Goal: Task Accomplishment & Management: Use online tool/utility

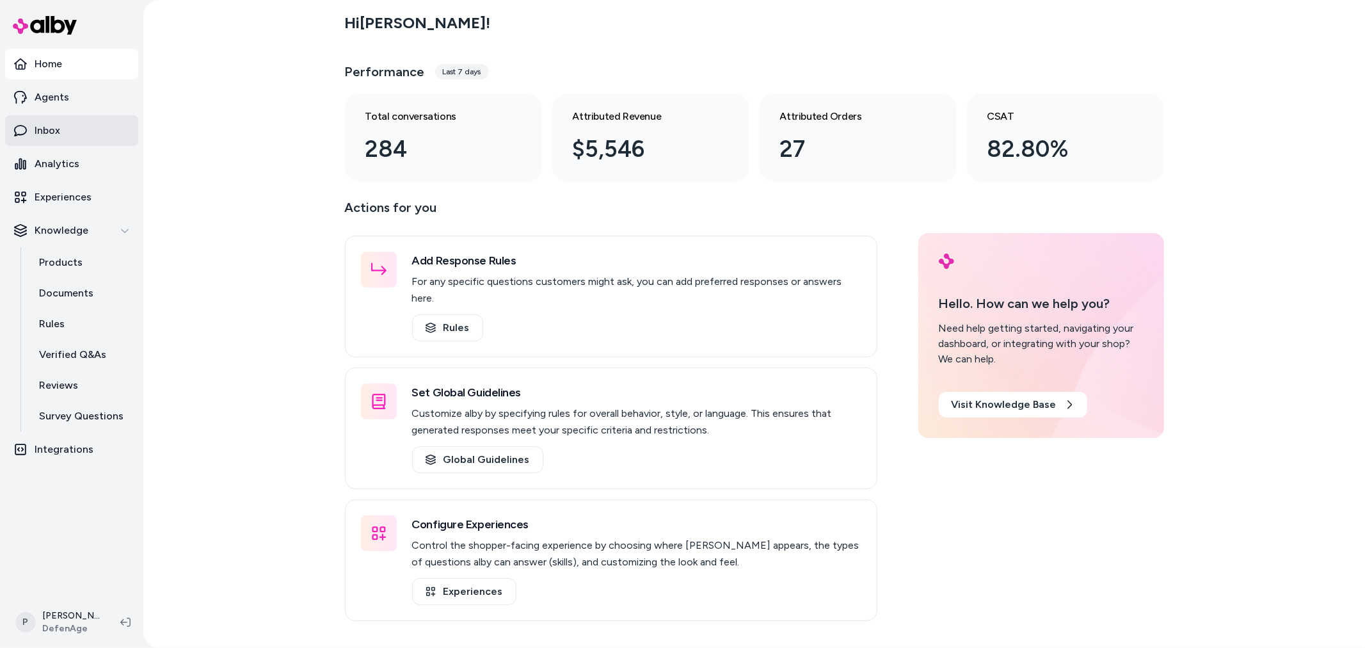
click at [76, 129] on link "Inbox" at bounding box center [71, 130] width 133 height 31
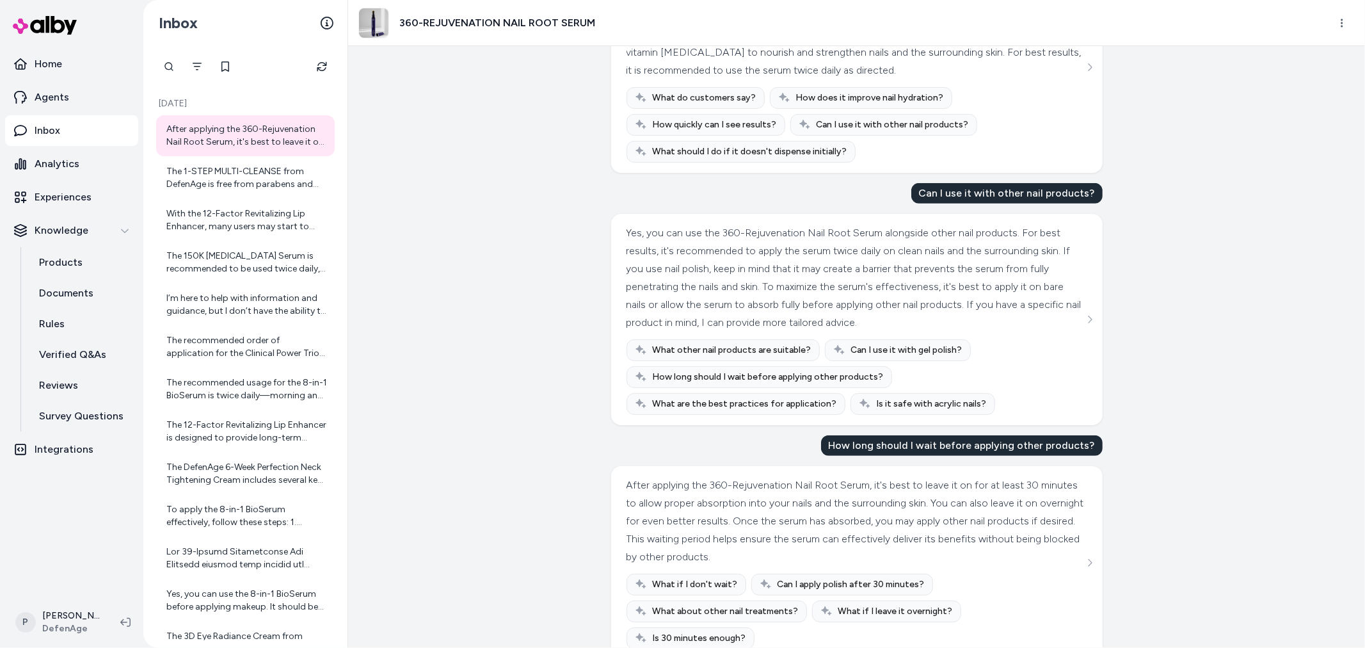
scroll to position [376, 0]
click at [247, 181] on div "The 1-STEP MULTI-CLEANSE from DefenAge is free from parabens and phthalates. It…" at bounding box center [246, 178] width 161 height 26
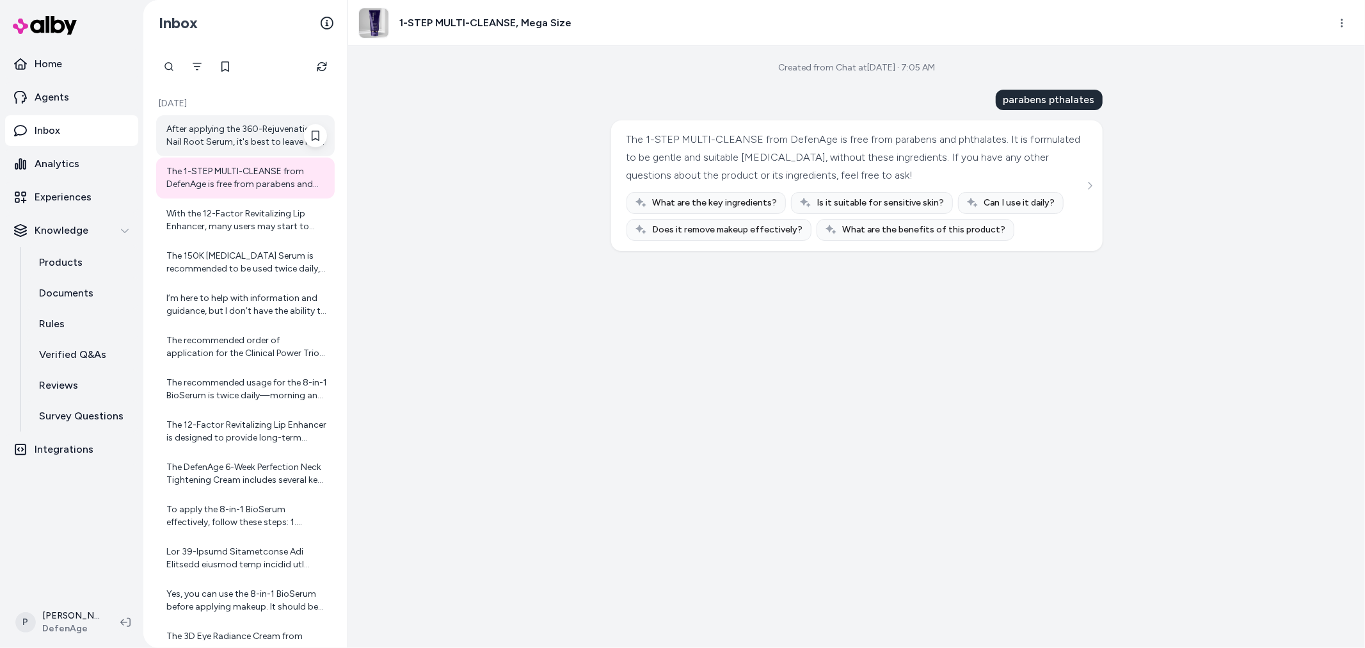
click at [199, 145] on div "After applying the 360-Rejuvenation Nail Root Serum, it's best to leave it on f…" at bounding box center [246, 136] width 161 height 26
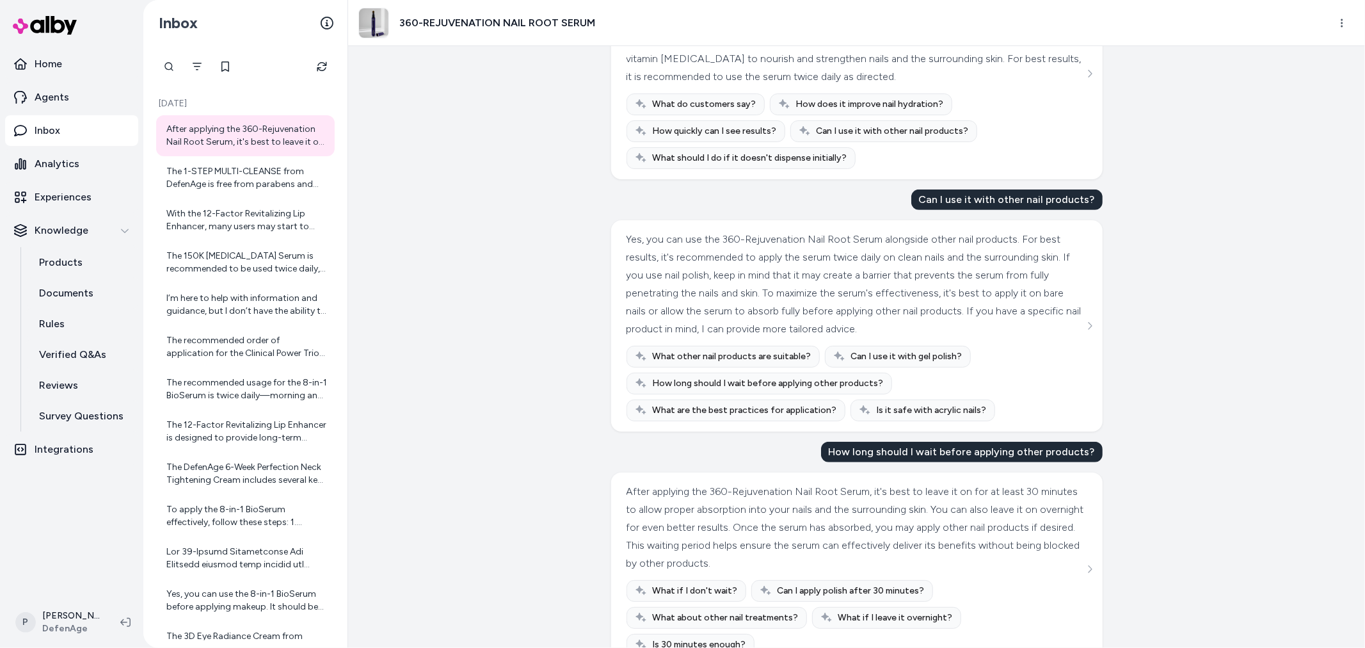
scroll to position [376, 0]
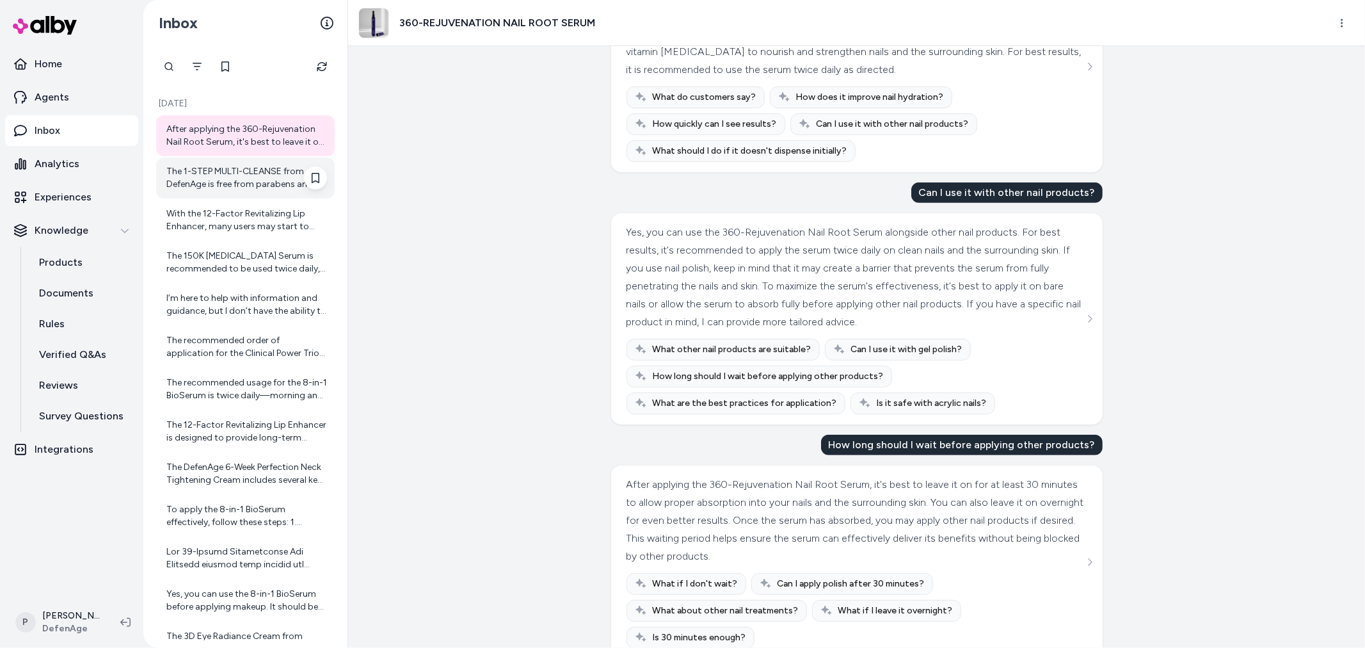
click at [205, 170] on div "The 1-STEP MULTI-CLEANSE from DefenAge is free from parabens and phthalates. It…" at bounding box center [246, 178] width 161 height 26
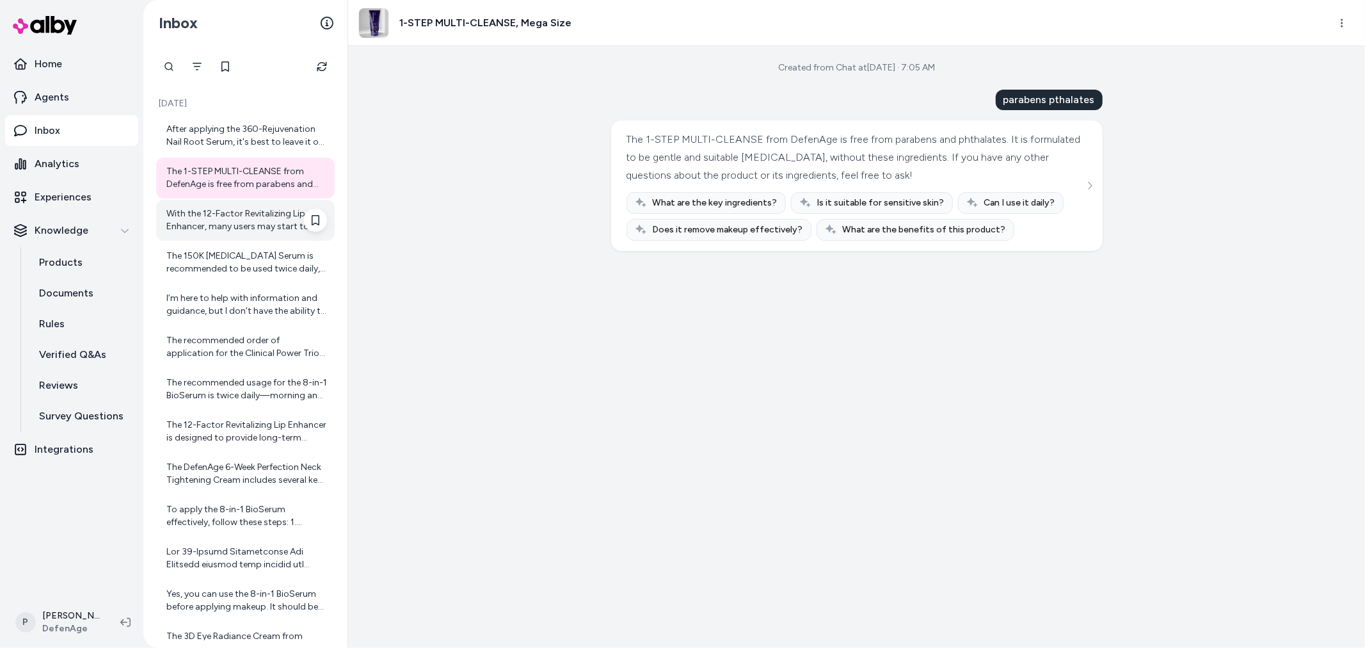
click at [215, 221] on div "With the 12-Factor Revitalizing Lip Enhancer, many users may start to notice in…" at bounding box center [246, 220] width 161 height 26
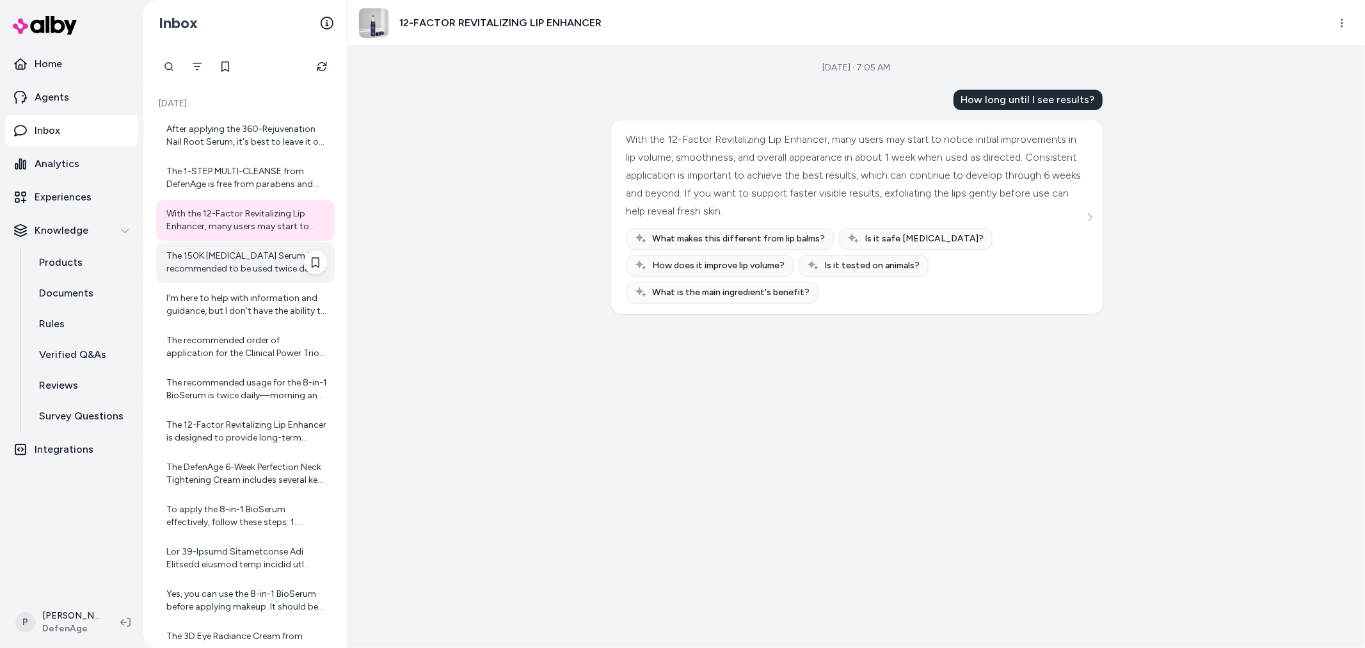
click at [198, 273] on div "The 150K [MEDICAL_DATA] Serum is recommended to be used twice daily, typically …" at bounding box center [246, 263] width 161 height 26
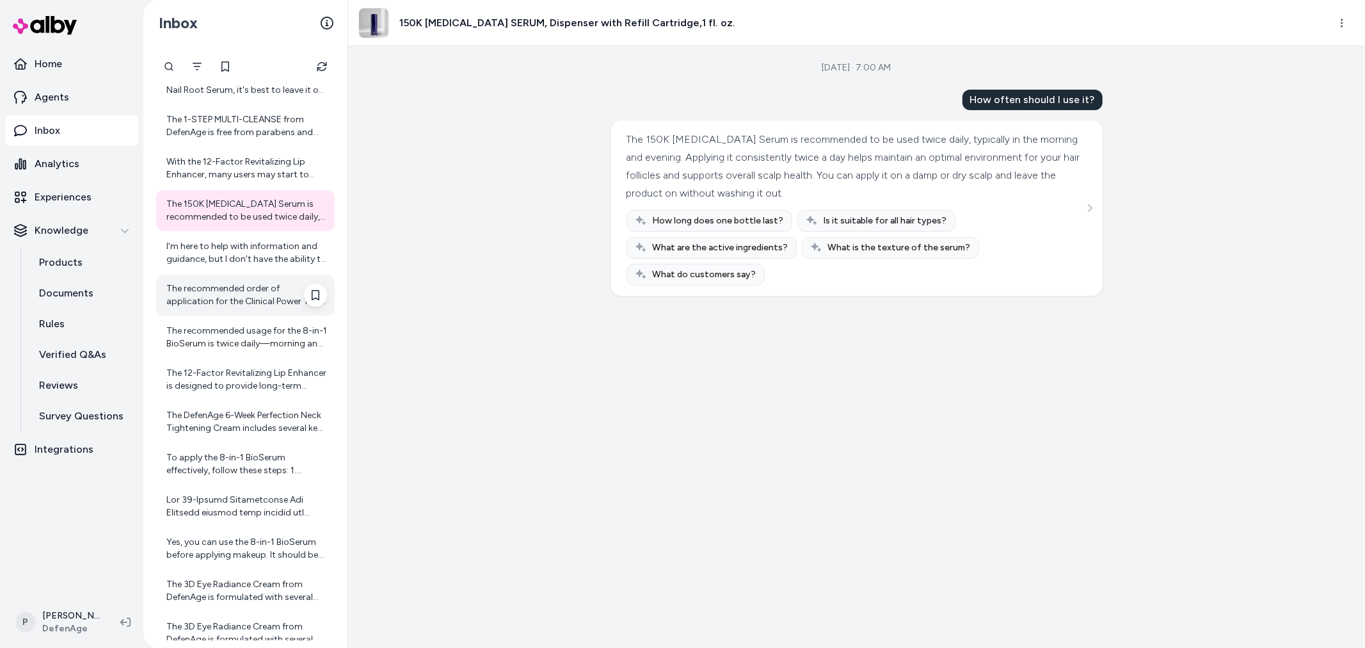
scroll to position [116, 0]
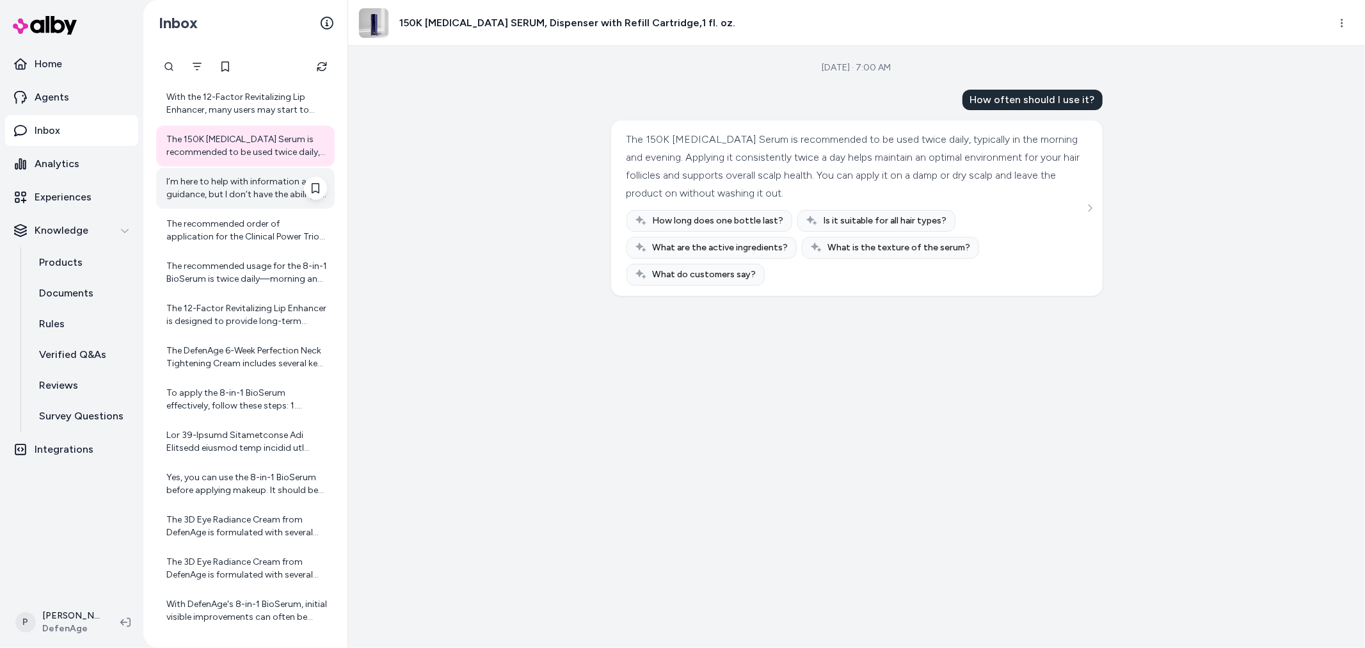
click at [235, 189] on div "I’m here to help with information and guidance, but I don’t have the ability to…" at bounding box center [246, 188] width 161 height 26
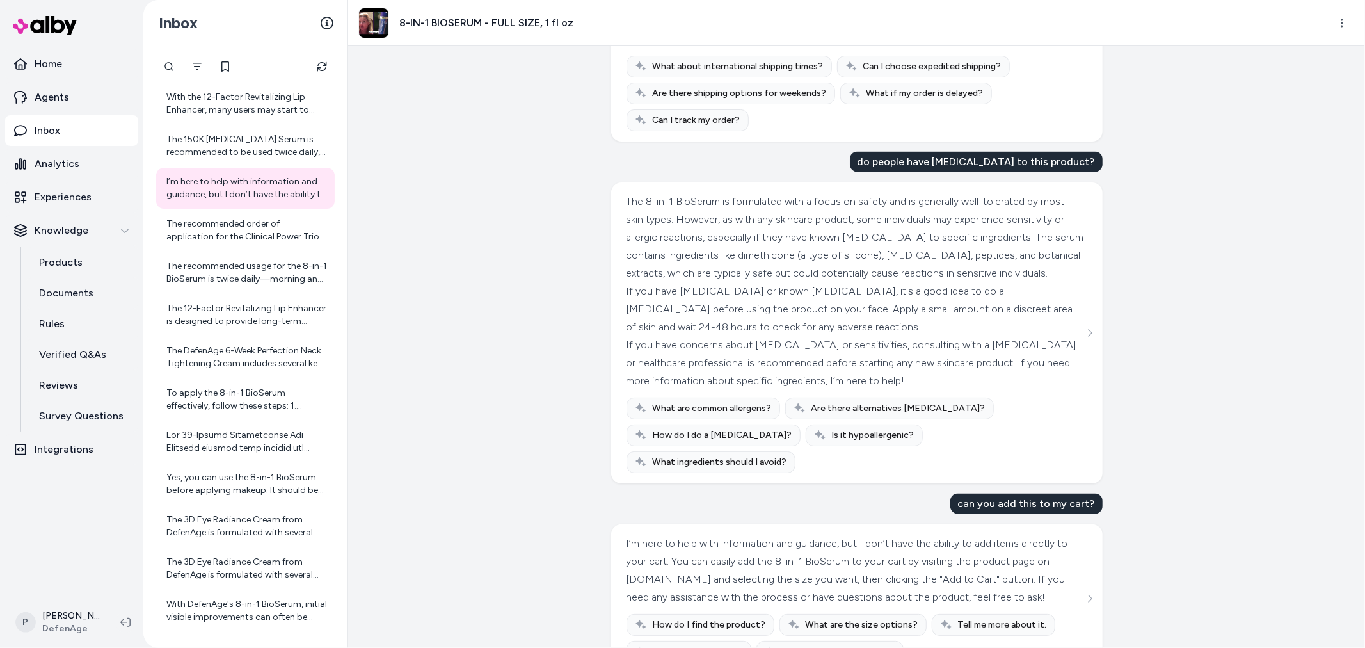
scroll to position [1526, 0]
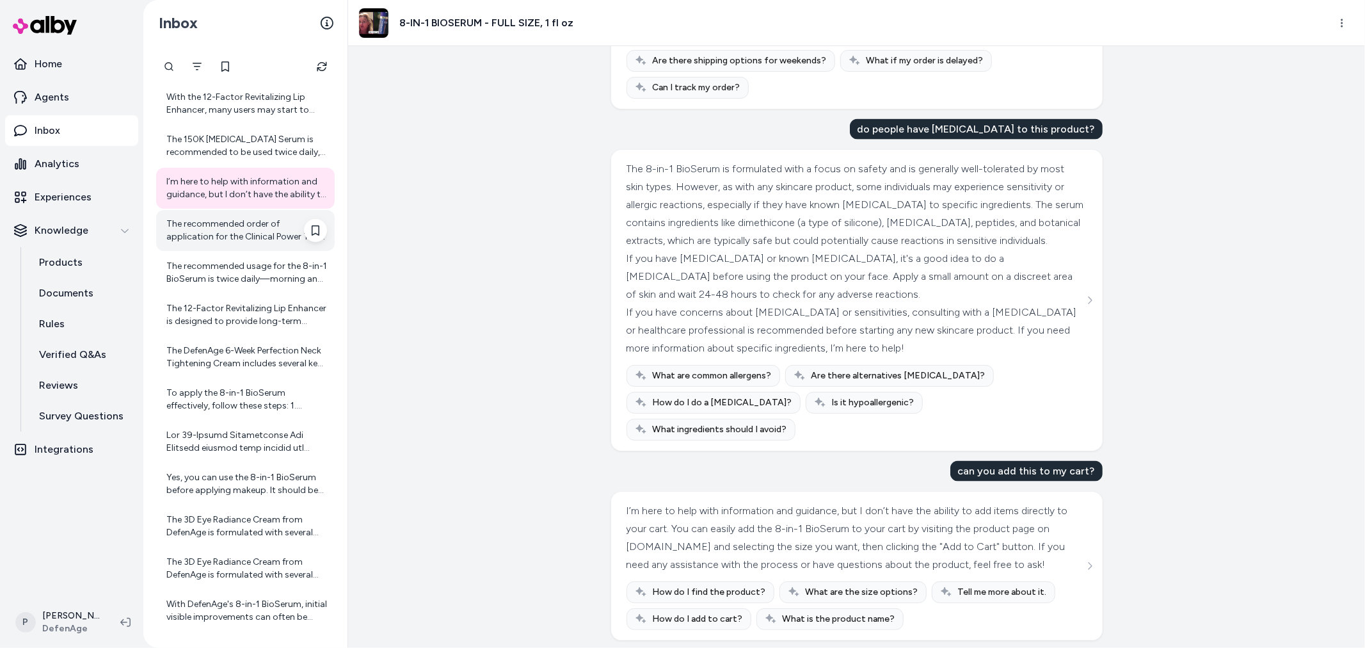
click at [278, 223] on div "The recommended order of application for the Clinical Power Trio products is: 1…" at bounding box center [246, 231] width 161 height 26
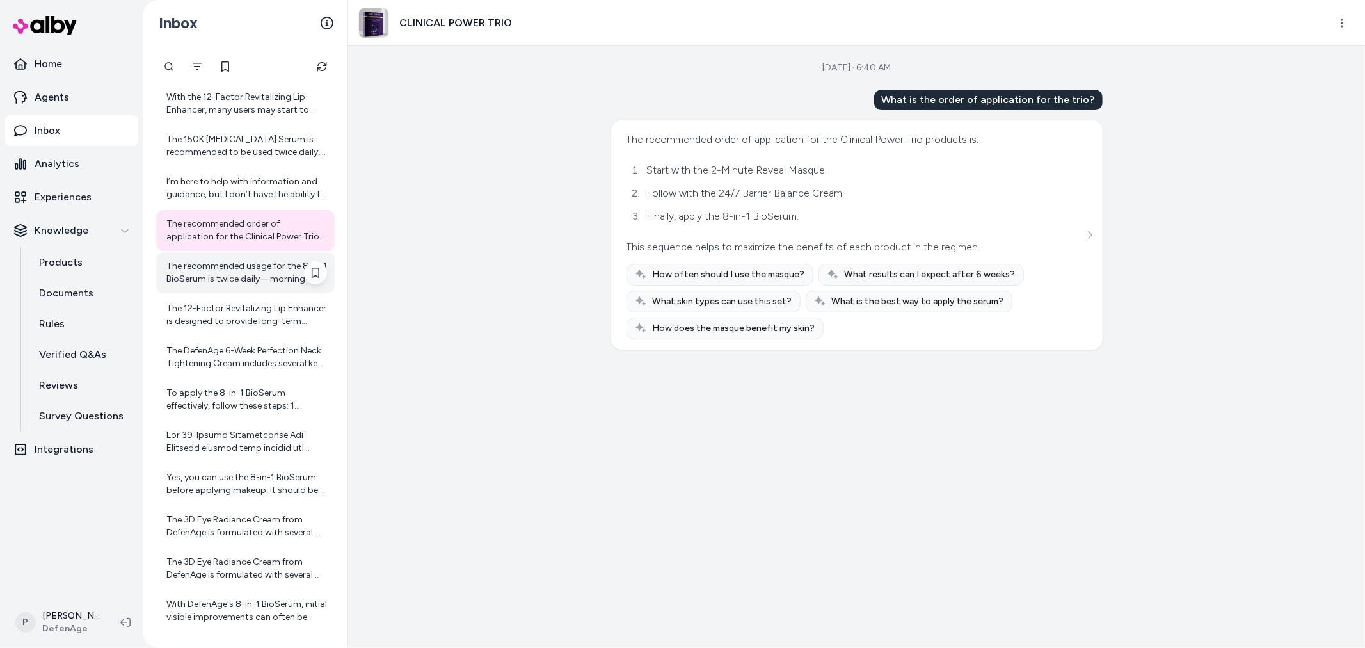
click at [241, 286] on div "The recommended usage for the 8-in-1 BioSerum is twice daily—morning and evenin…" at bounding box center [245, 272] width 179 height 41
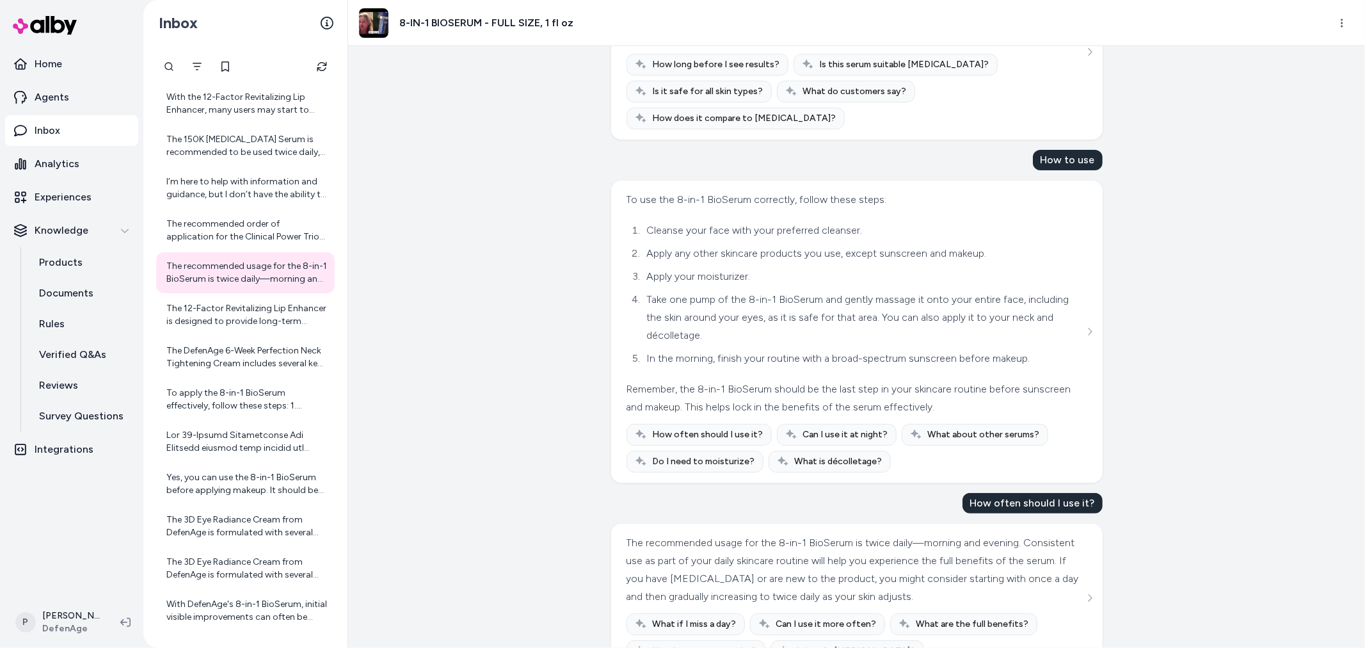
scroll to position [169, 0]
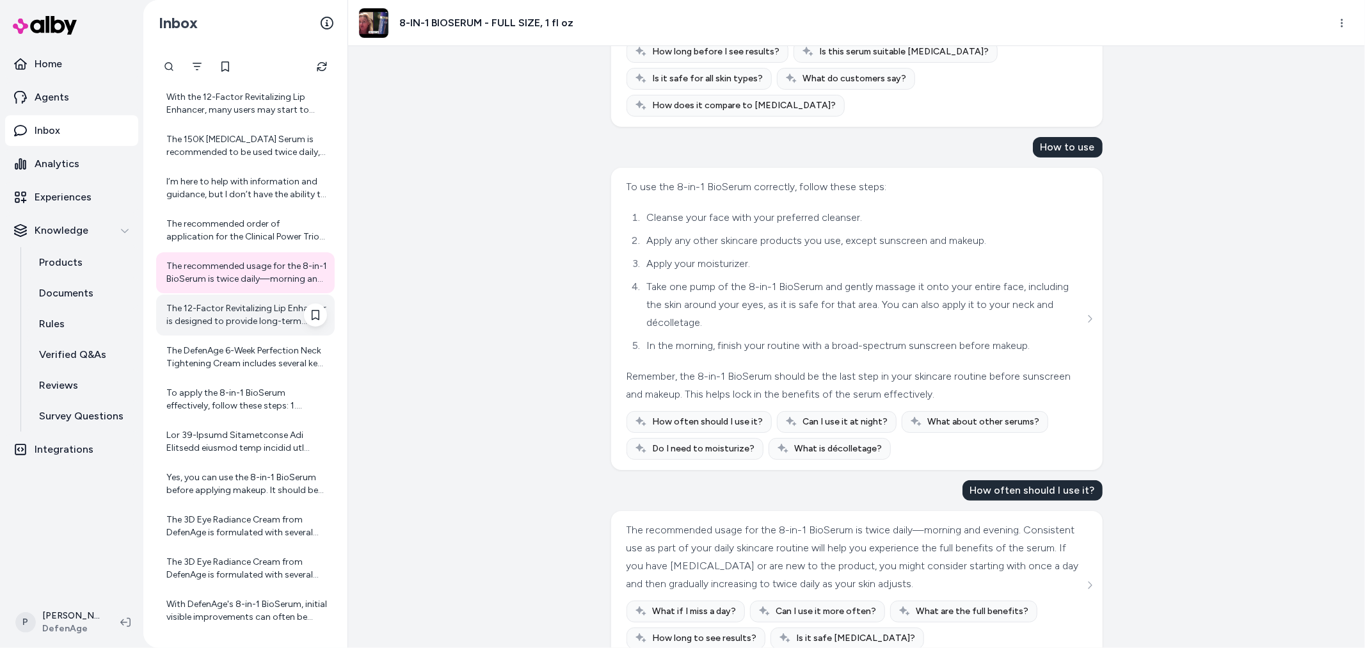
click at [253, 321] on div "The 12-Factor Revitalizing Lip Enhancer is designed to provide long-term benefi…" at bounding box center [246, 315] width 161 height 26
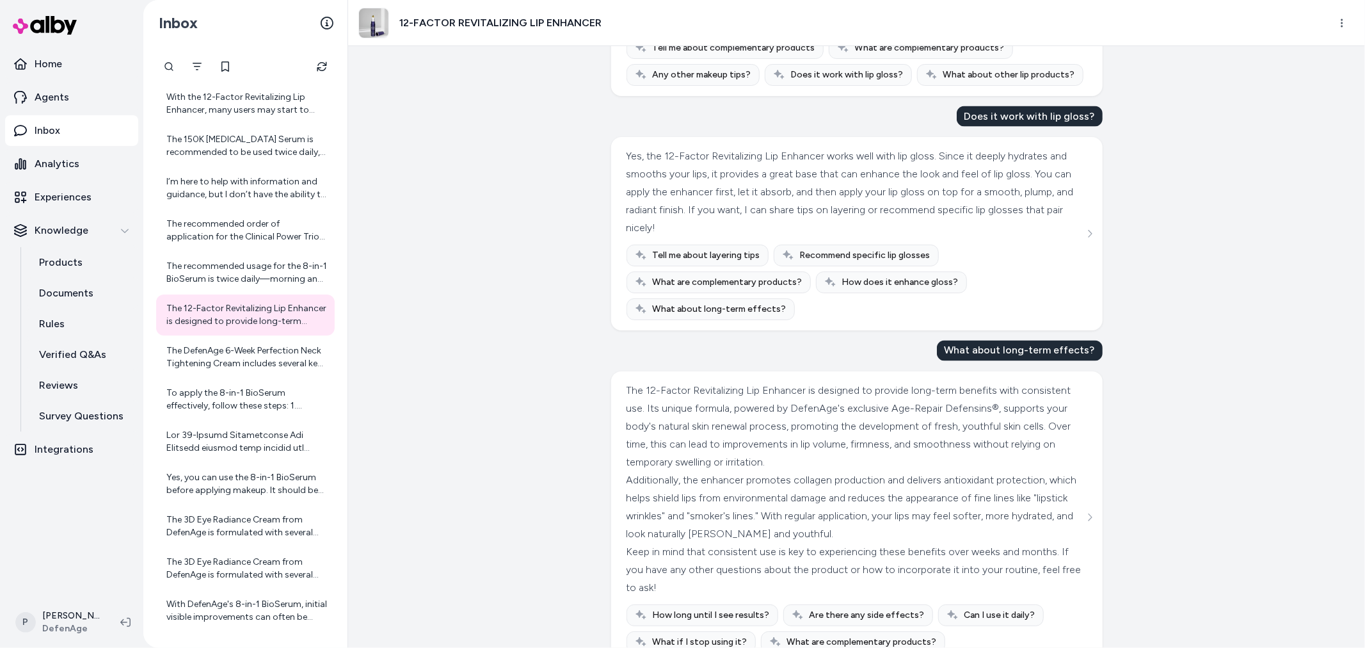
scroll to position [1864, 0]
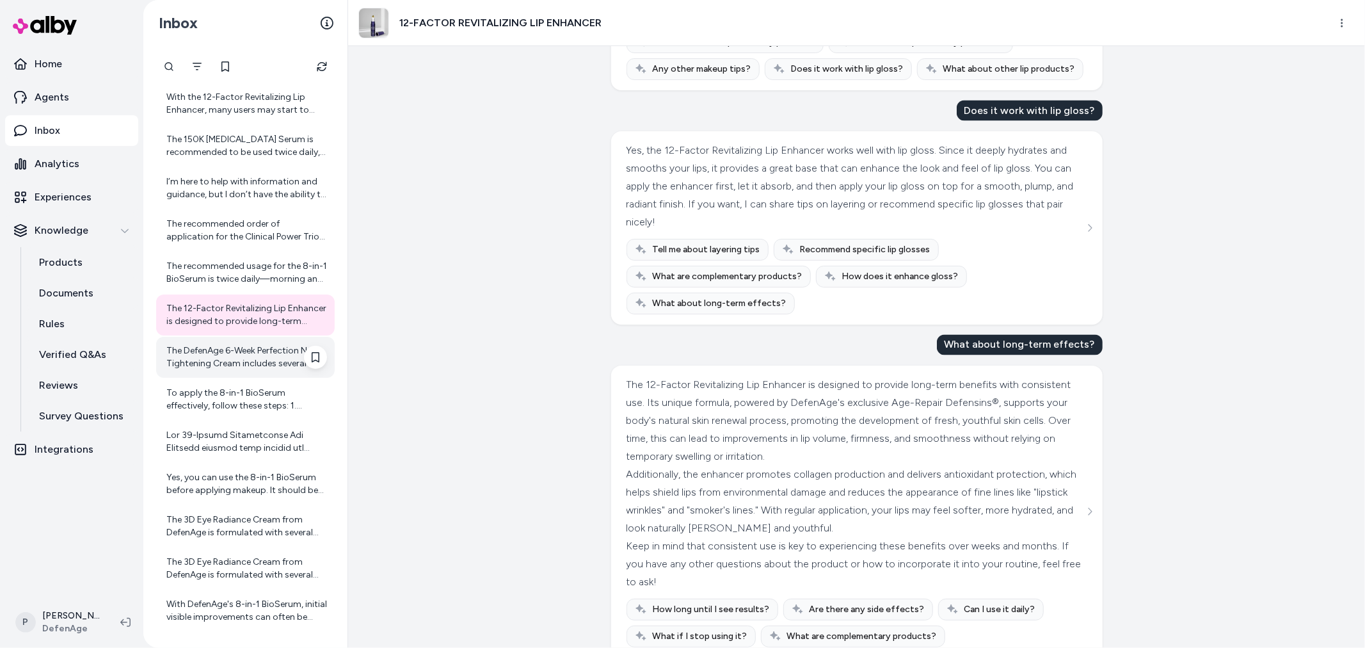
click at [239, 365] on div "The DefenAge 6-Week Perfection Neck Tightening Cream includes several key ingre…" at bounding box center [246, 357] width 161 height 26
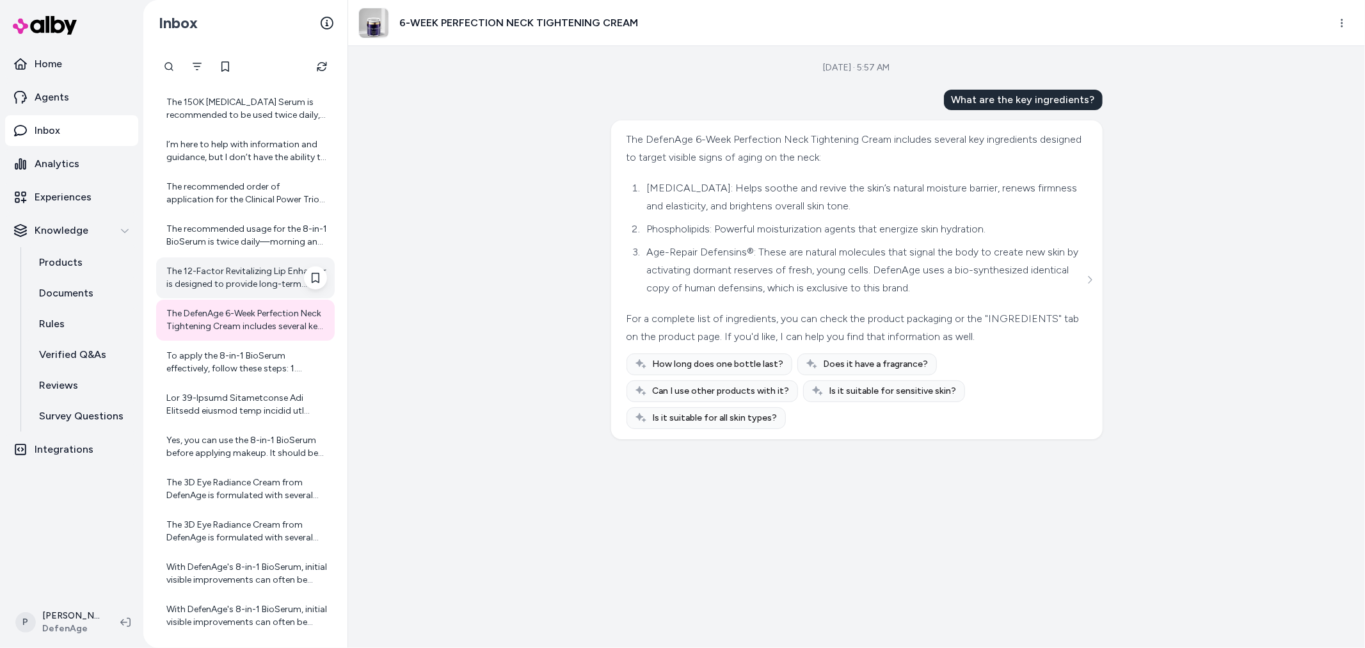
scroll to position [187, 0]
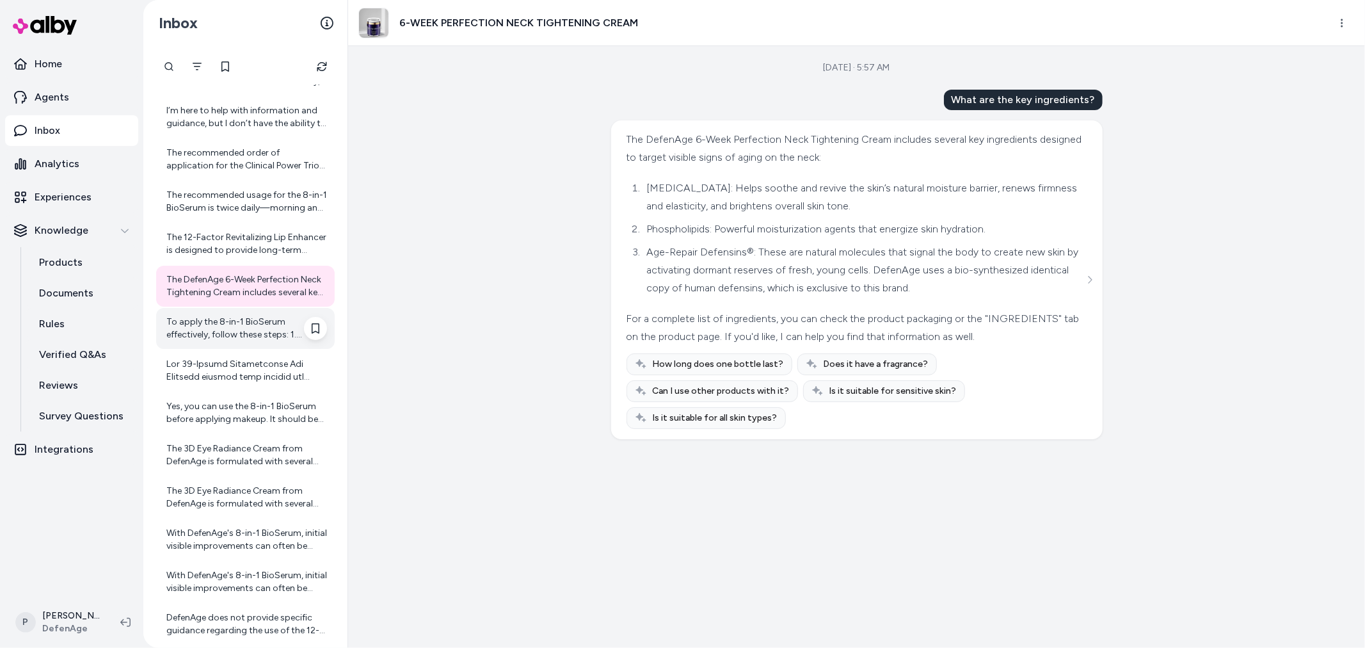
click at [252, 325] on div "To apply the 8-in-1 BioSerum effectively, follow these steps: 1. Cleanse Your F…" at bounding box center [246, 328] width 161 height 26
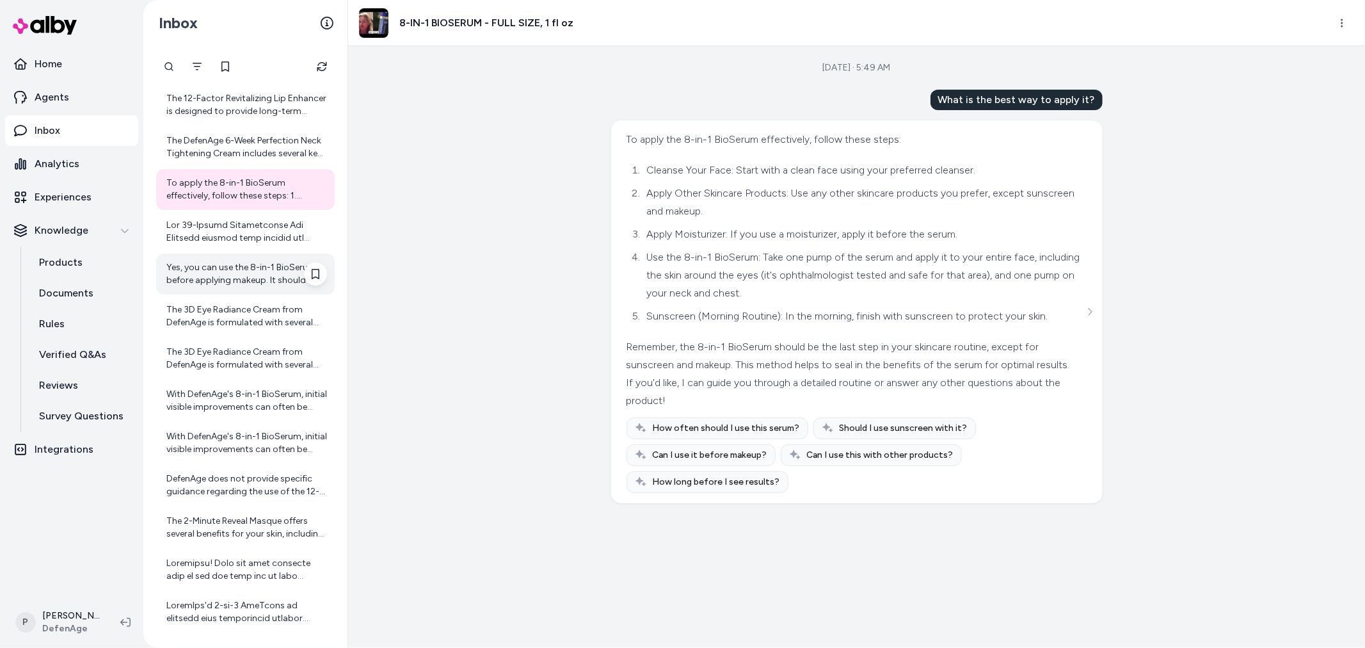
scroll to position [330, 0]
click at [252, 239] on div at bounding box center [246, 229] width 161 height 26
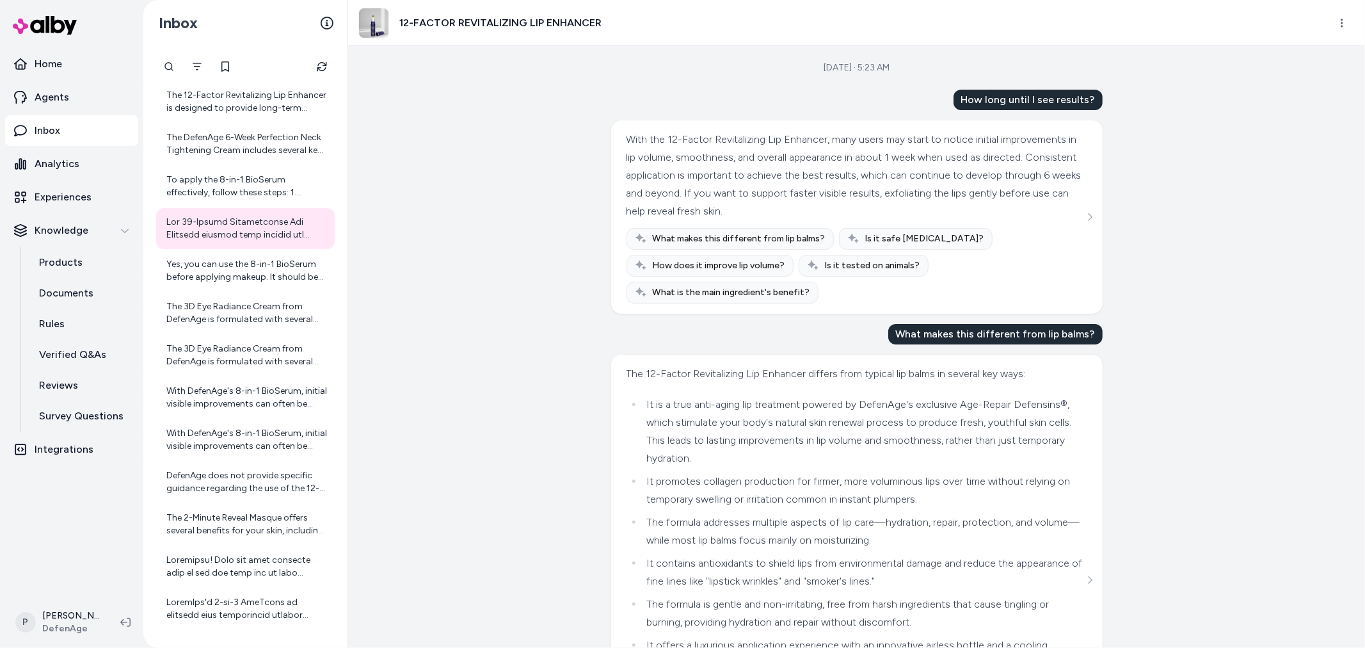
scroll to position [173, 0]
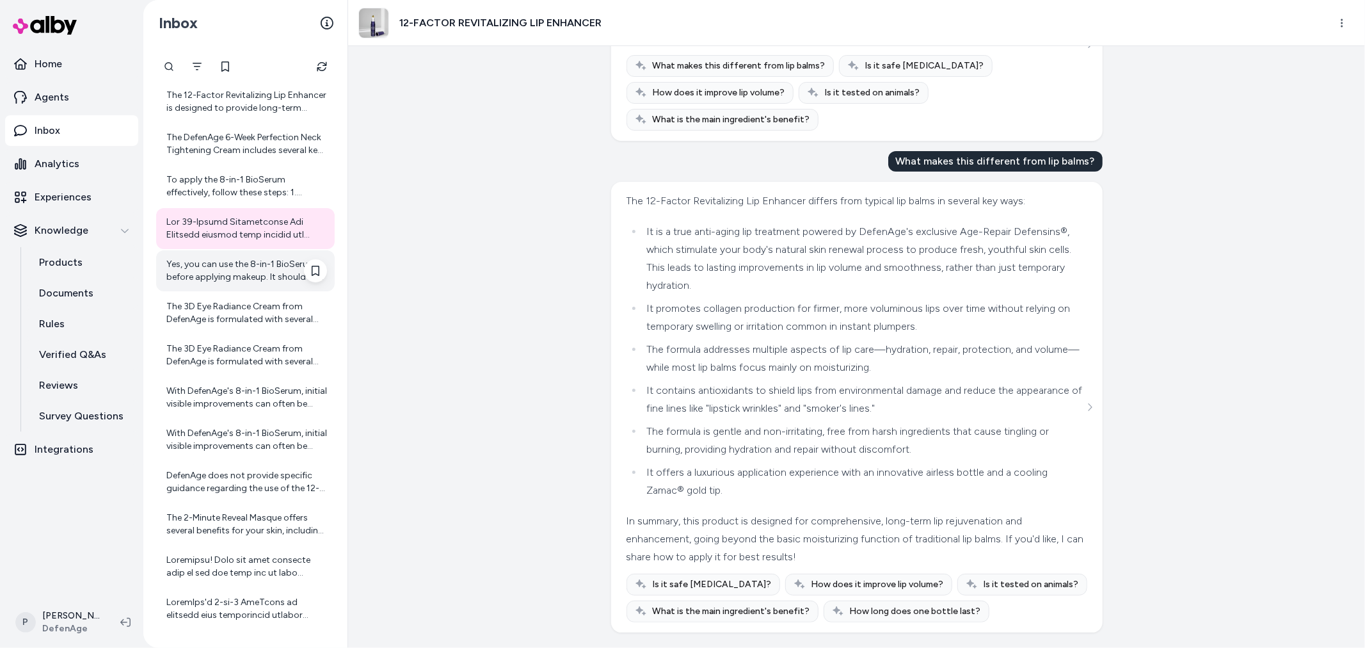
click at [229, 289] on div "Yes, you can use the 8-in-1 BioSerum before applying makeup. It should be the l…" at bounding box center [245, 270] width 179 height 41
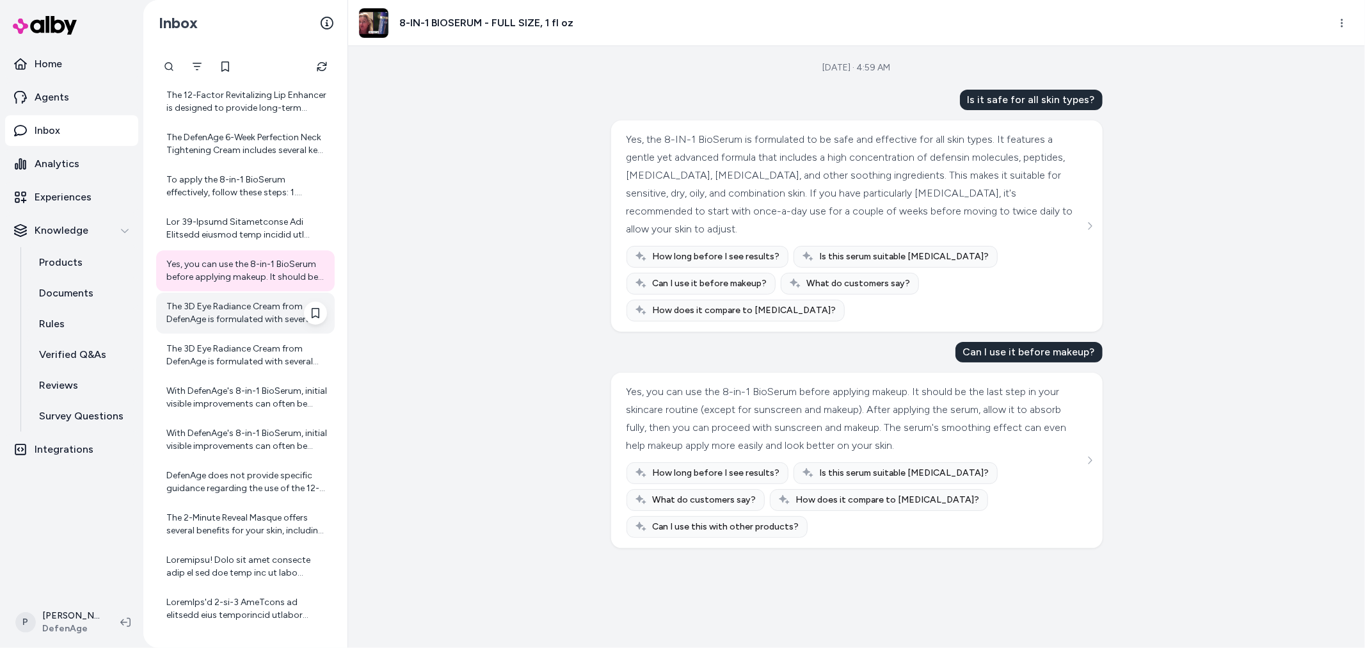
click at [184, 312] on div "The 3D Eye Radiance Cream from DefenAge is formulated with several key ingredie…" at bounding box center [246, 313] width 161 height 26
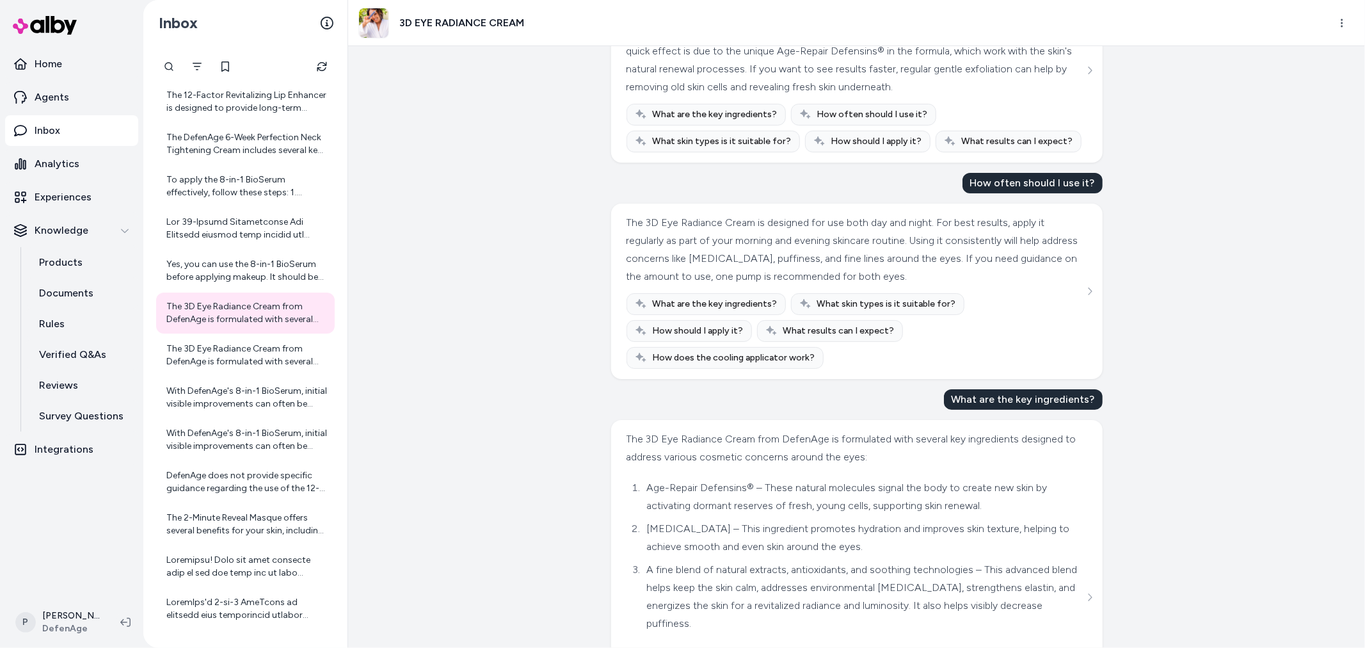
scroll to position [258, 0]
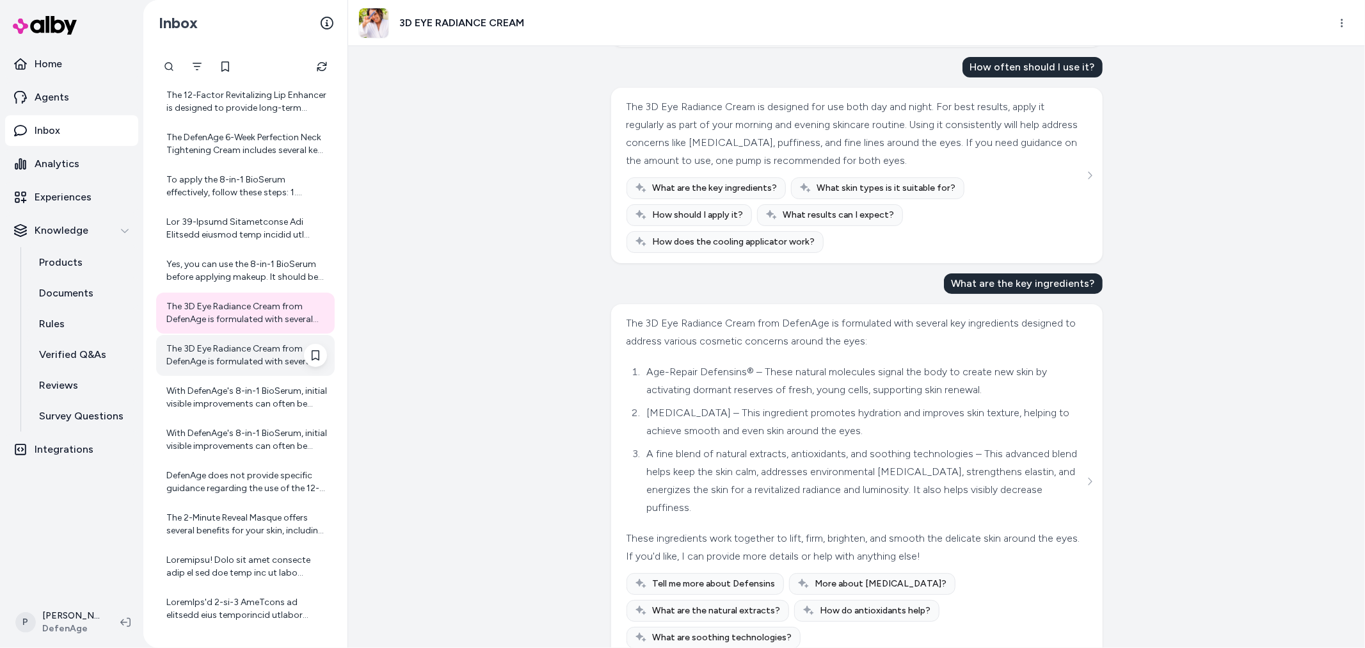
click at [233, 347] on div "The 3D Eye Radiance Cream from DefenAge is formulated with several key ingredie…" at bounding box center [246, 355] width 161 height 26
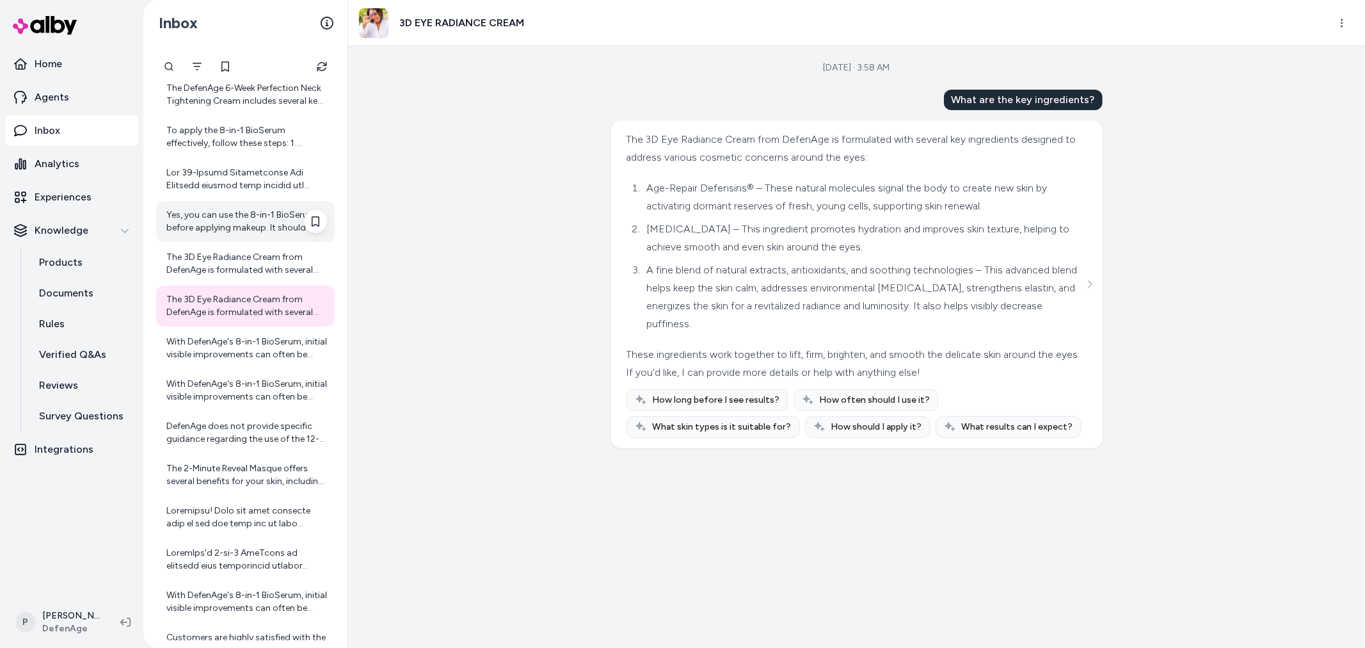
scroll to position [401, 0]
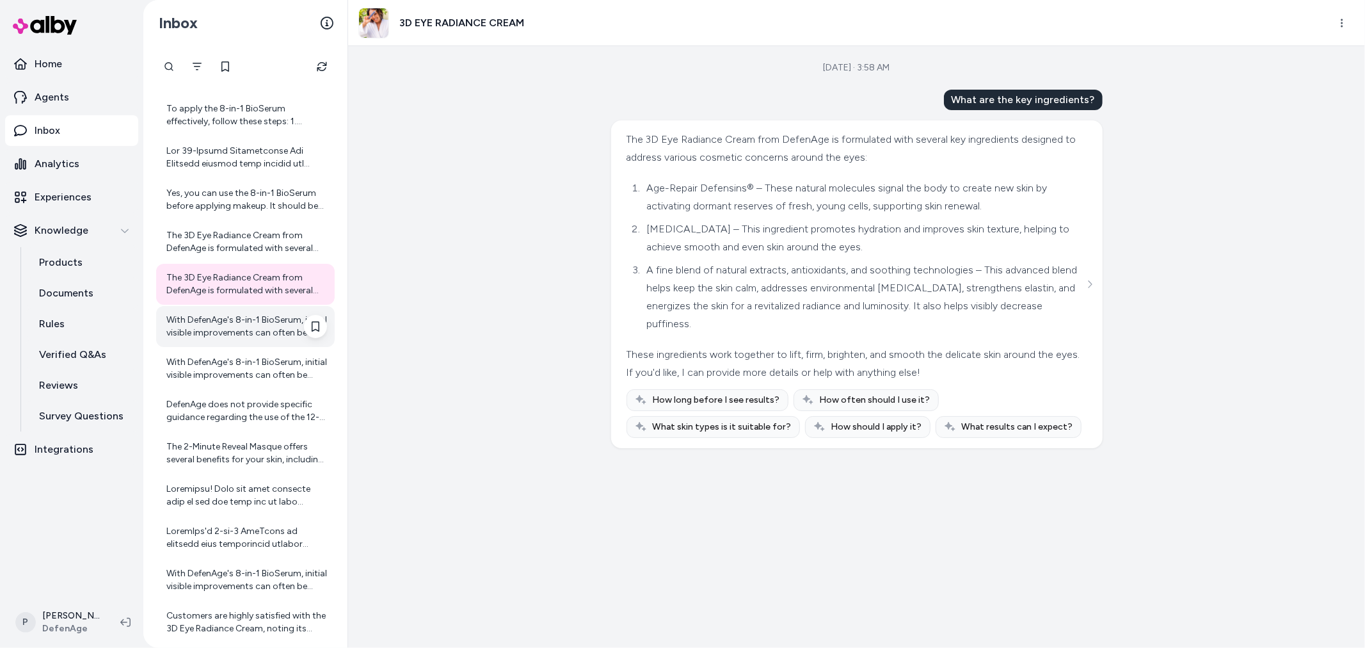
click at [176, 321] on div "With DefenAge's 8-in-1 BioSerum, initial visible improvements can often be seen…" at bounding box center [246, 327] width 161 height 26
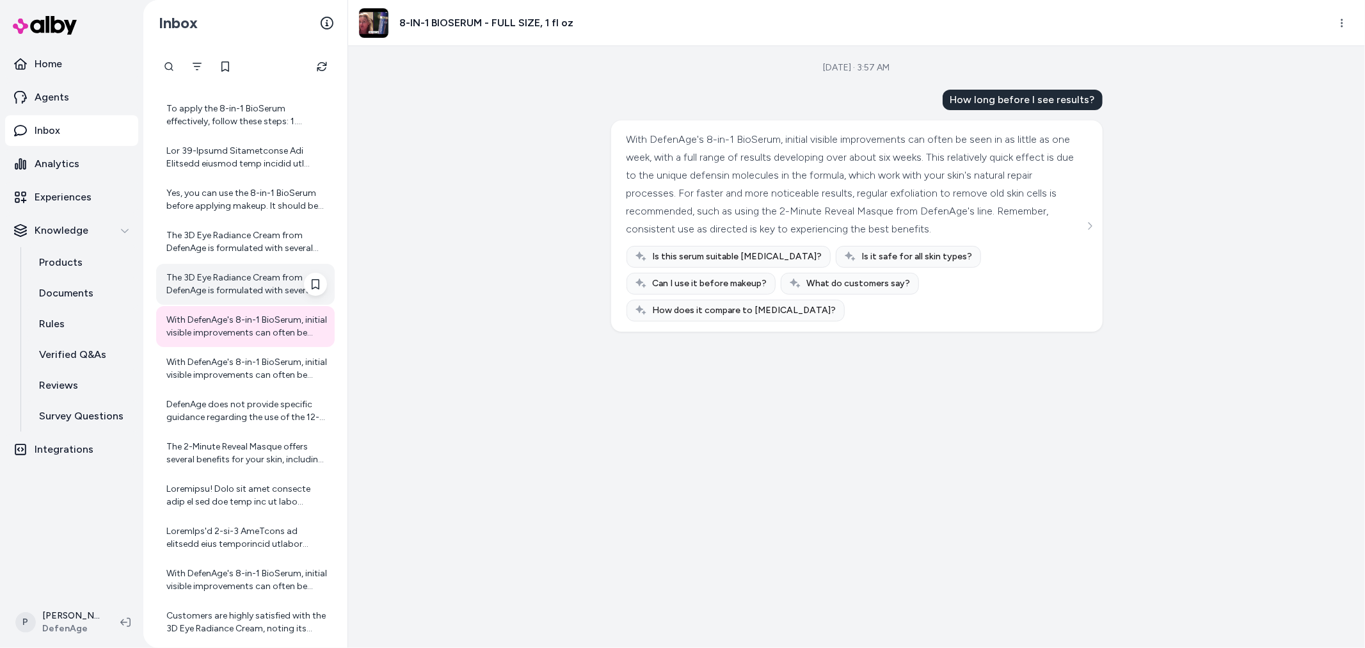
scroll to position [543, 0]
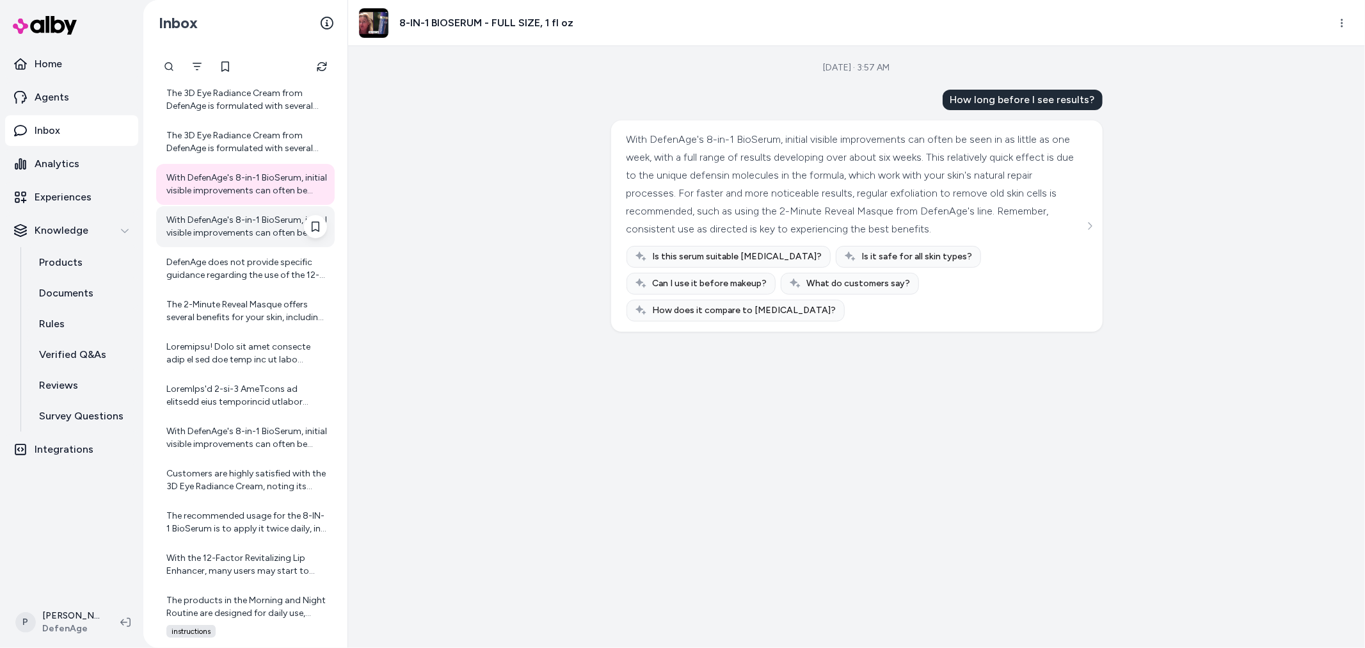
click at [221, 235] on div "With DefenAge's 8-in-1 BioSerum, initial visible improvements can often be seen…" at bounding box center [246, 227] width 161 height 26
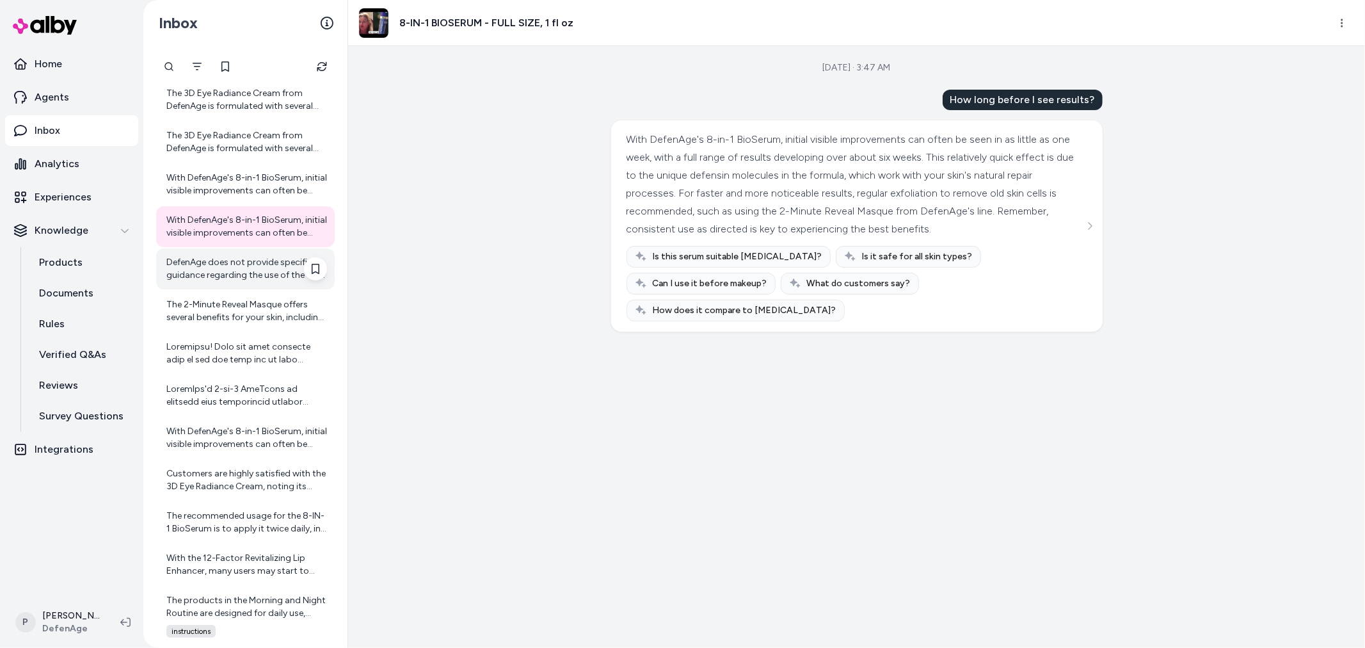
click at [216, 267] on div "DefenAge does not provide specific guidance regarding the use of the 12-Factor …" at bounding box center [246, 269] width 161 height 26
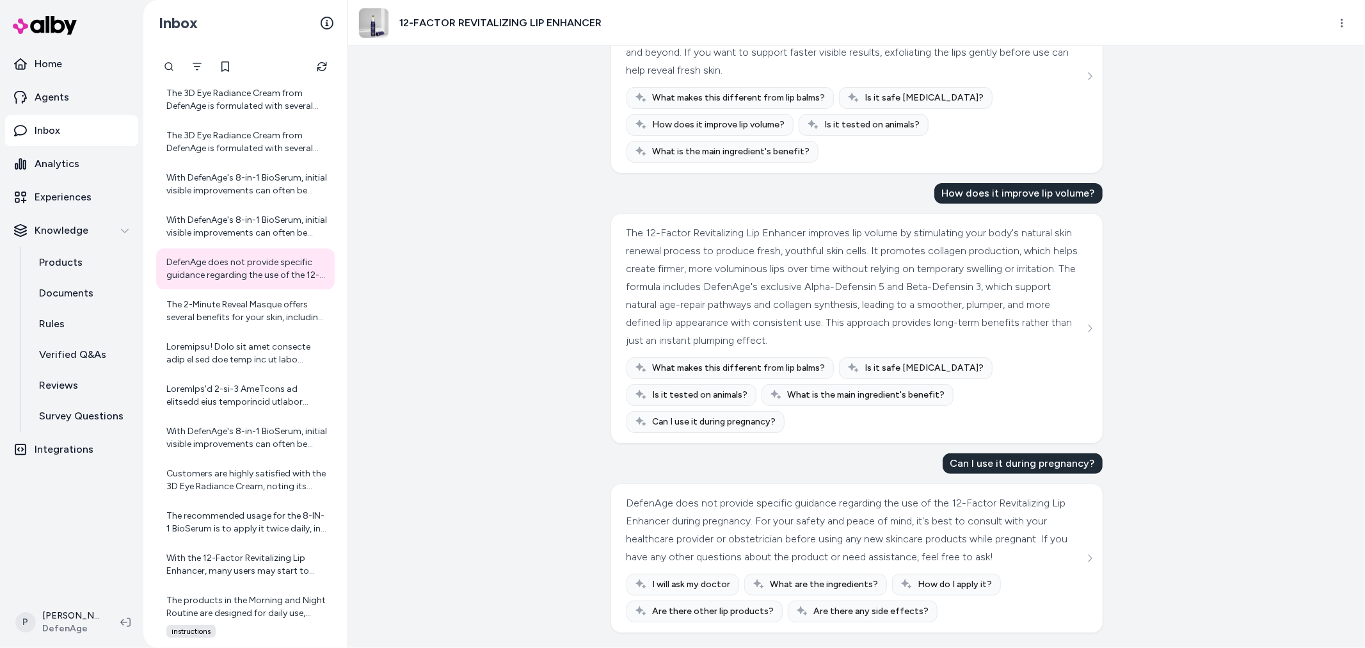
scroll to position [159, 0]
click at [225, 312] on div "The 2-Minute Reveal Masque offers several benefits for your skin, including: - …" at bounding box center [246, 311] width 161 height 26
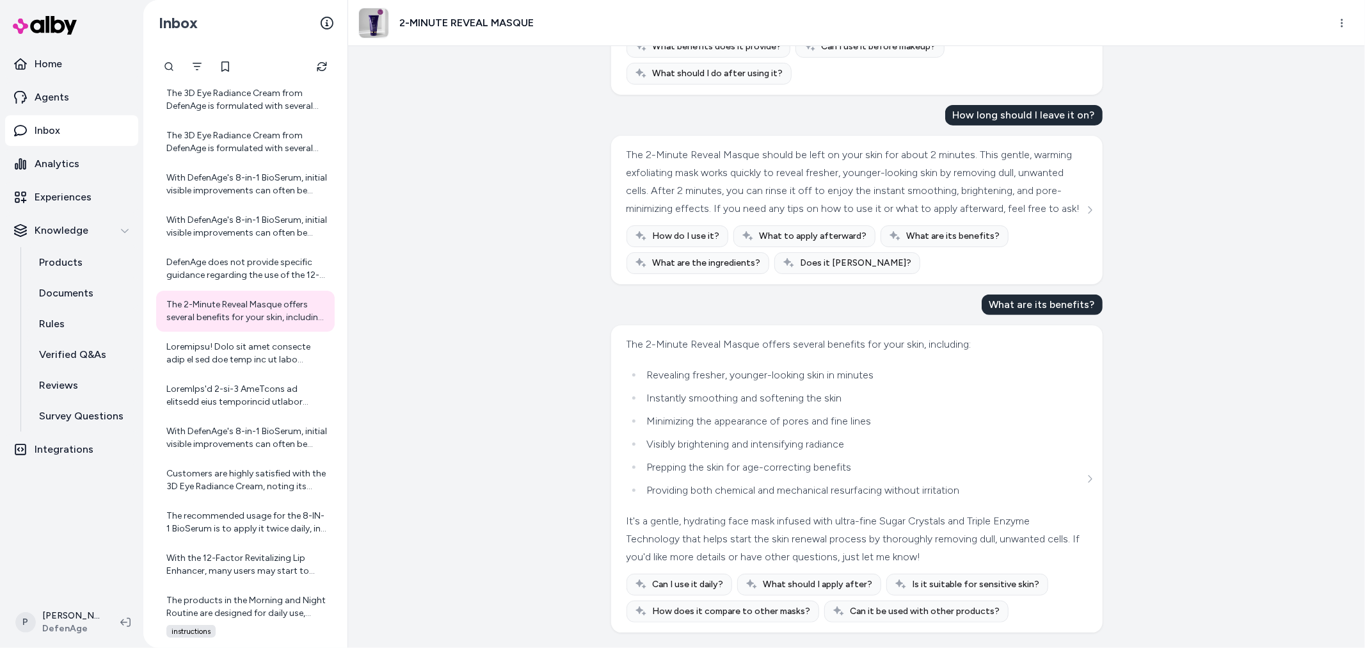
scroll to position [436, 0]
click at [208, 362] on div at bounding box center [246, 353] width 161 height 26
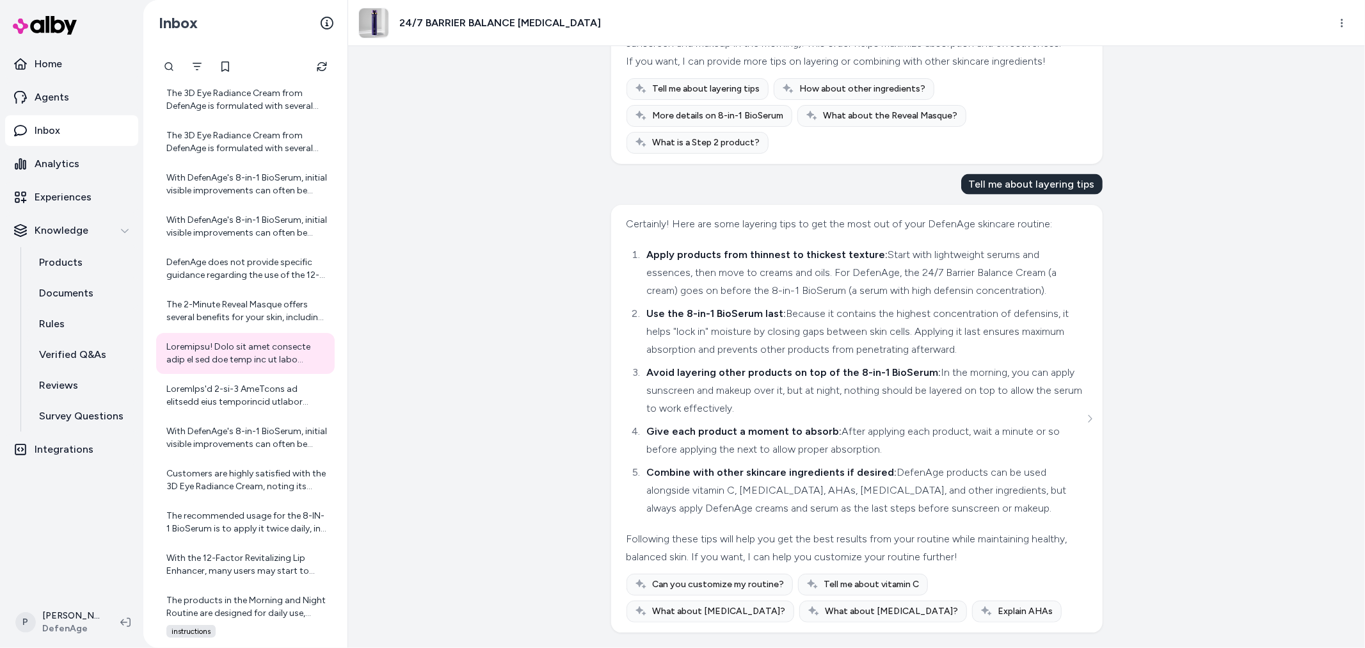
scroll to position [1561, 0]
click at [259, 394] on div at bounding box center [246, 396] width 161 height 26
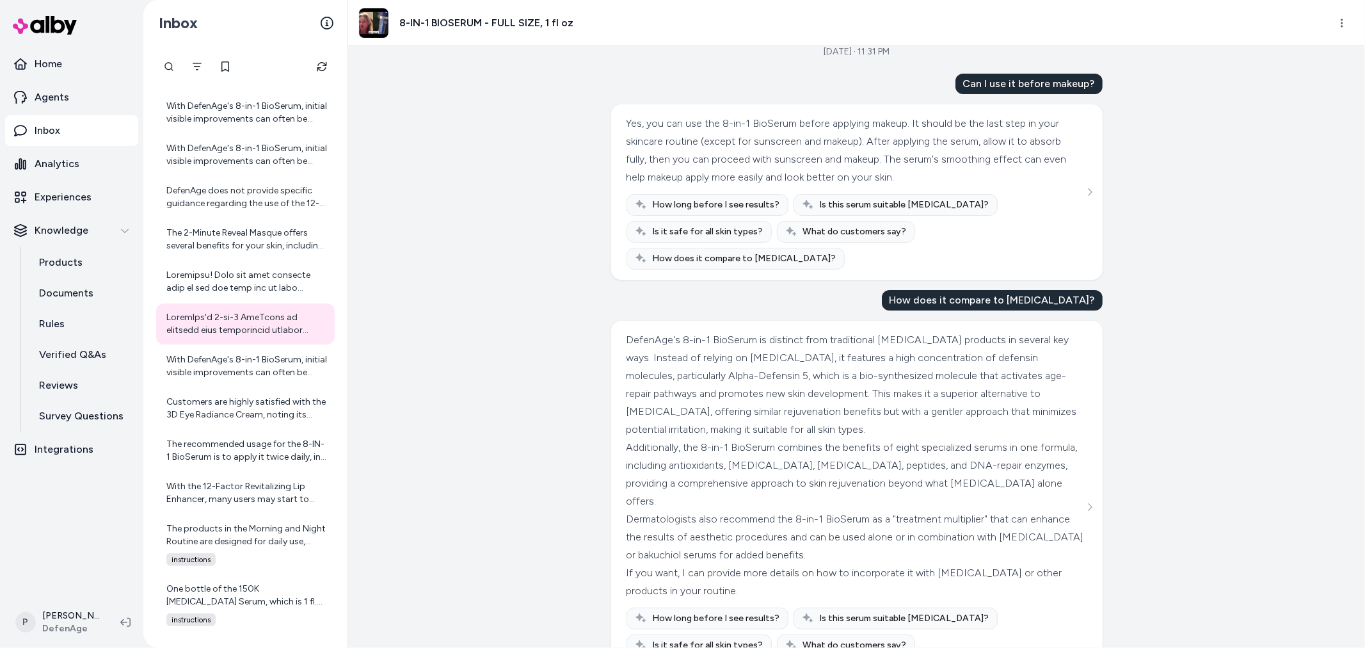
scroll to position [23, 0]
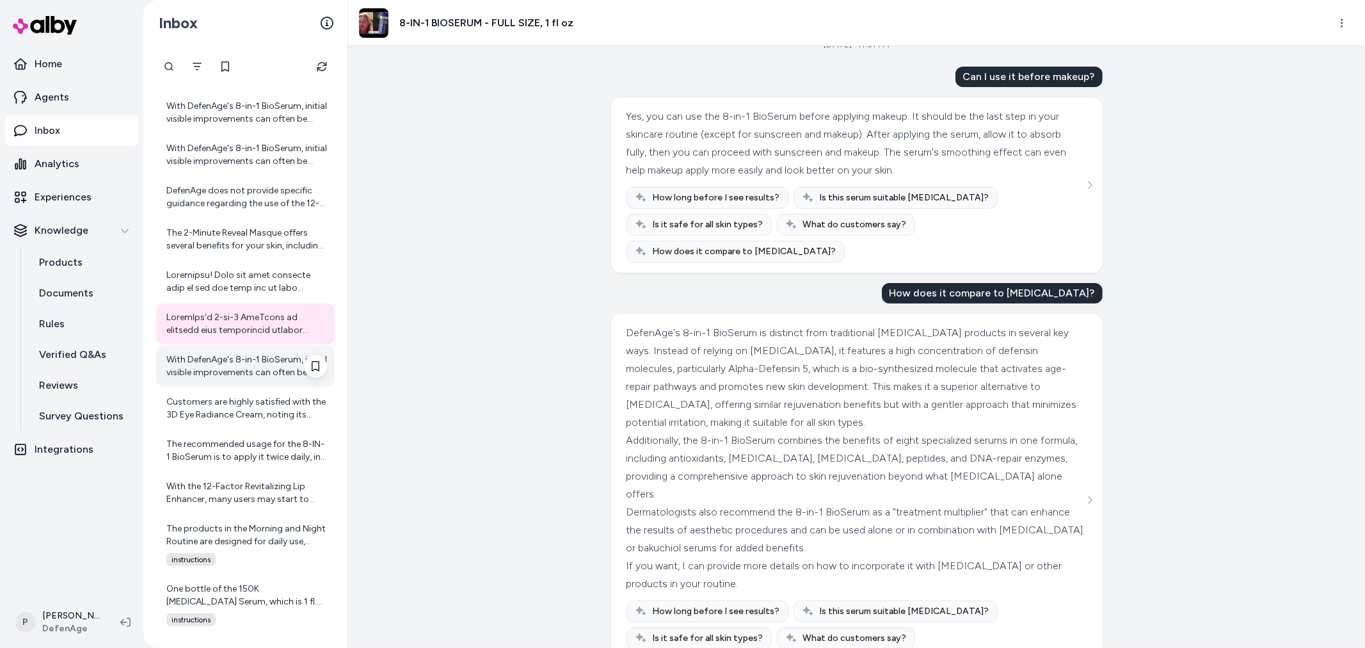
click at [250, 367] on div "With DefenAge's 8-in-1 BioSerum, initial visible improvements can often be seen…" at bounding box center [246, 366] width 161 height 26
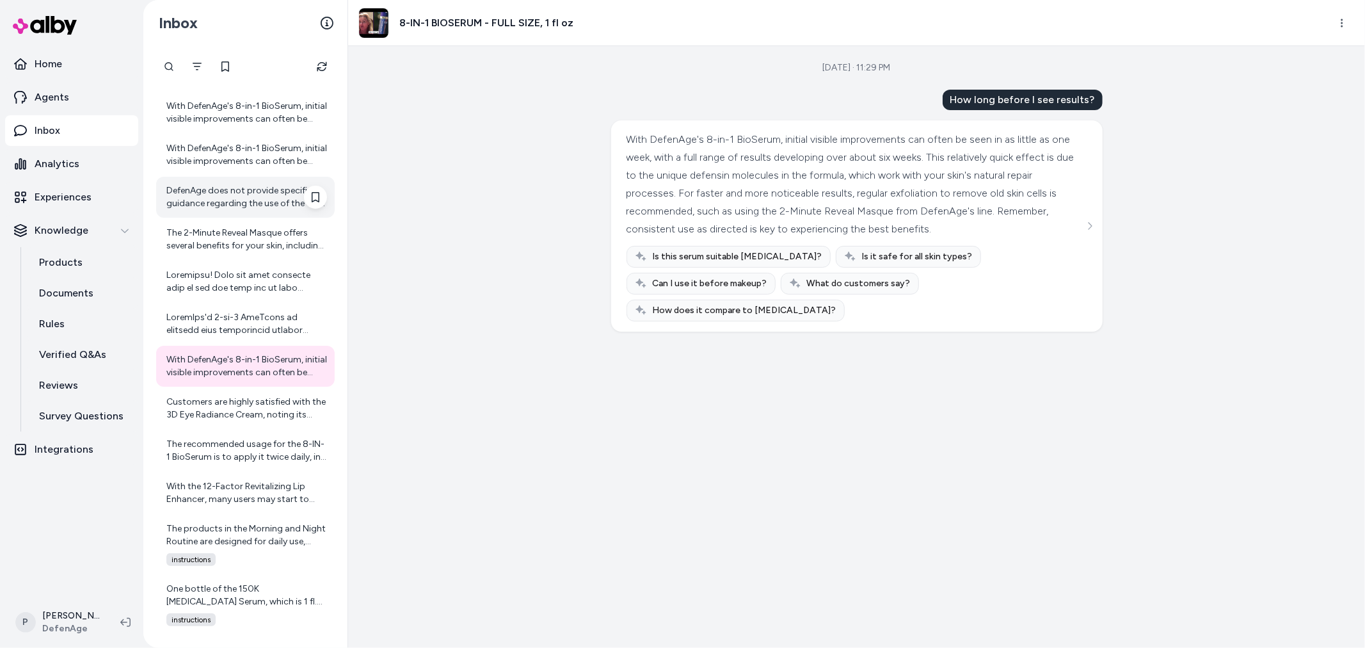
scroll to position [685, 0]
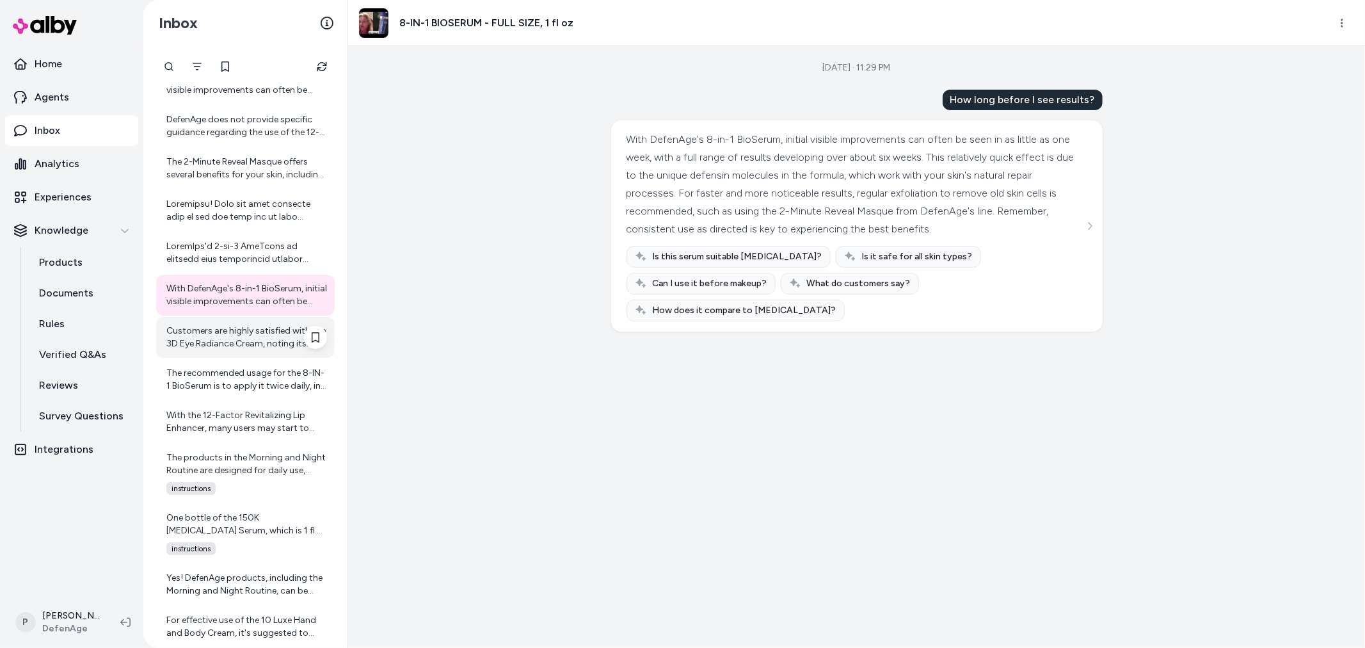
click at [235, 329] on div "Customers are highly satisfied with the 3D Eye Radiance Cream, noting its effec…" at bounding box center [246, 337] width 161 height 26
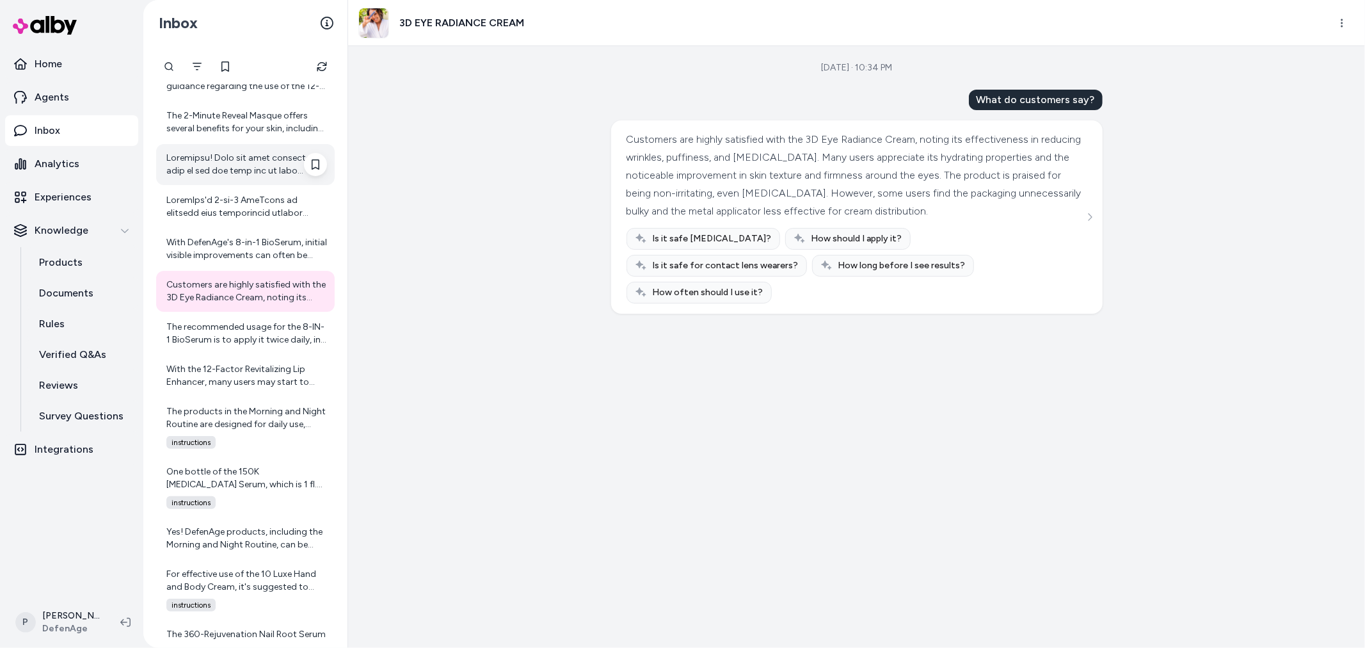
scroll to position [756, 0]
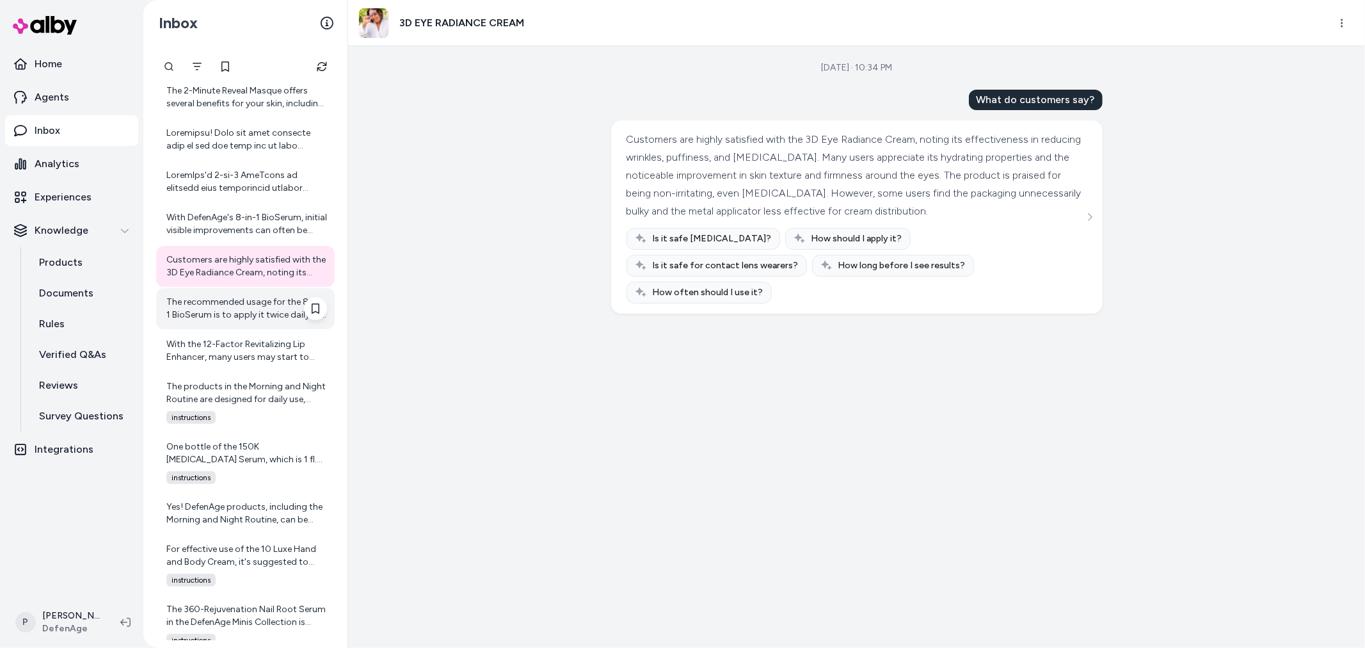
click at [248, 297] on div "The recommended usage for the 8-IN-1 BioSerum is to apply it twice daily, in th…" at bounding box center [246, 309] width 161 height 26
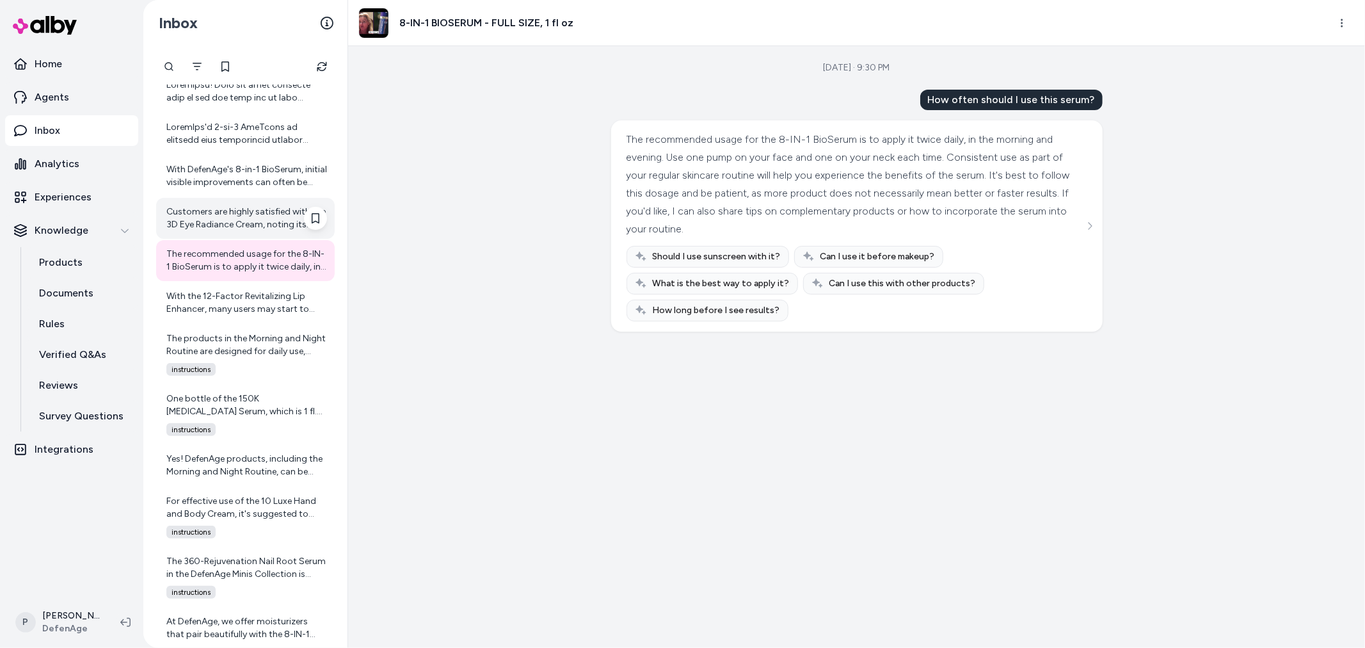
scroll to position [827, 0]
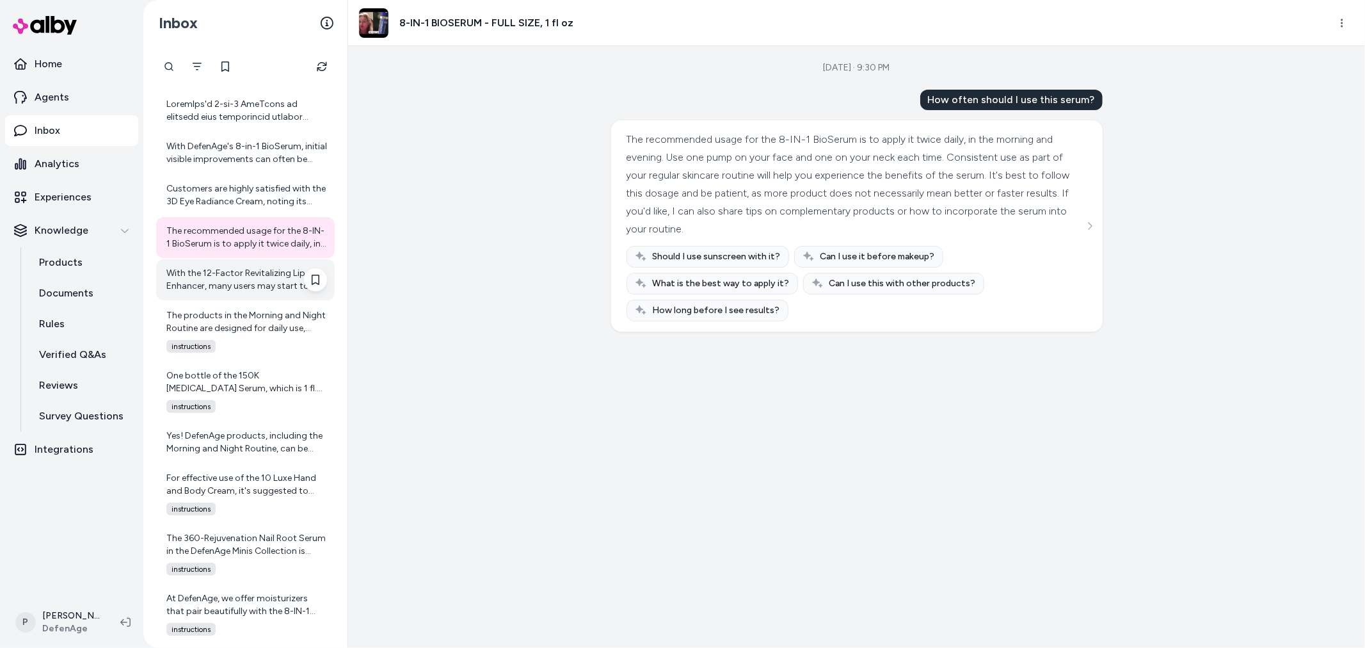
click at [241, 276] on div "With the 12-Factor Revitalizing Lip Enhancer, many users may start to notice in…" at bounding box center [246, 280] width 161 height 26
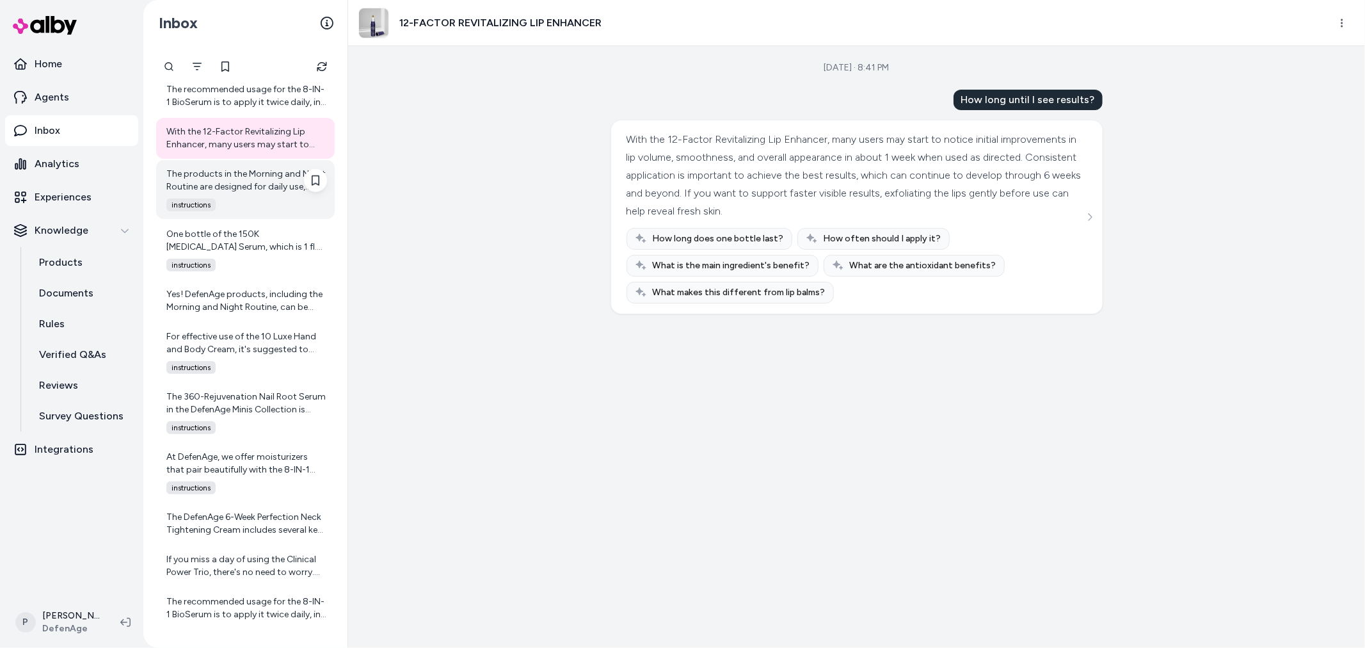
scroll to position [969, 0]
click at [239, 175] on div "The products in the Morning and Night Routine are designed for daily use, both …" at bounding box center [246, 180] width 161 height 26
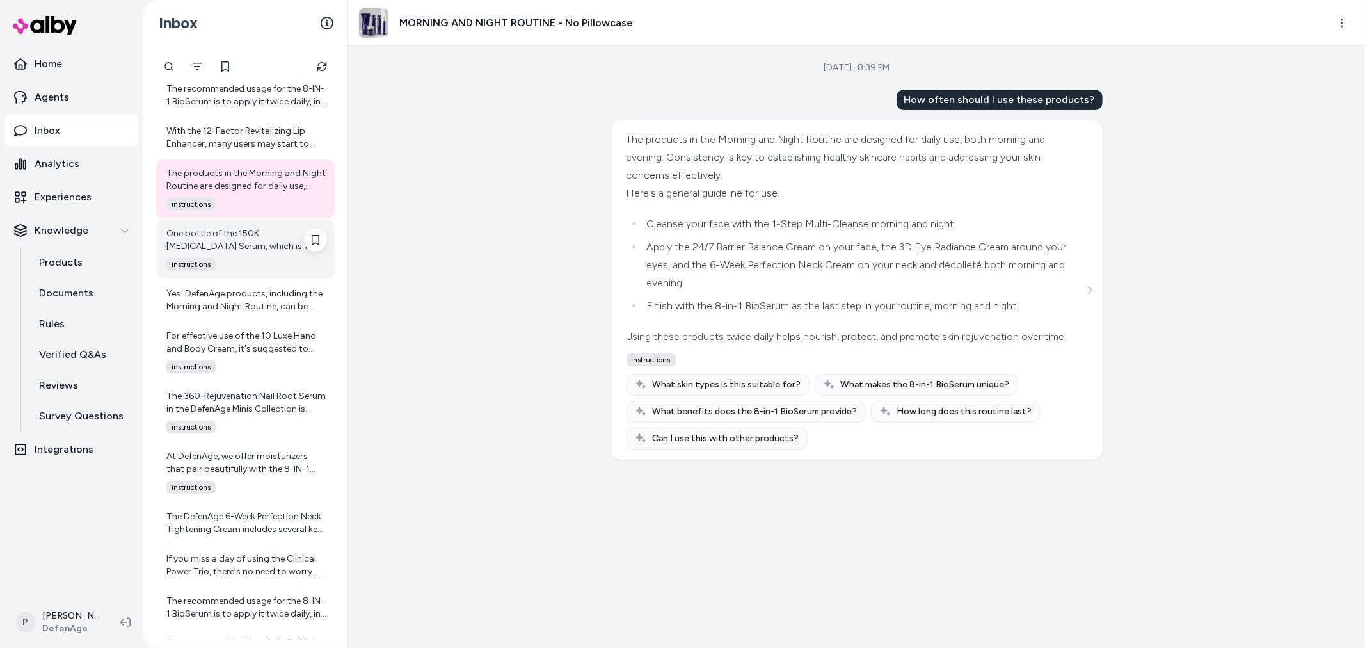
click at [232, 246] on div "One bottle of the 150K Hair Follicle Serum, which is 1 fl. oz. (about 30 ml), i…" at bounding box center [246, 240] width 161 height 26
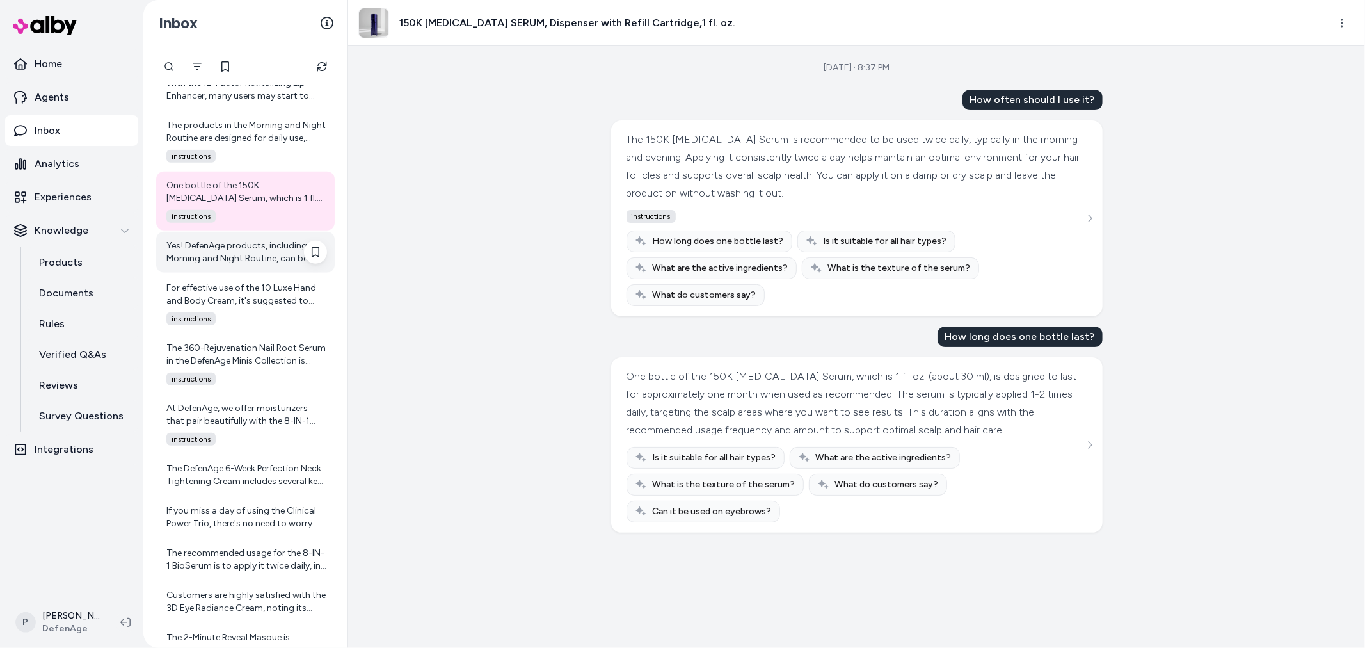
scroll to position [1040, 0]
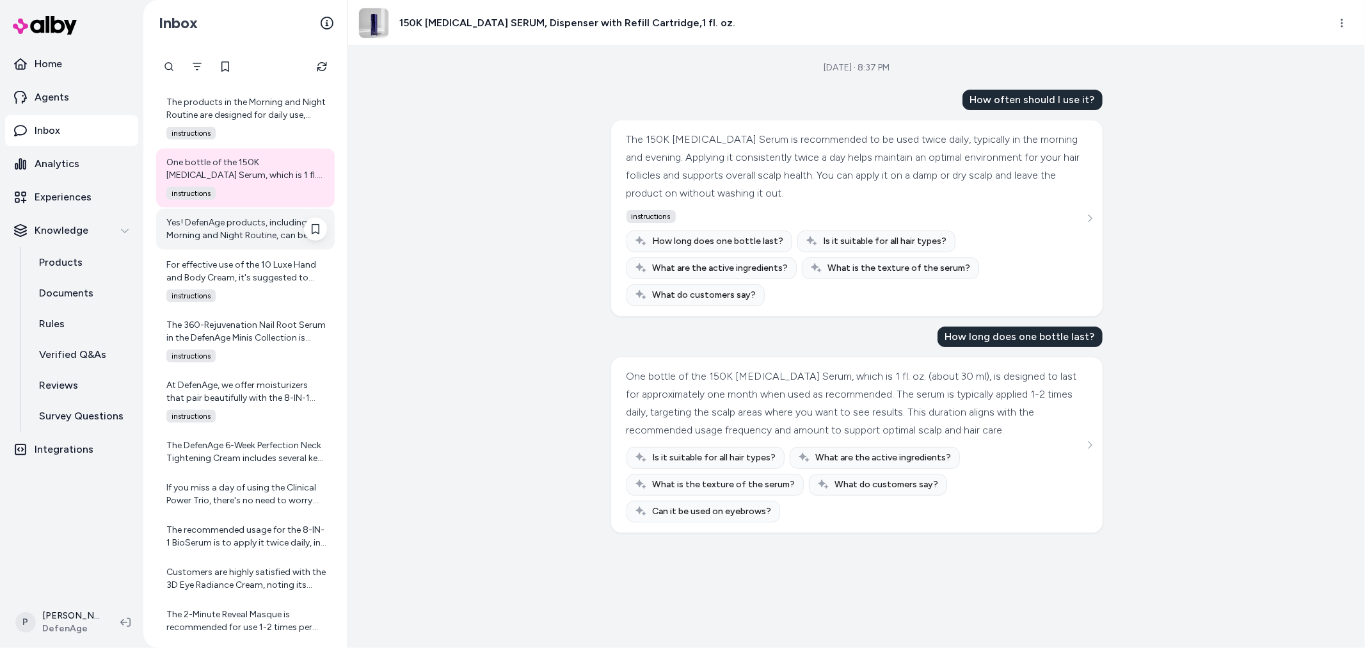
click at [237, 248] on div "Yes! DefenAge products, including the Morning and Night Routine, can be combine…" at bounding box center [245, 229] width 179 height 41
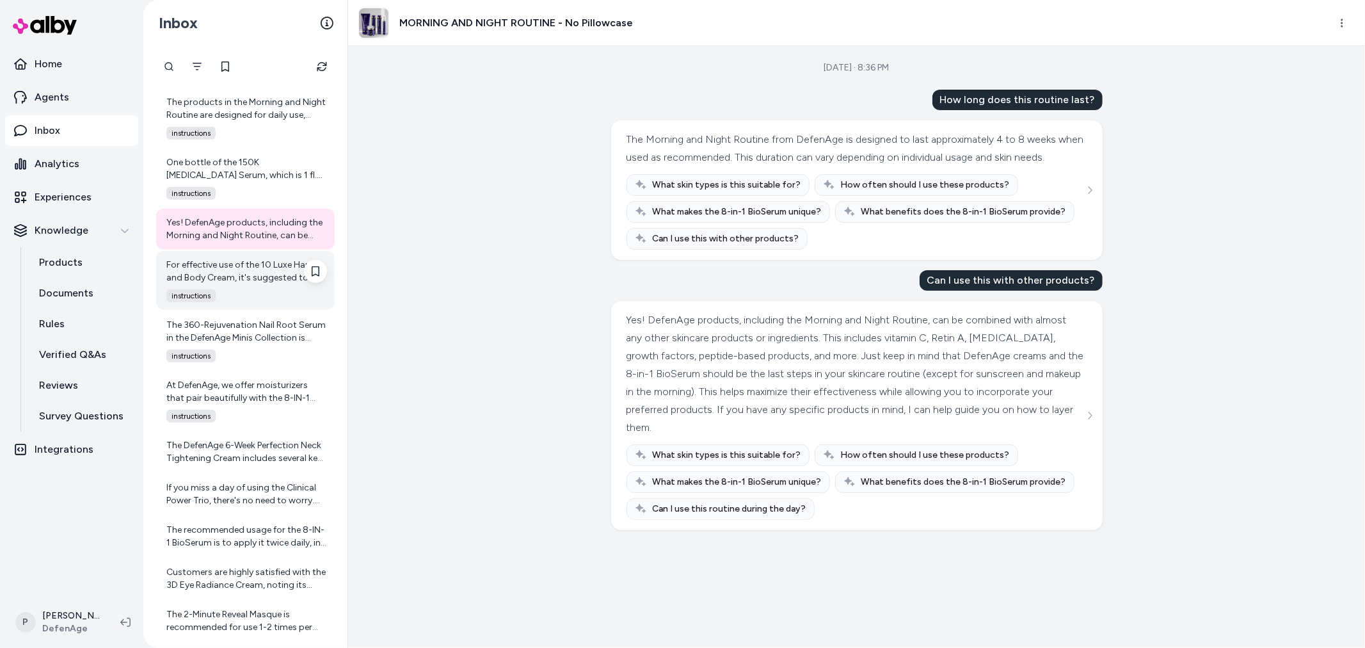
click at [234, 272] on div "For effective use of the 10 Luxe Hand and Body Cream, it's suggested to apply a…" at bounding box center [246, 272] width 161 height 26
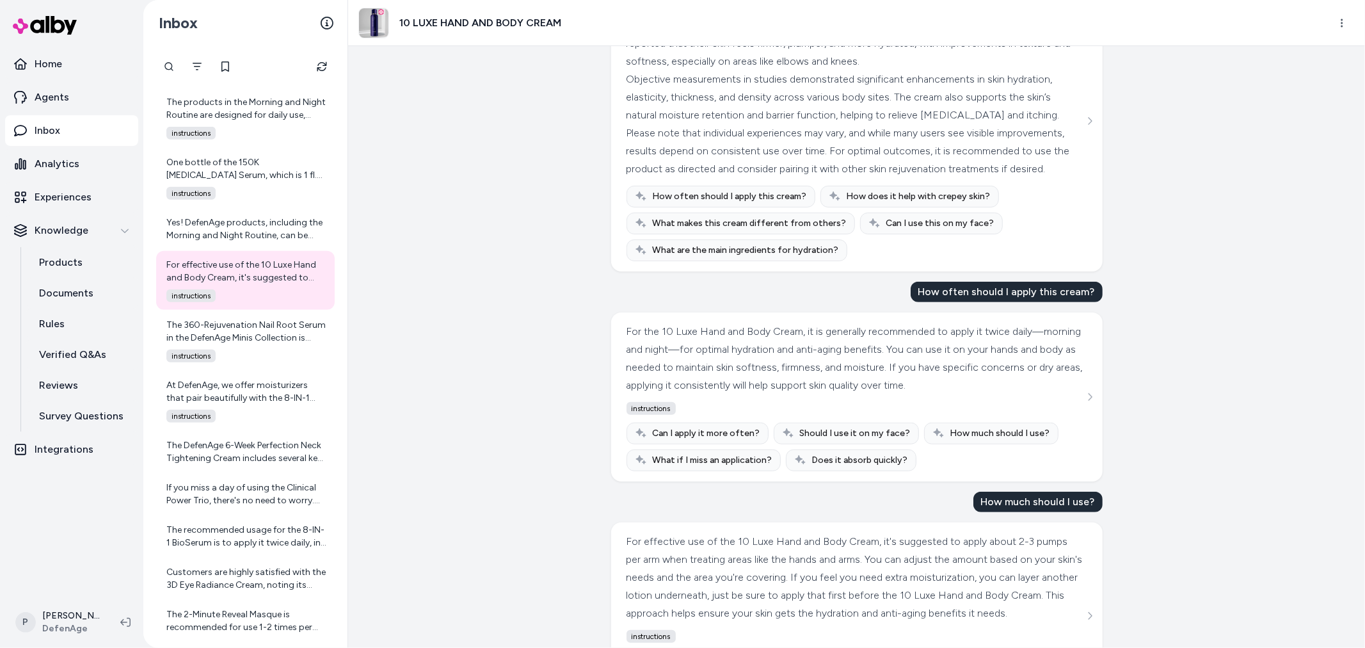
scroll to position [515, 0]
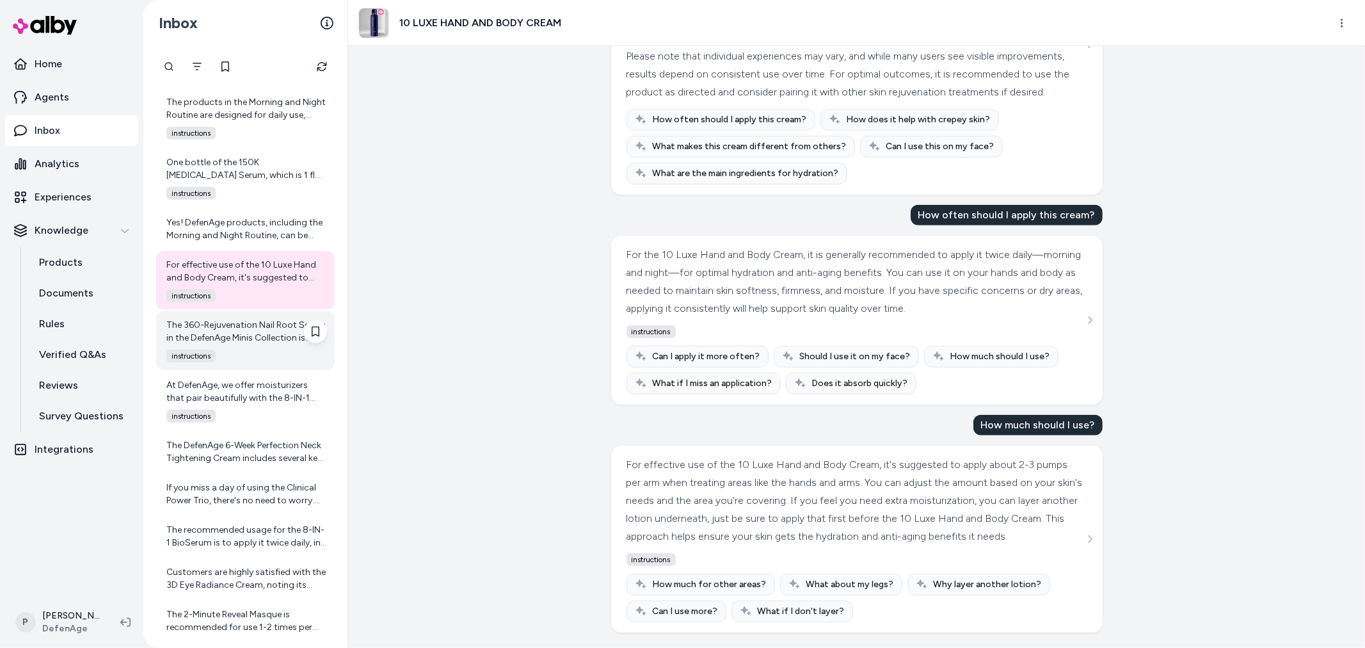
click at [250, 340] on div "The 360-Rejuvenation Nail Root Serum in the DefenAge Minis Collection is design…" at bounding box center [246, 332] width 161 height 26
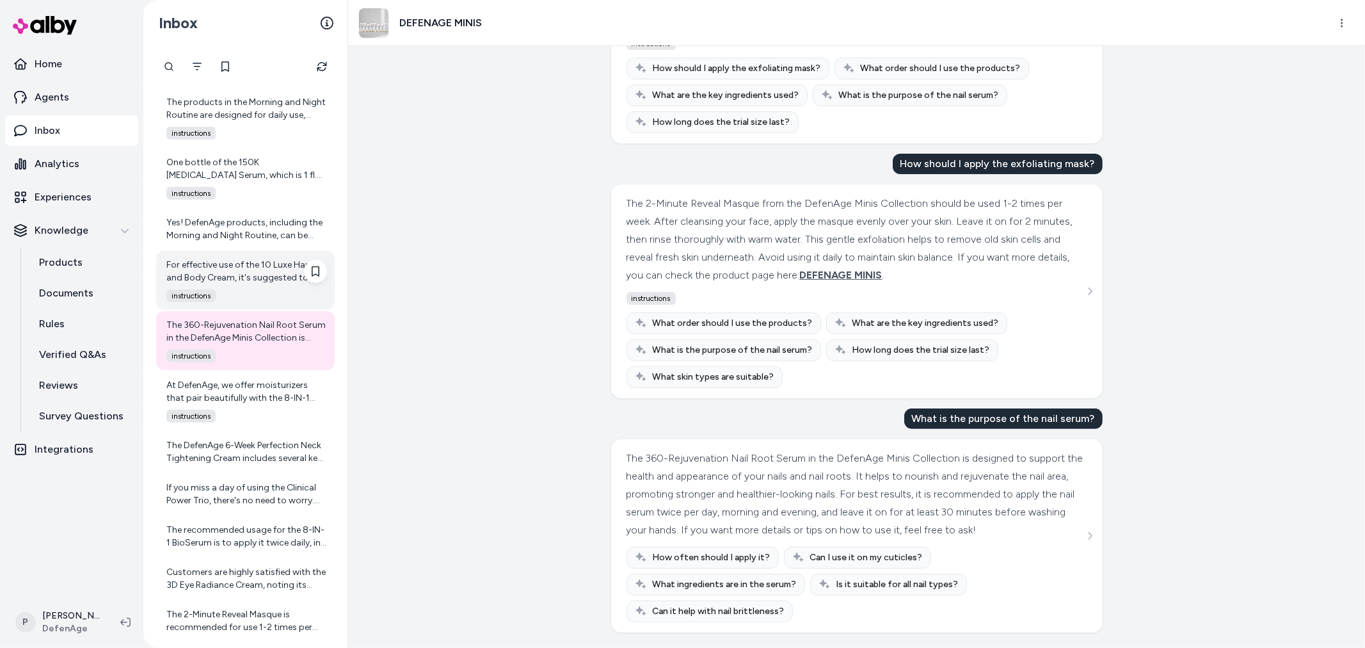
scroll to position [1183, 0]
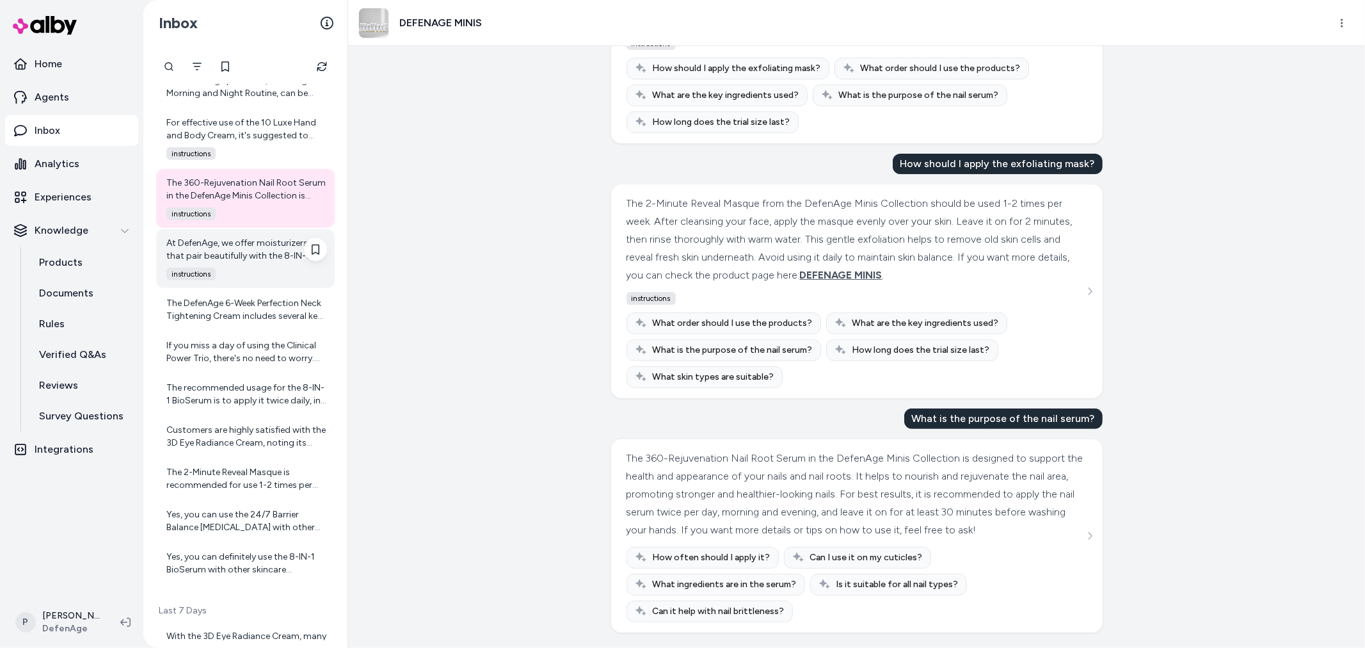
click at [232, 275] on div "instructions" at bounding box center [243, 273] width 168 height 13
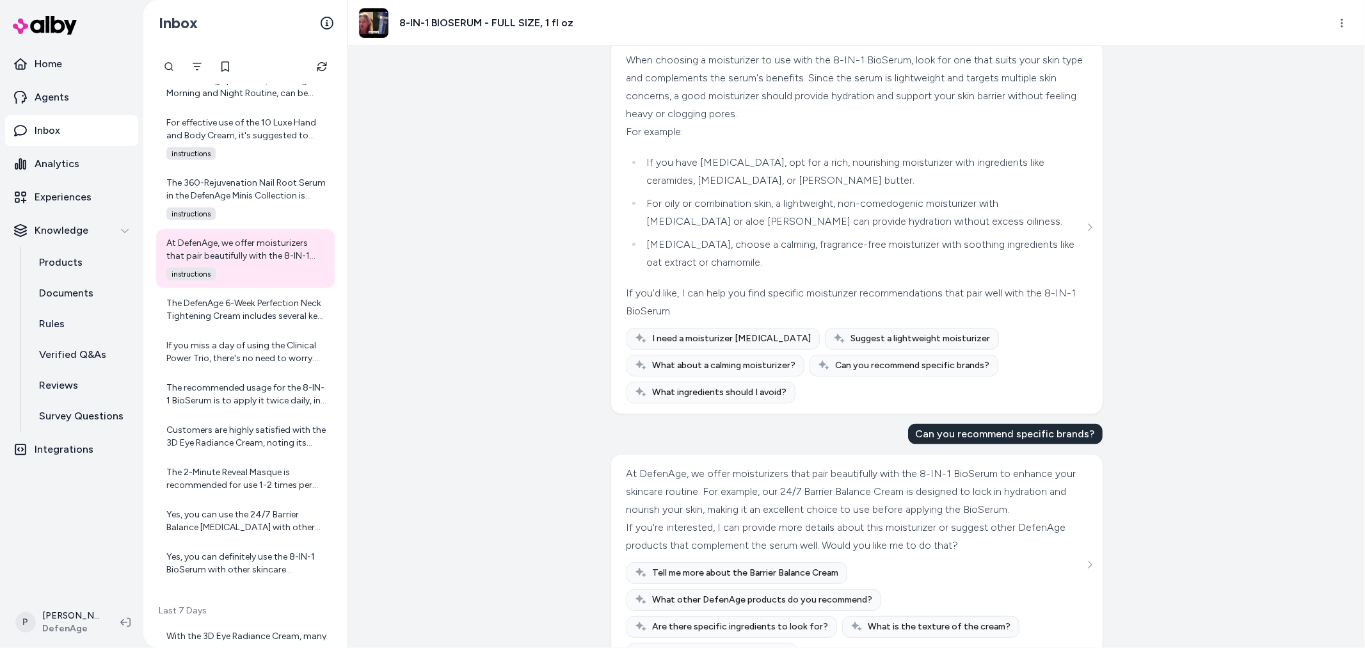
scroll to position [1306, 0]
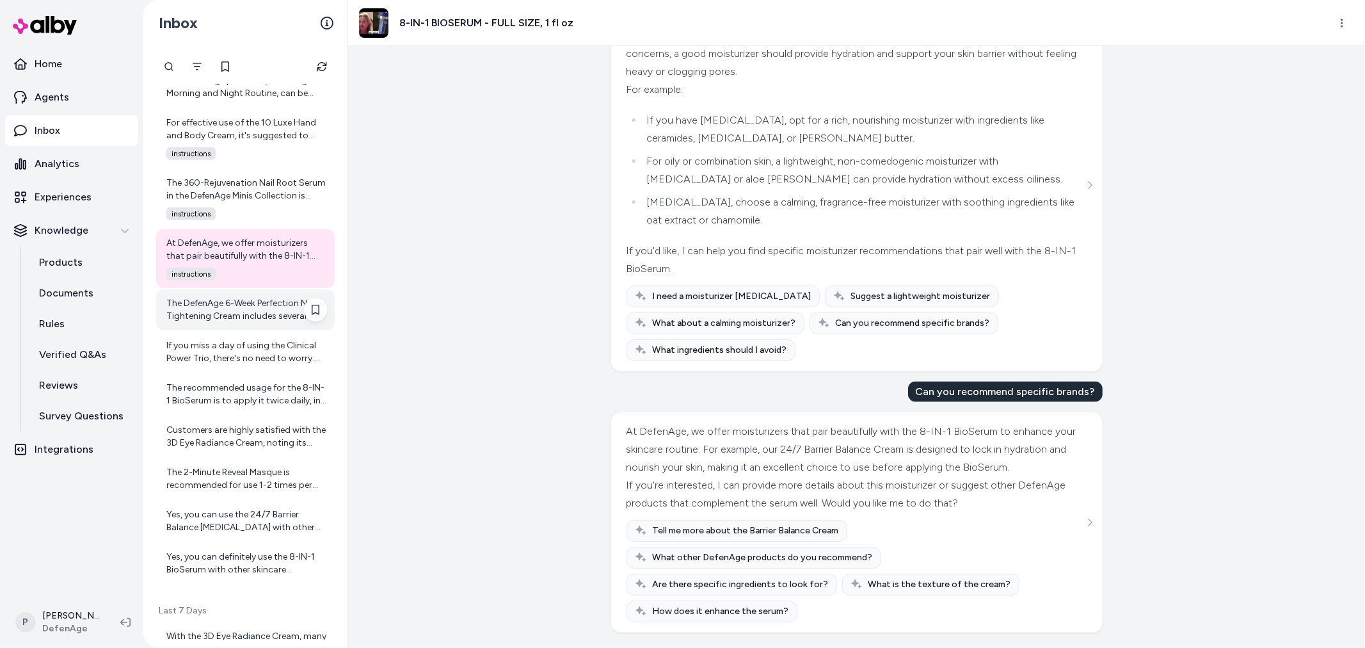
click at [240, 308] on div "The DefenAge 6-Week Perfection Neck Tightening Cream includes several key ingre…" at bounding box center [246, 310] width 161 height 26
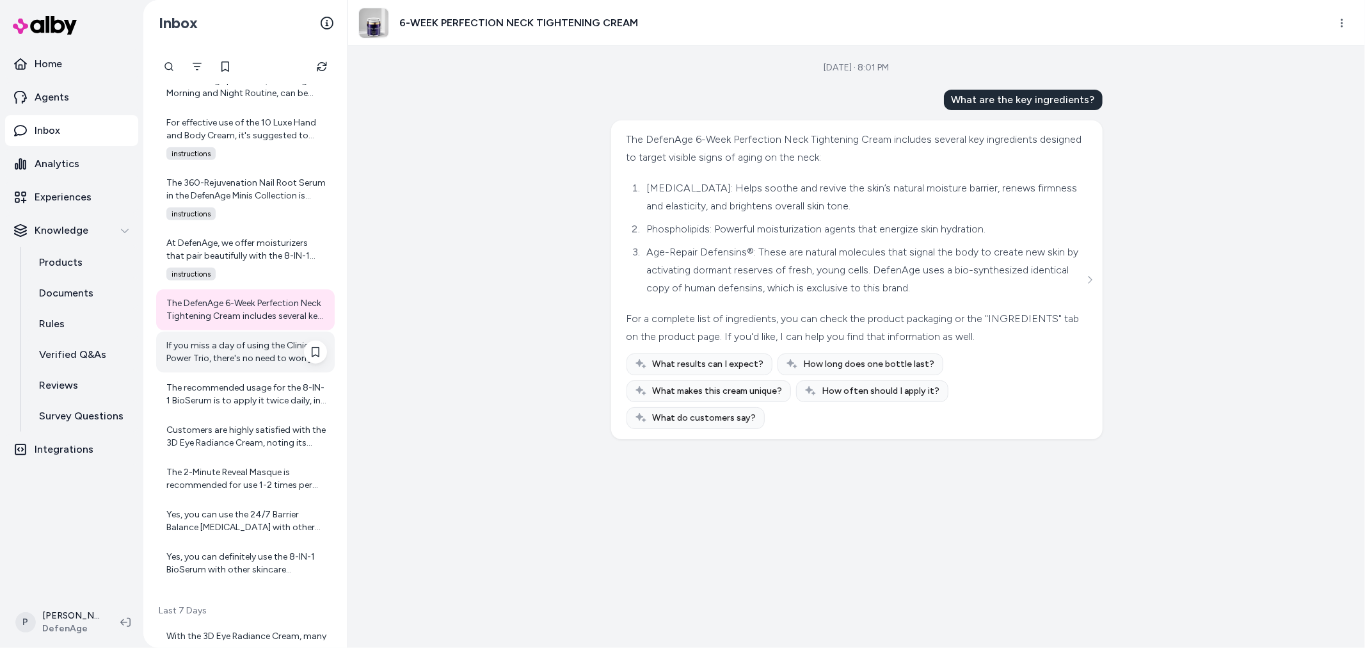
click at [251, 368] on div "If you miss a day of using the Clinical Power Trio, there's no need to worry. J…" at bounding box center [245, 351] width 179 height 41
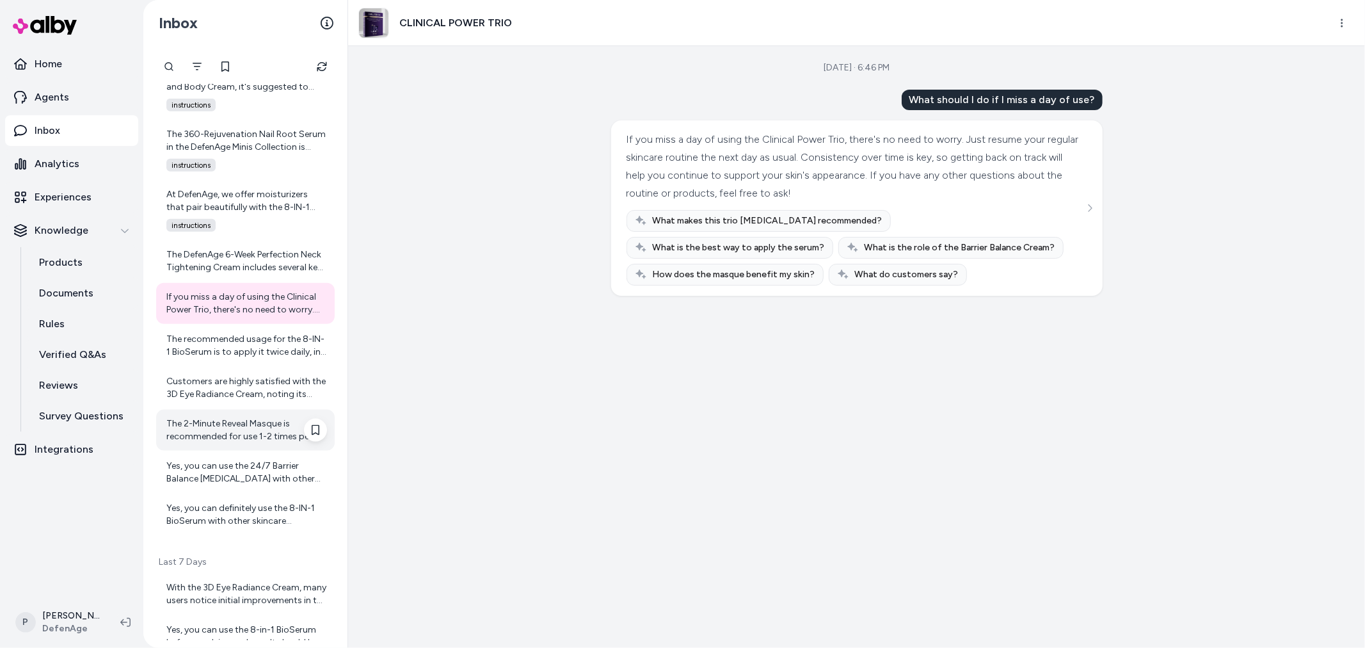
scroll to position [1254, 0]
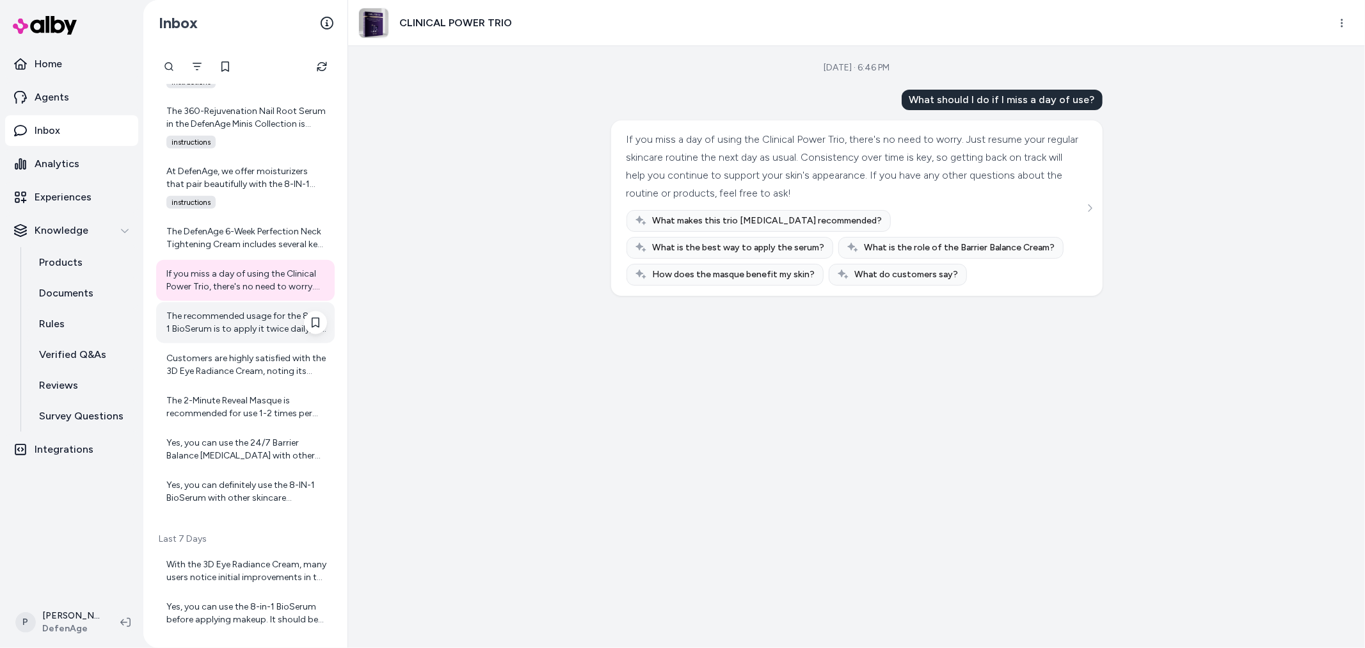
click at [246, 334] on div "The recommended usage for the 8-IN-1 BioSerum is to apply it twice daily, in th…" at bounding box center [246, 323] width 161 height 26
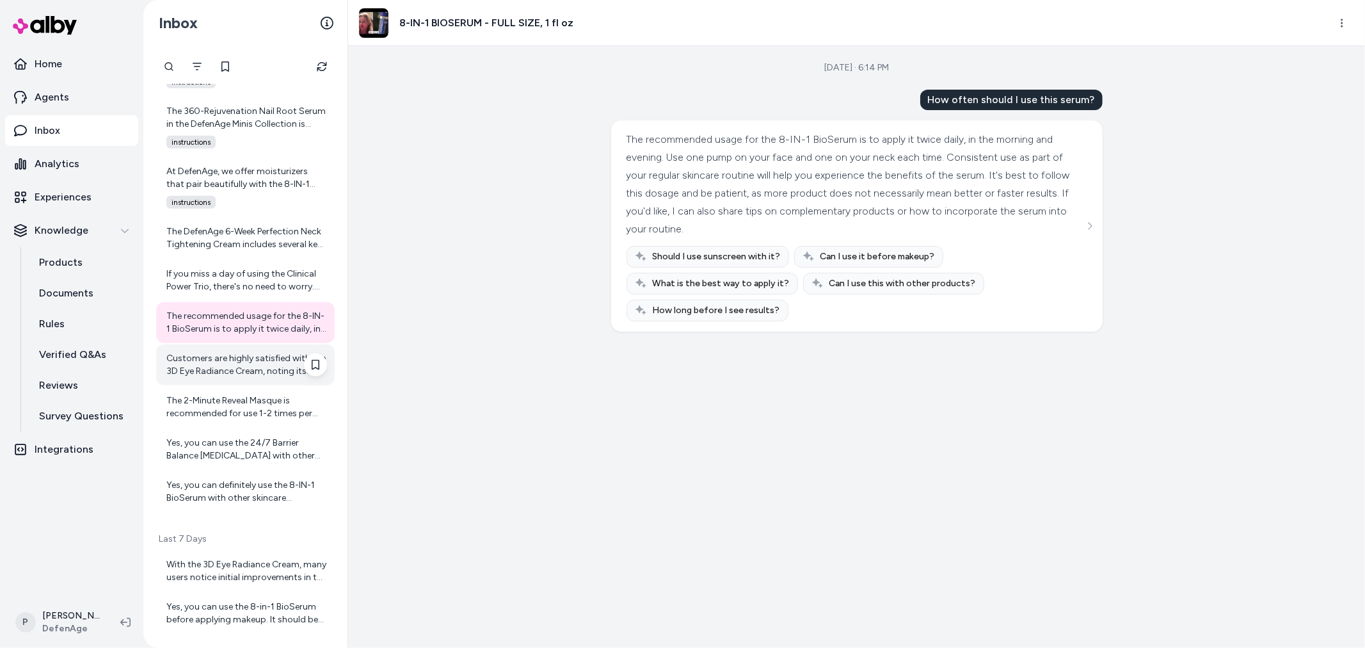
click at [205, 379] on div "Customers are highly satisfied with the 3D Eye Radiance Cream, noting its effec…" at bounding box center [245, 364] width 179 height 41
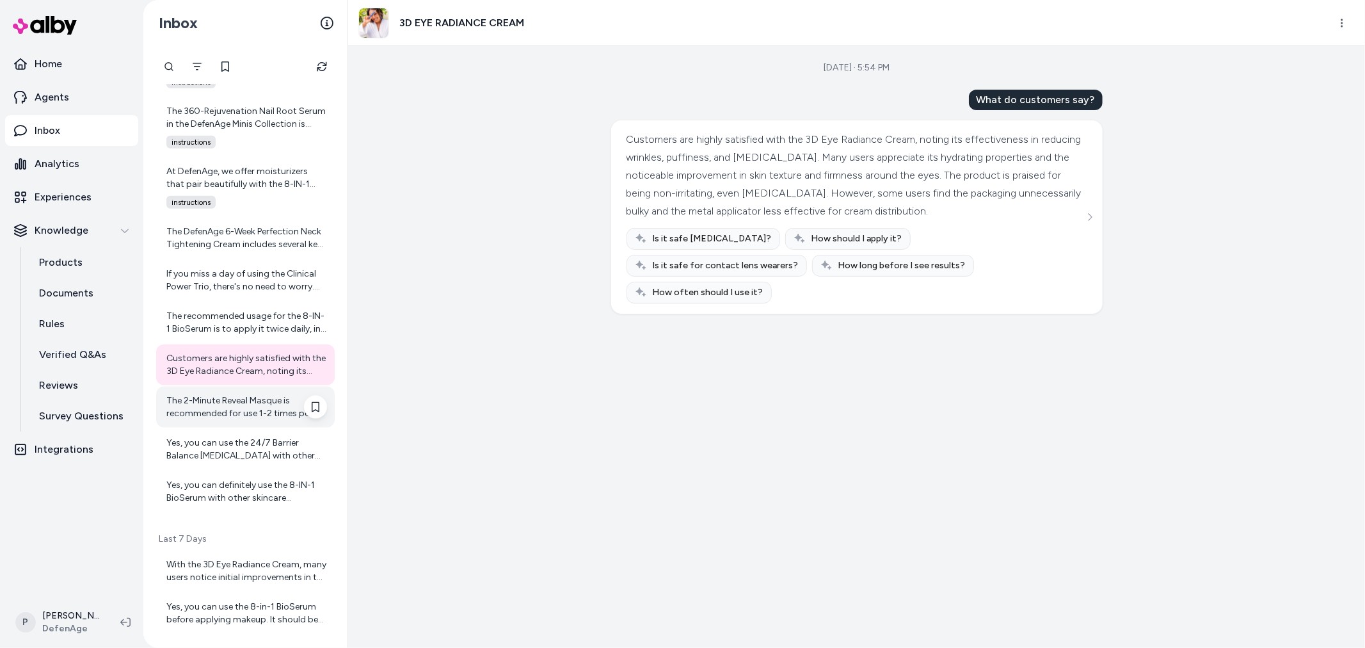
click at [191, 420] on div "The 2-Minute Reveal Masque is recommended for use 1-2 times per week. Using it …" at bounding box center [245, 407] width 179 height 41
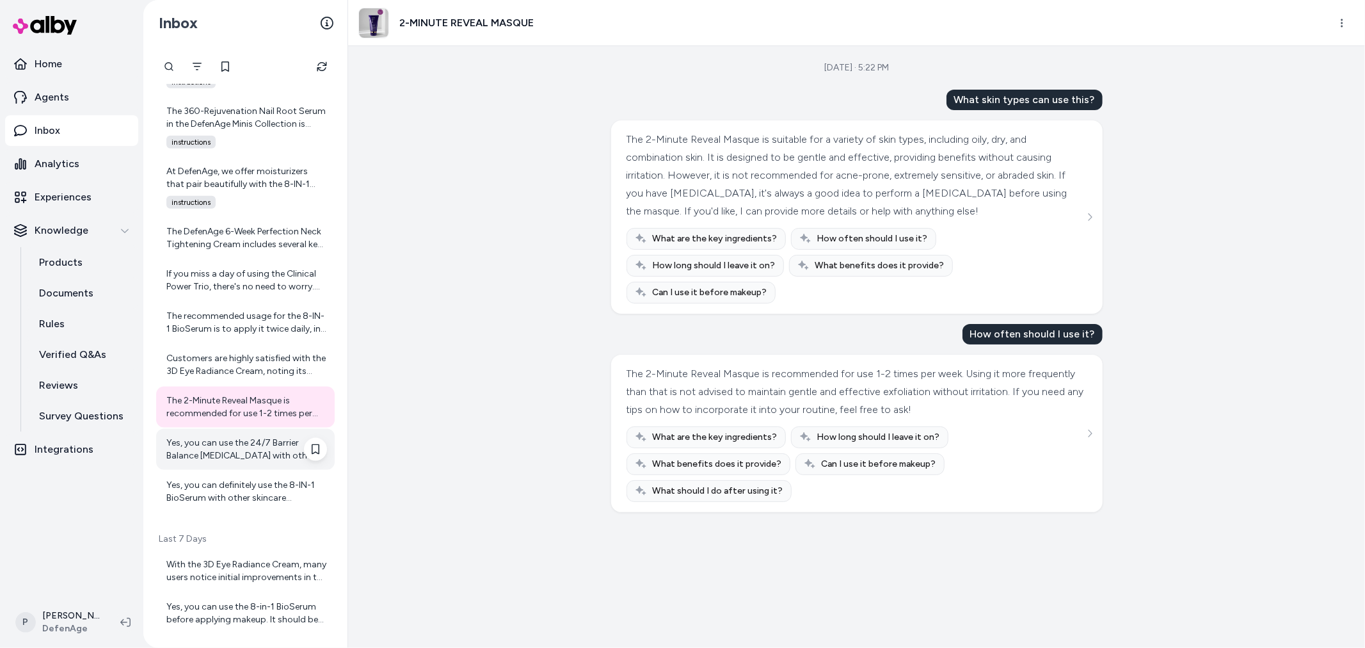
click at [195, 433] on div "Yes, you can use the 24/7 Barrier Balance Anti-Aging Cream with other skincare …" at bounding box center [245, 449] width 179 height 41
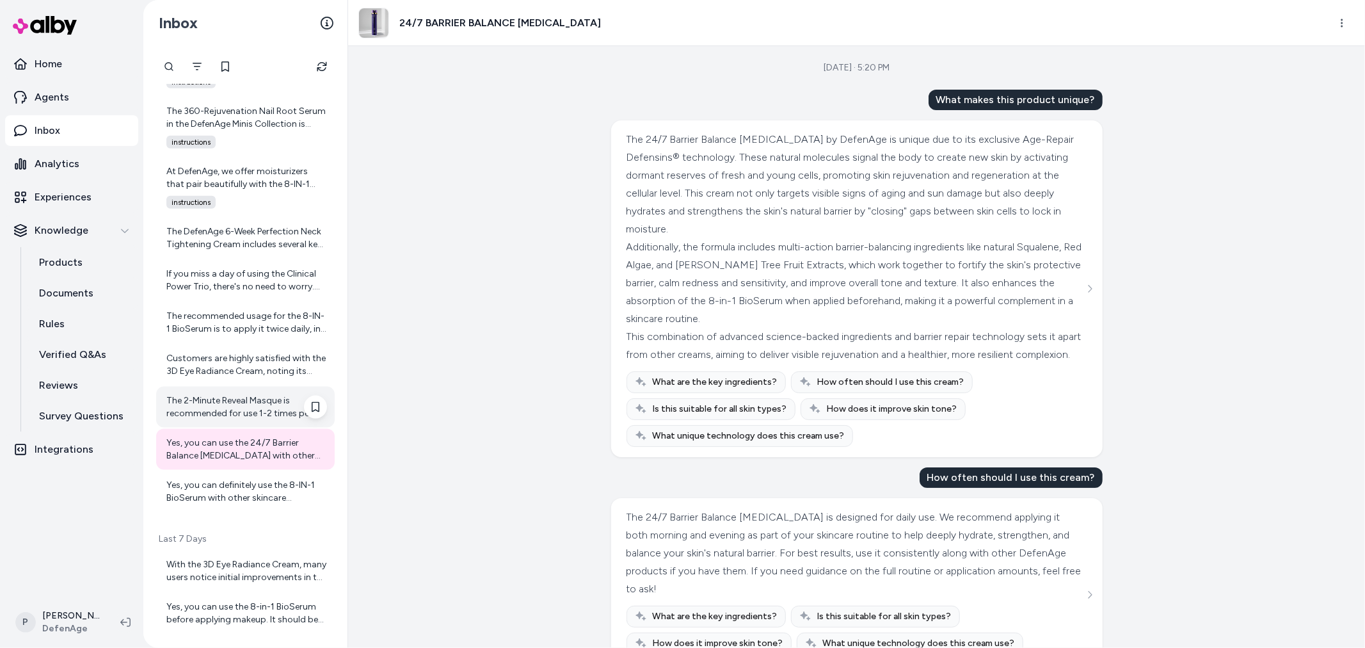
click at [205, 410] on div "The 2-Minute Reveal Masque is recommended for use 1-2 times per week. Using it …" at bounding box center [246, 407] width 161 height 26
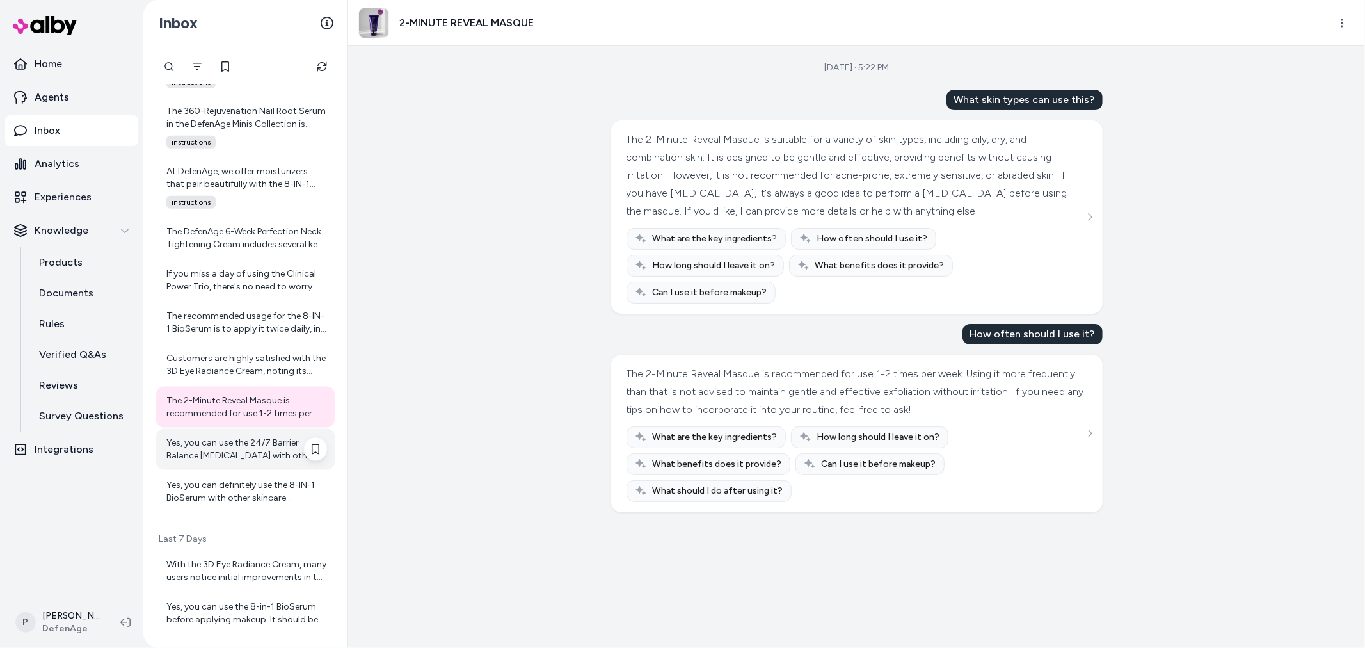
click at [208, 445] on div "Yes, you can use the 24/7 Barrier Balance Anti-Aging Cream with other skincare …" at bounding box center [246, 449] width 161 height 26
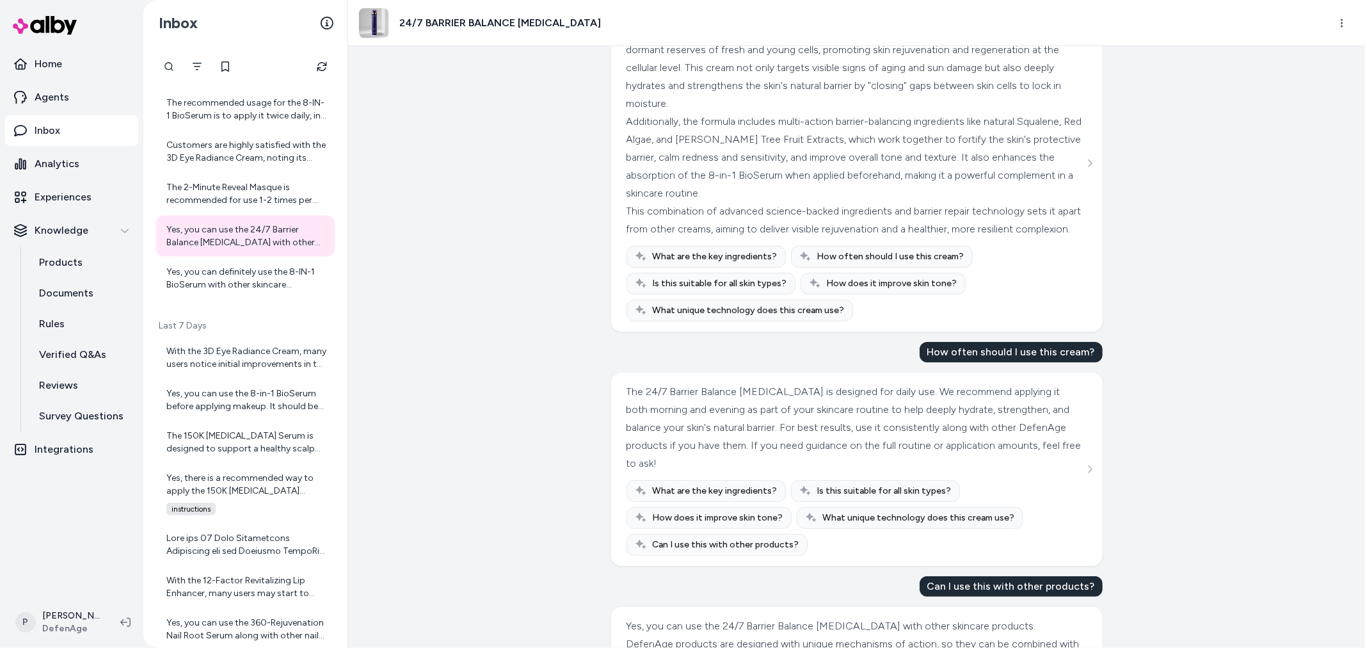
scroll to position [356, 0]
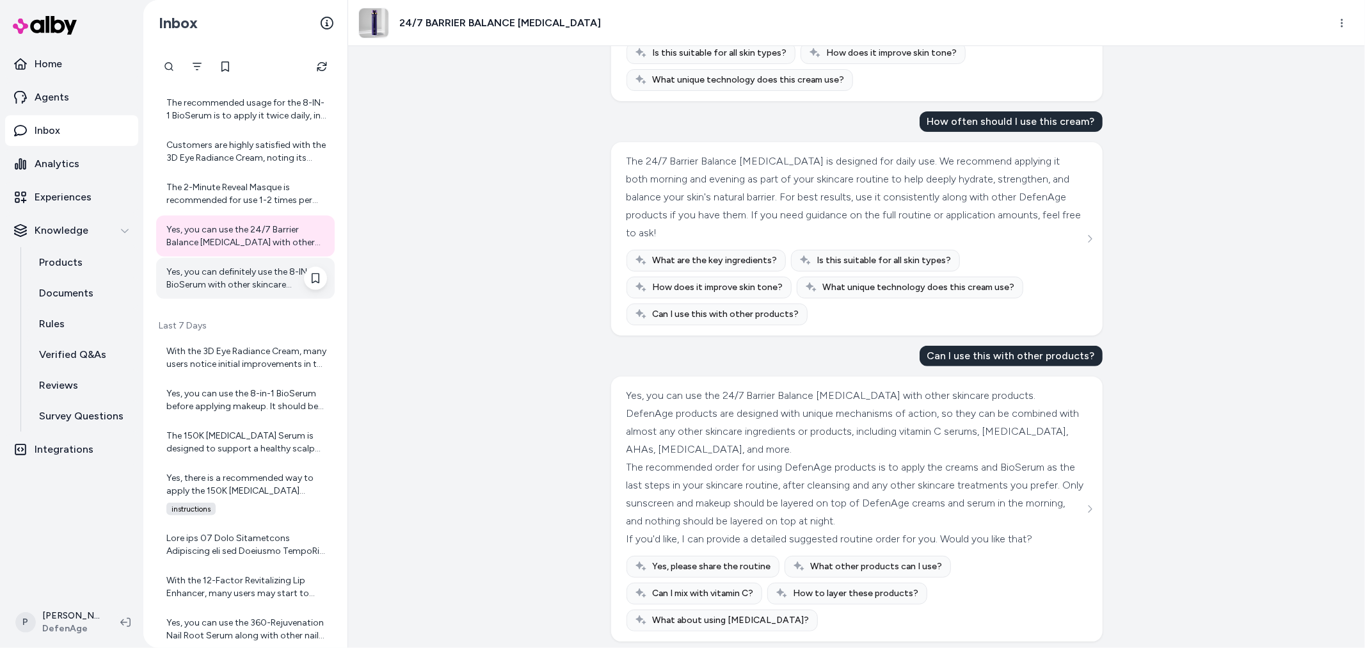
click at [257, 282] on div "Yes, you can definitely use the 8-IN-1 BioSerum with other skincare products. D…" at bounding box center [246, 279] width 161 height 26
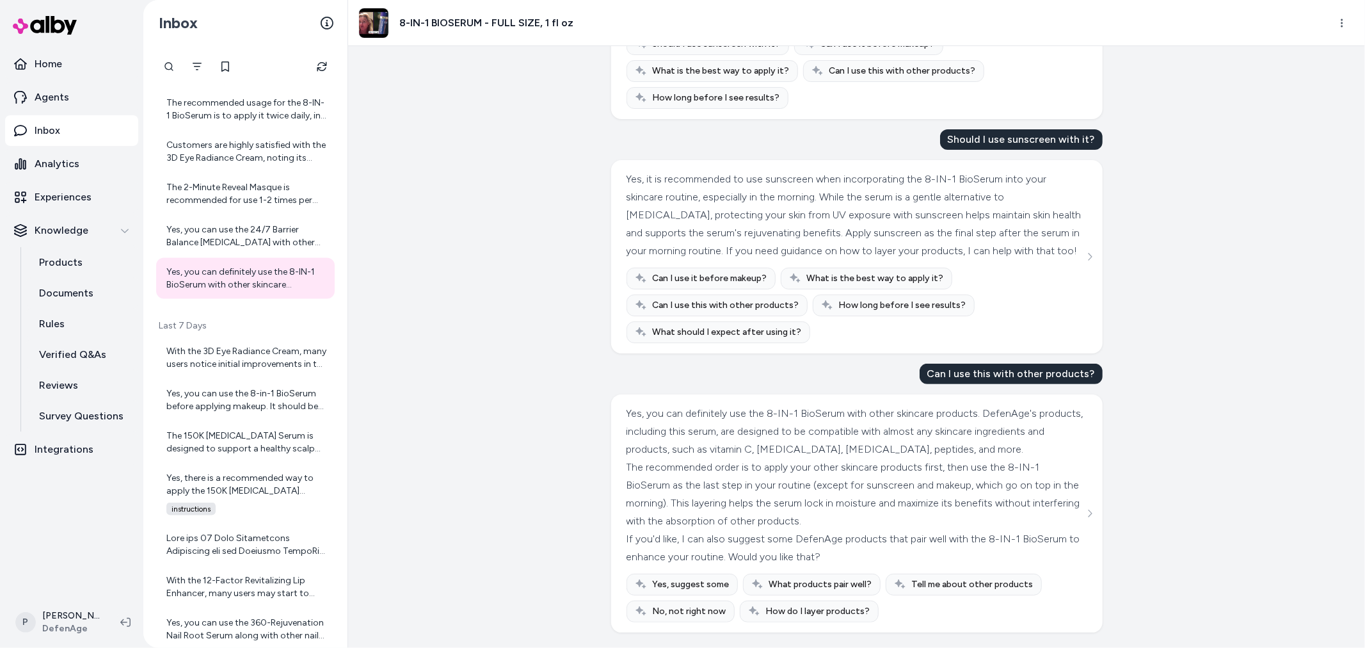
scroll to position [231, 0]
click at [241, 349] on div "With the 3D Eye Radiance Cream, many users notice initial improvements in the a…" at bounding box center [246, 358] width 161 height 26
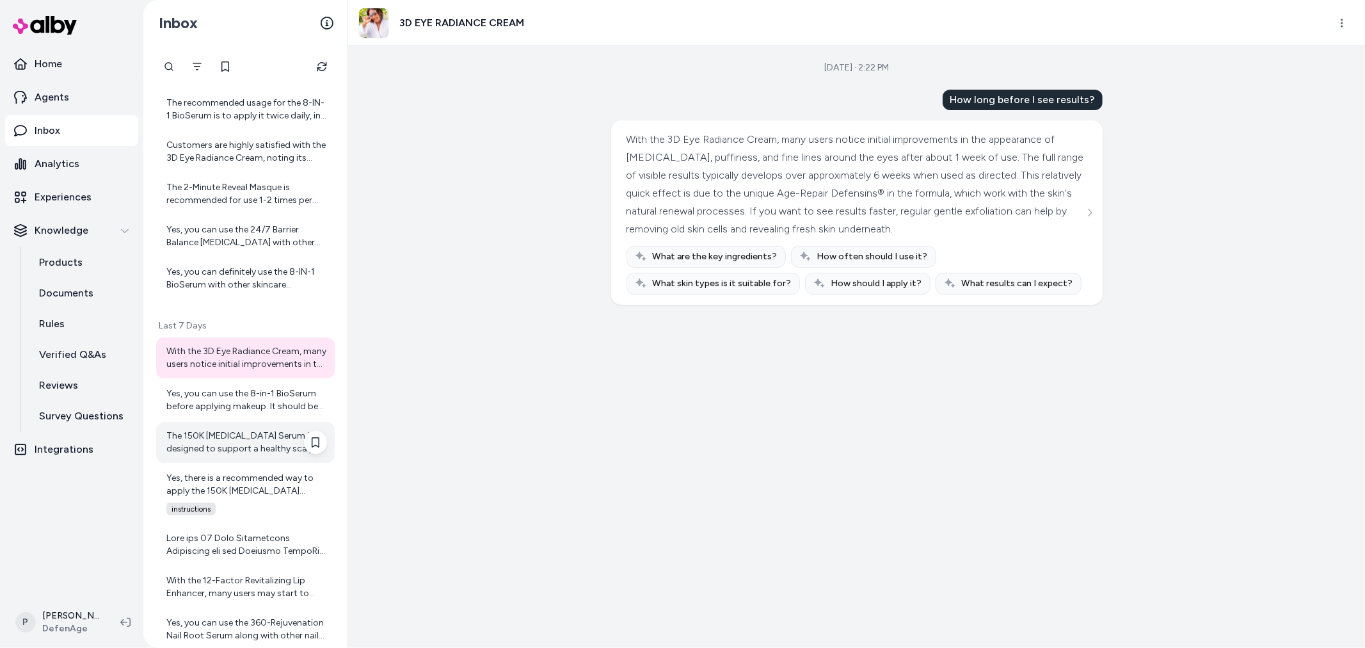
click at [237, 422] on div "The 150K Hair Follicle Serum is designed to support a healthy scalp environment…" at bounding box center [245, 442] width 179 height 41
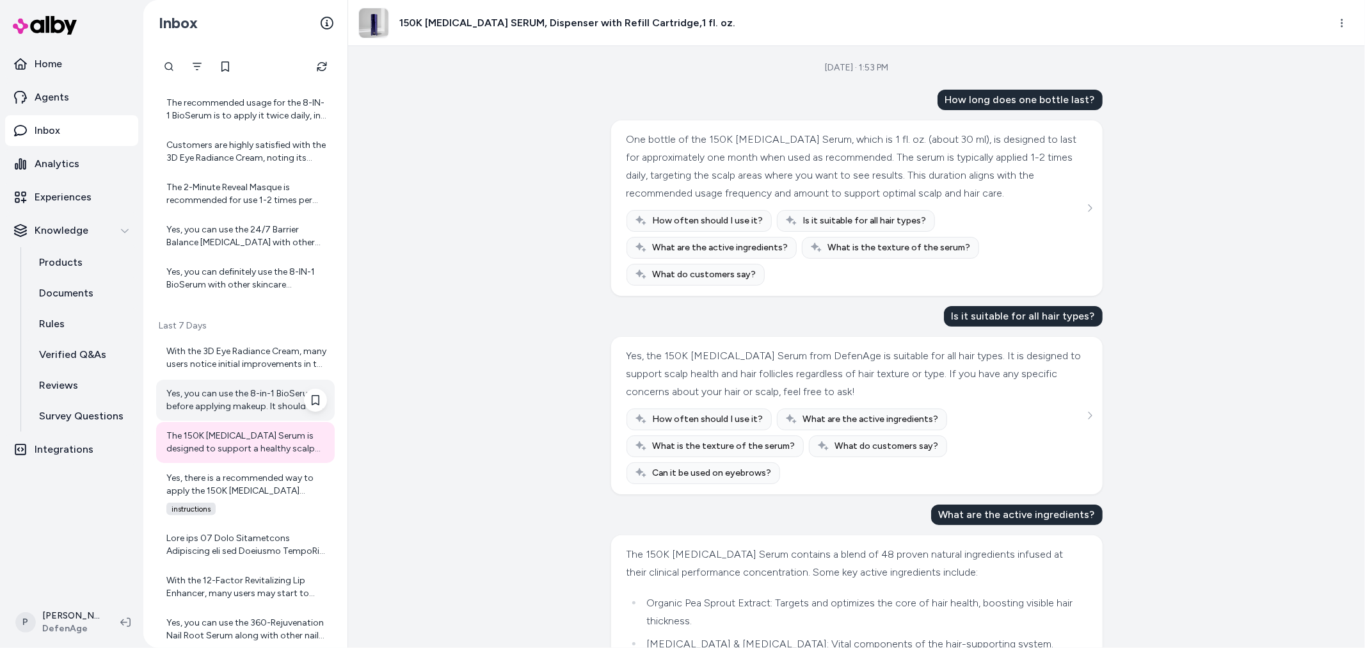
click at [242, 398] on div "Yes, you can use the 8-in-1 BioSerum before applying makeup. It should be the l…" at bounding box center [246, 400] width 161 height 26
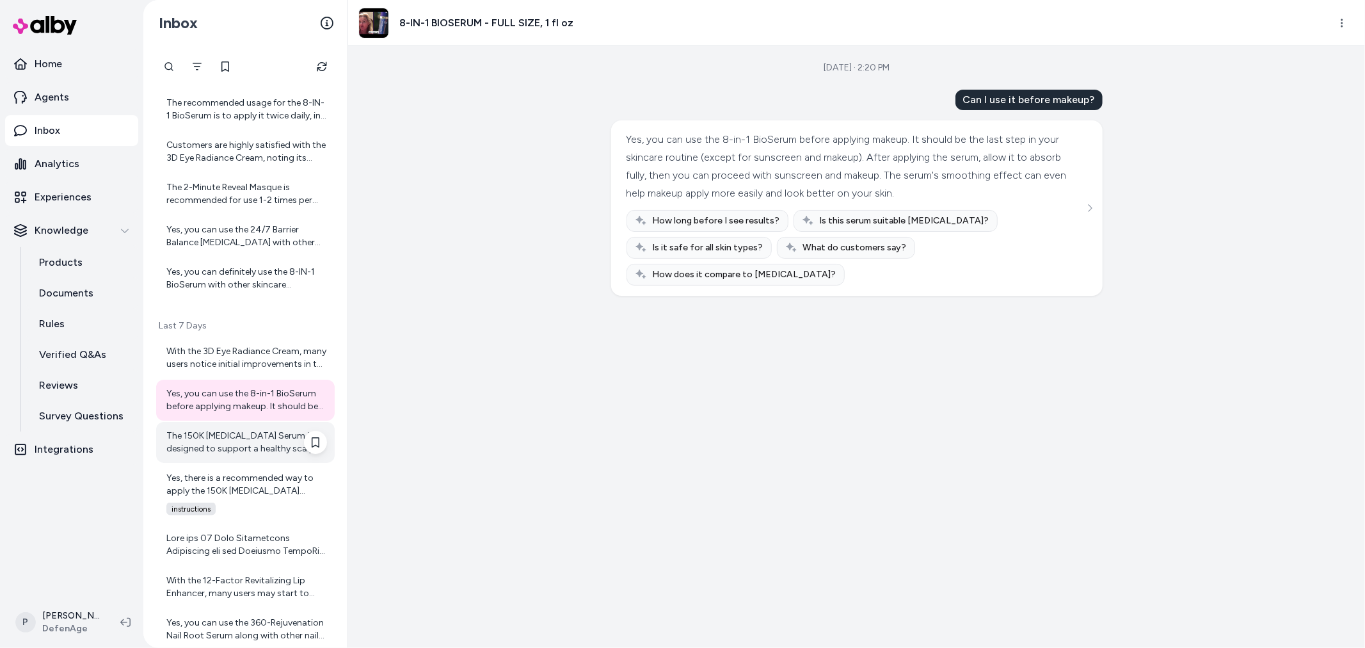
click at [235, 459] on div "The 150K Hair Follicle Serum is designed to support a healthy scalp environment…" at bounding box center [245, 442] width 179 height 41
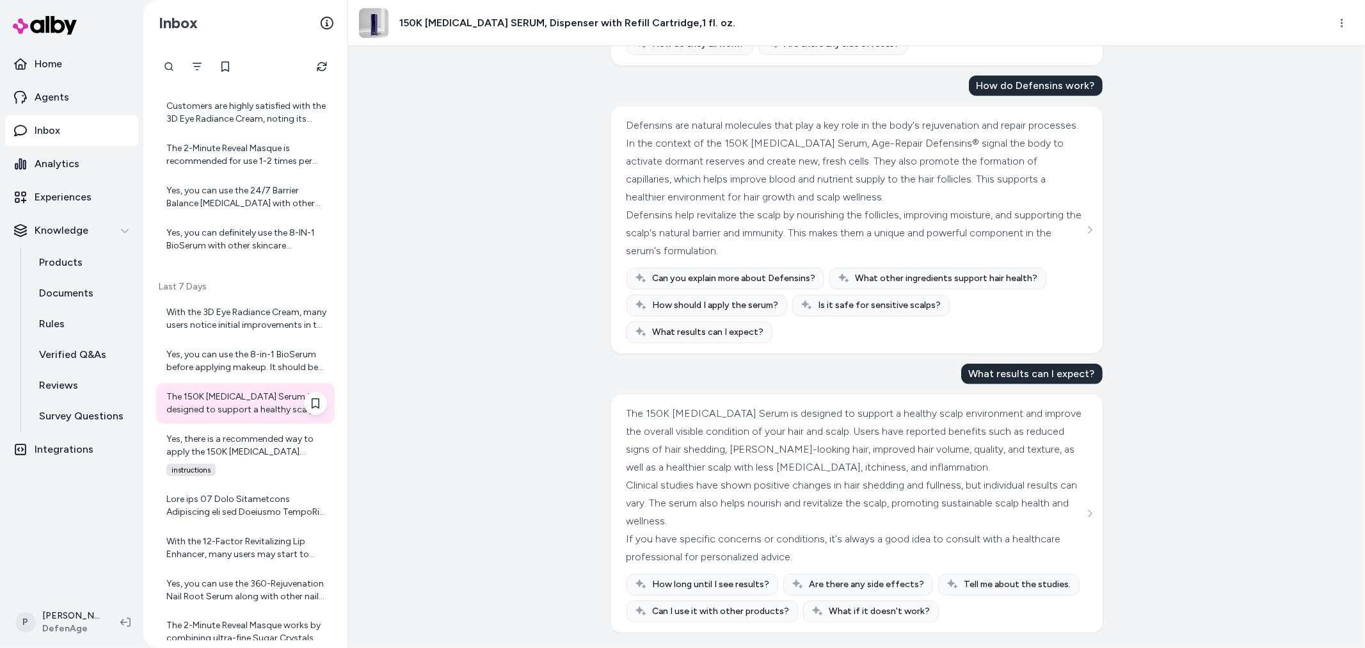
scroll to position [1527, 0]
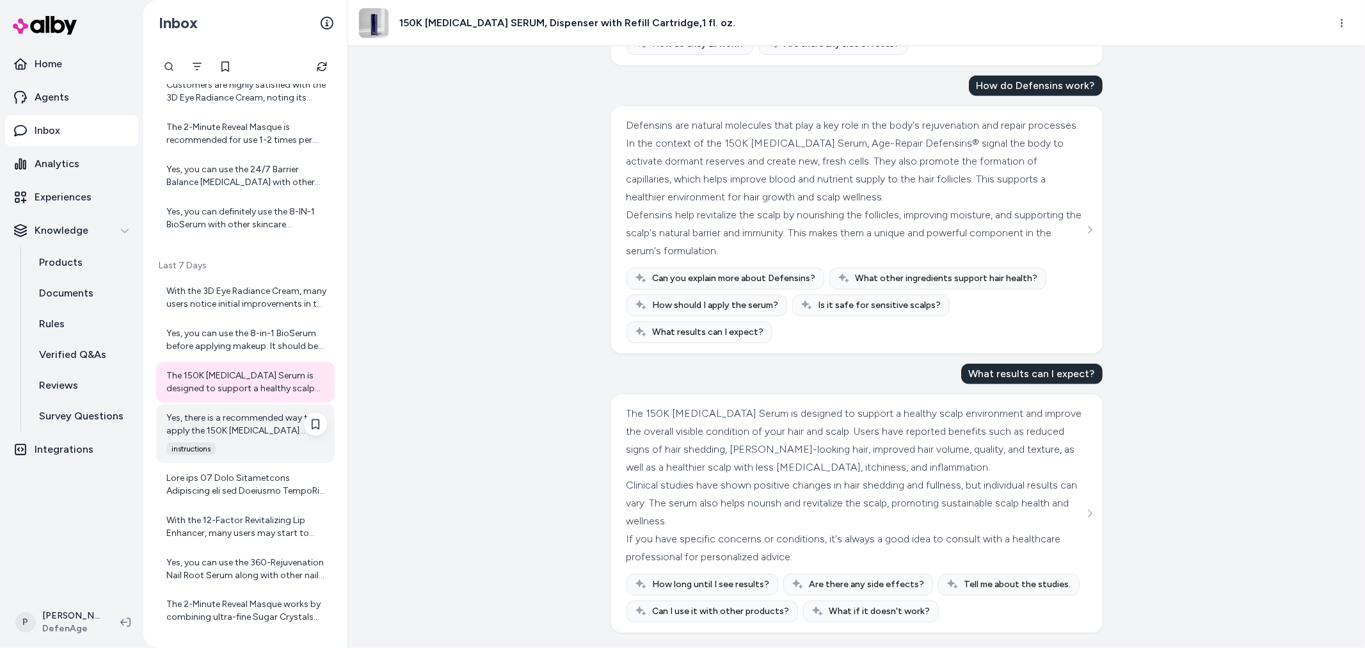
click at [241, 445] on div "instructions" at bounding box center [243, 448] width 168 height 13
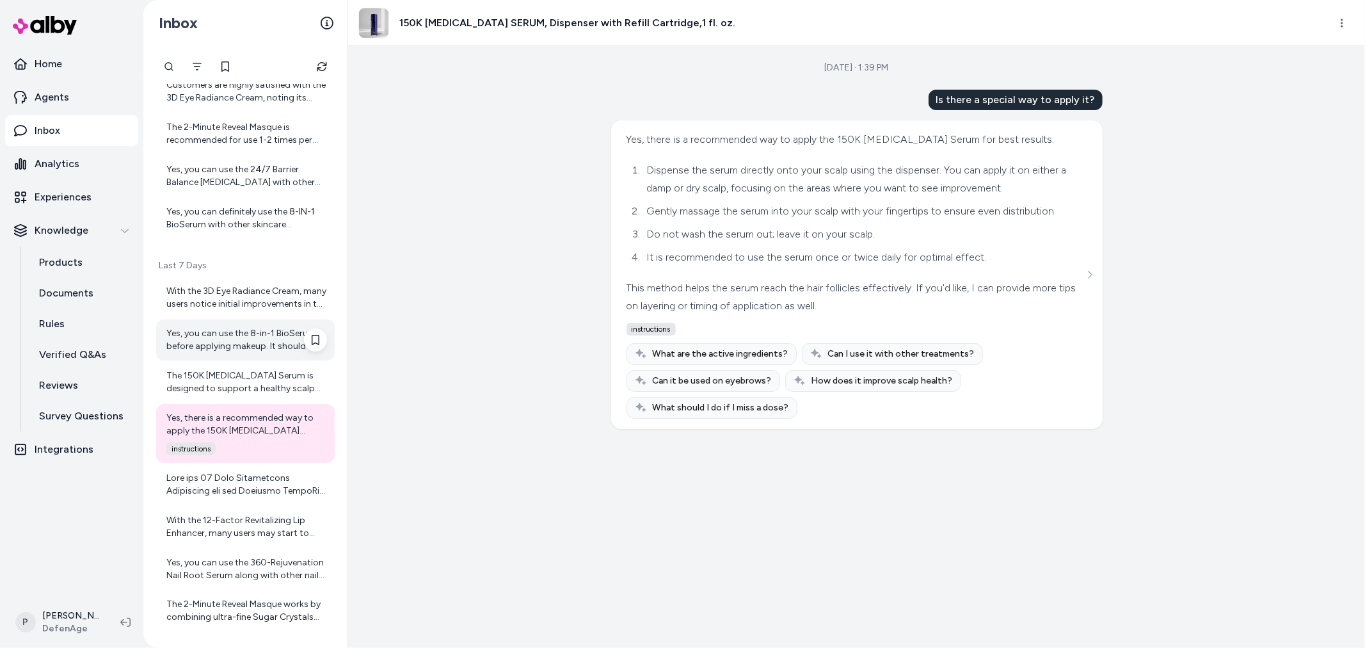
scroll to position [1598, 0]
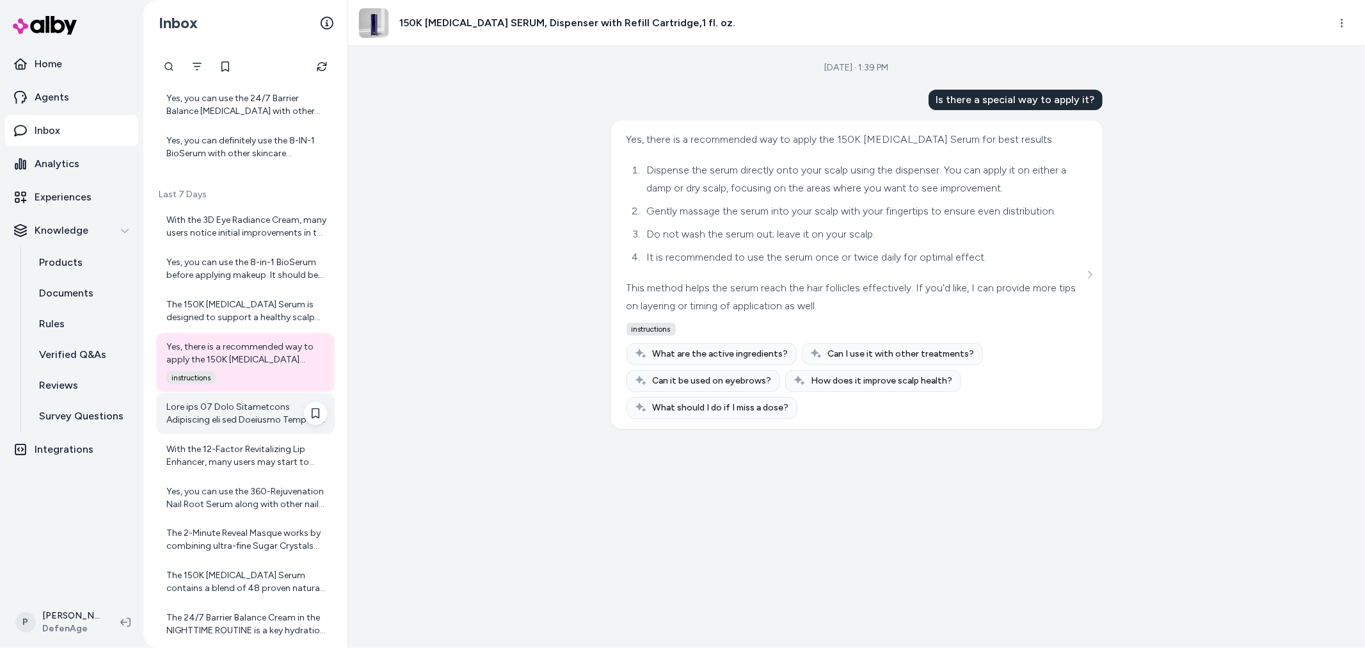
click at [253, 408] on div at bounding box center [246, 414] width 161 height 26
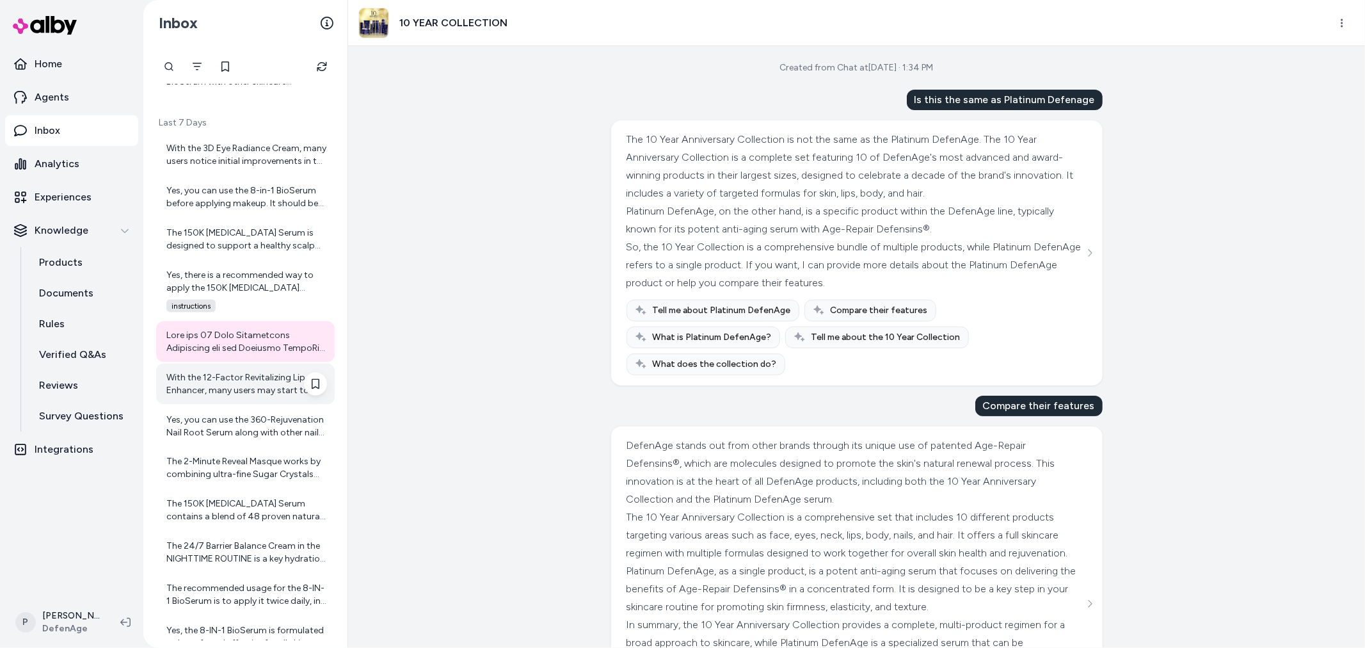
click at [221, 372] on div "With the 12-Factor Revitalizing Lip Enhancer, many users may start to notice in…" at bounding box center [246, 384] width 161 height 26
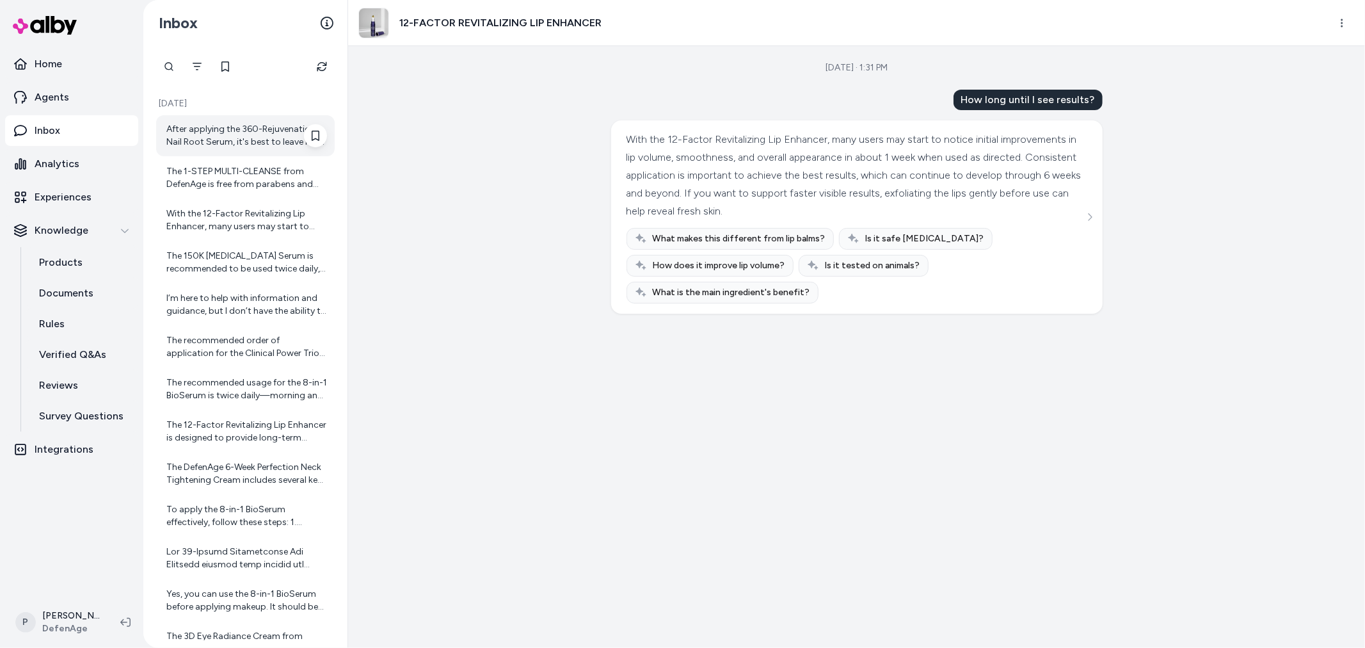
click at [207, 135] on div "After applying the 360-Rejuvenation Nail Root Serum, it's best to leave it on f…" at bounding box center [246, 136] width 161 height 26
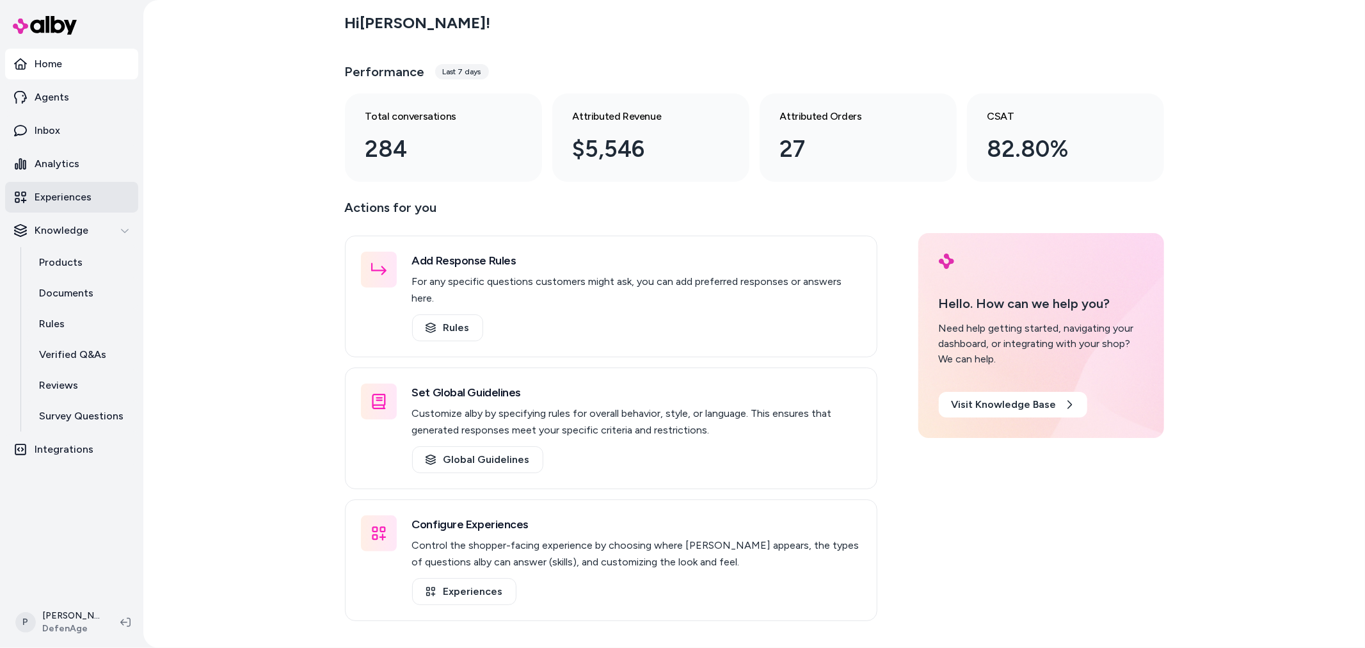
click at [70, 202] on p "Experiences" at bounding box center [63, 196] width 57 height 15
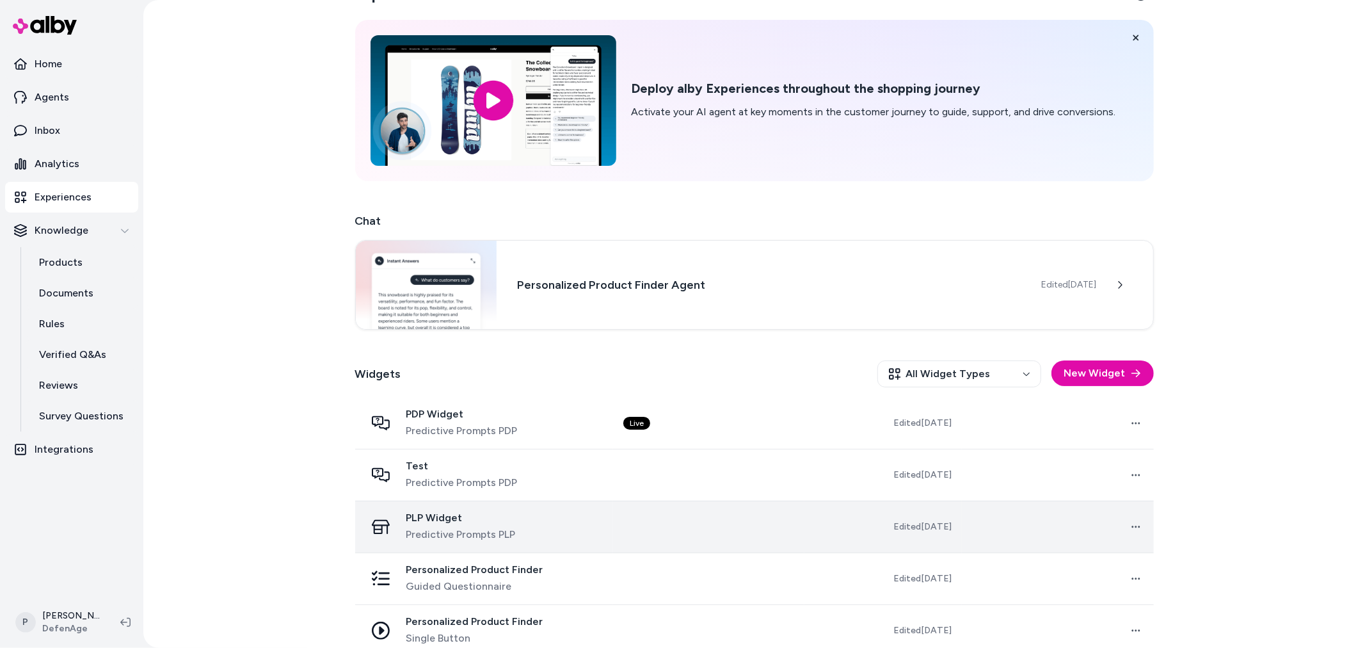
scroll to position [52, 0]
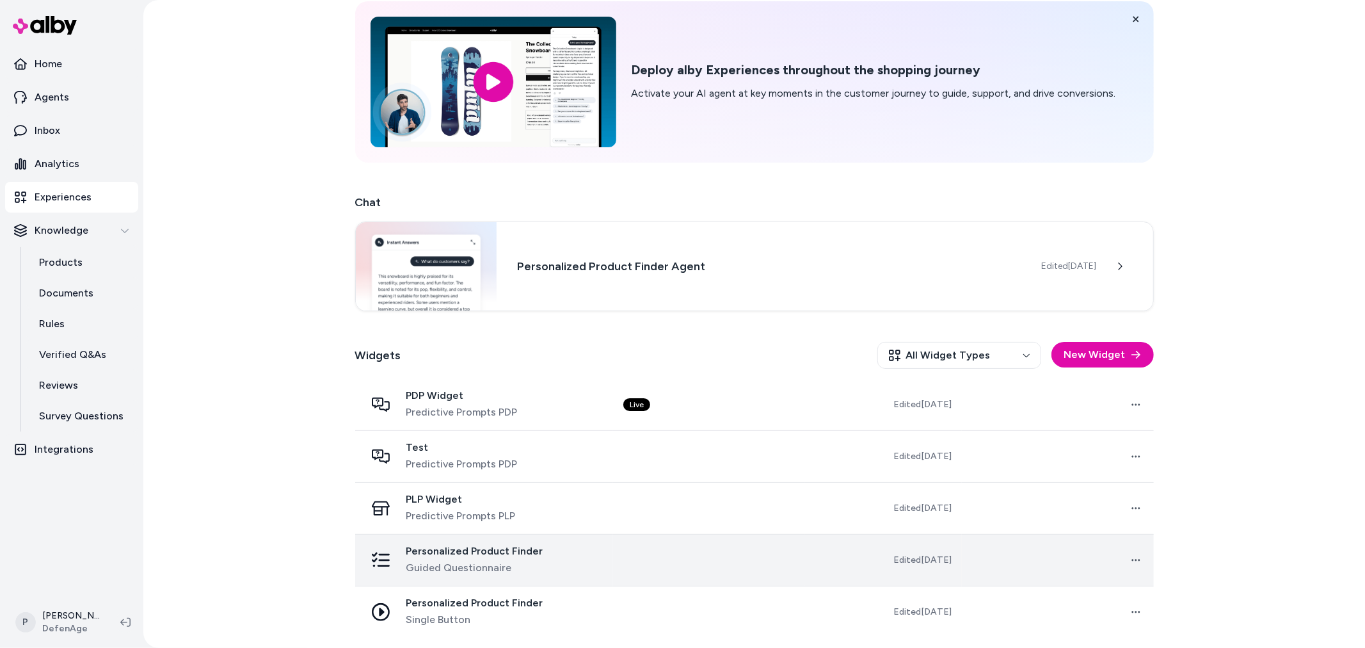
click at [554, 550] on div "Personalized Product Finder Guided Questionnaire" at bounding box center [483, 560] width 237 height 31
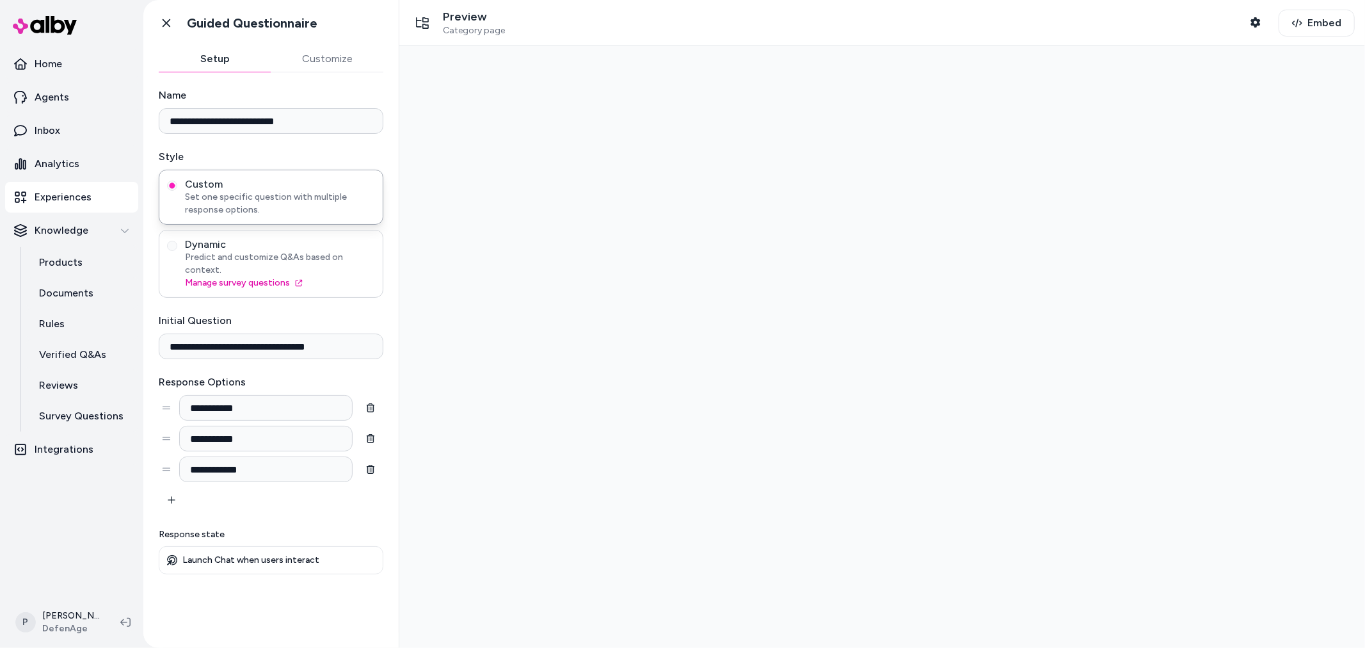
click at [267, 246] on span "Dynamic" at bounding box center [280, 244] width 190 height 13
click at [177, 246] on button "Dynamic Predict and customize Q&As based on context. Manage survey questions" at bounding box center [172, 246] width 10 height 10
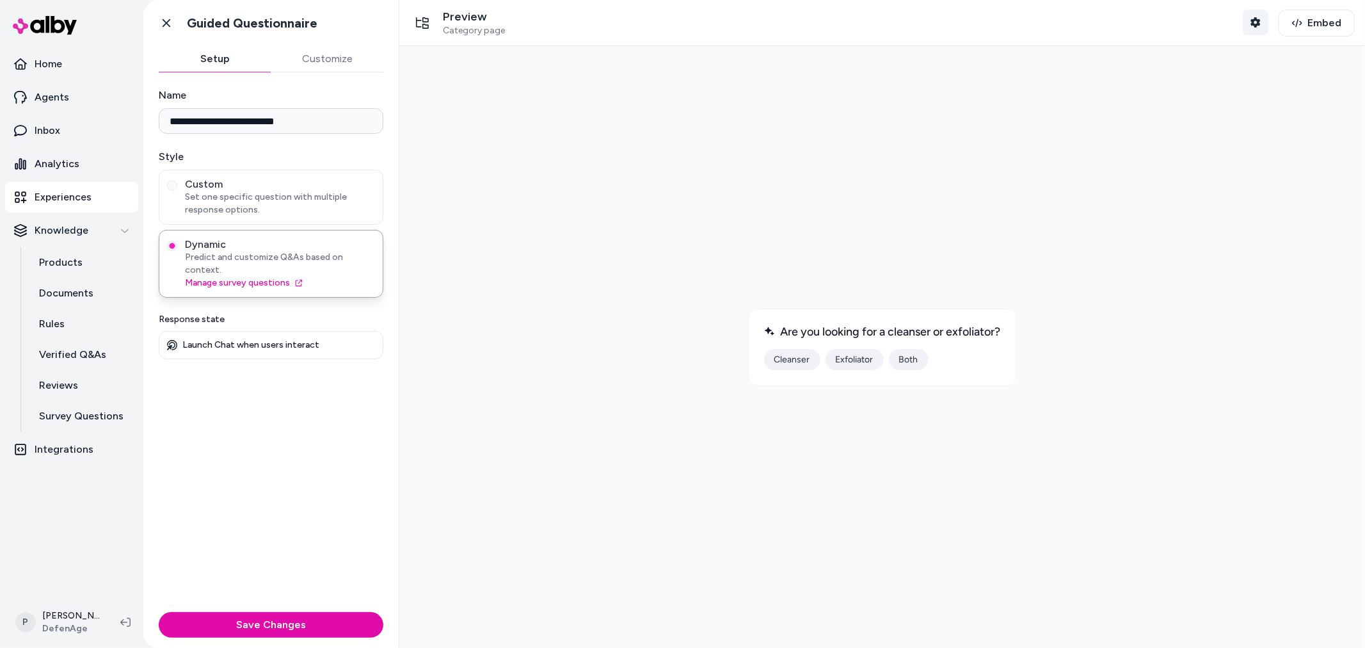
click at [1261, 29] on button "Shopper Context" at bounding box center [1256, 23] width 26 height 26
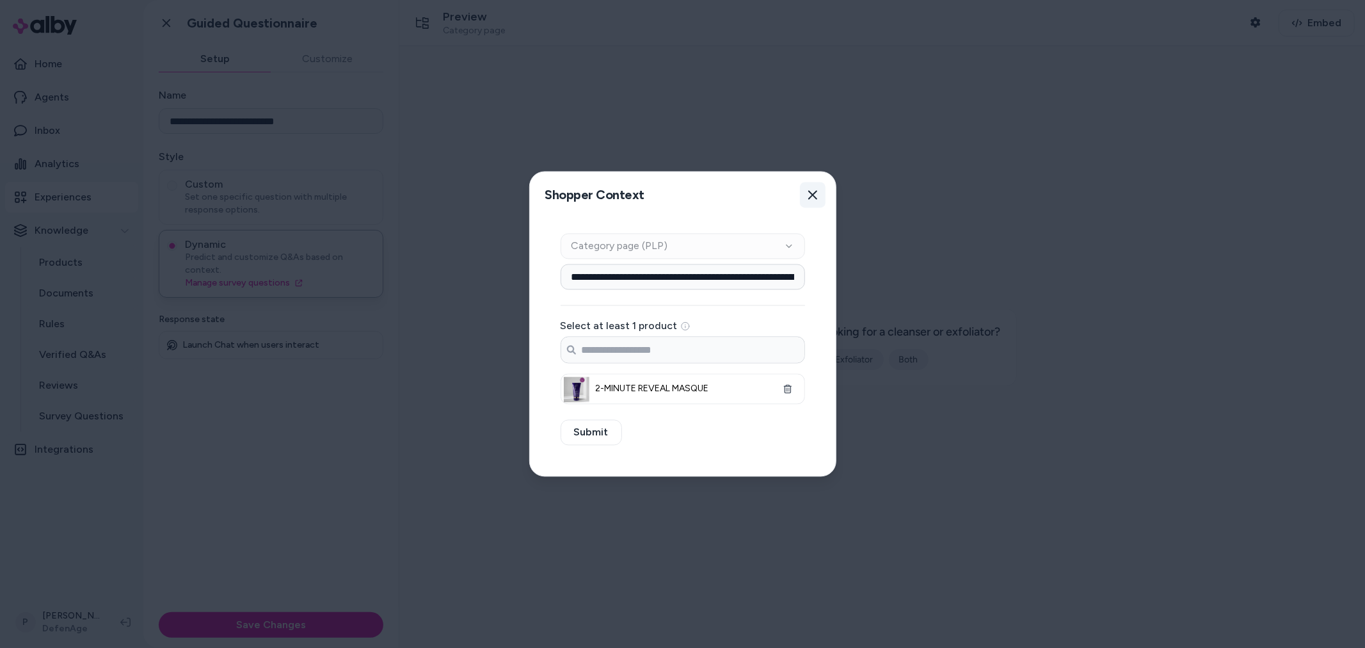
click at [808, 188] on button "Close" at bounding box center [813, 195] width 26 height 26
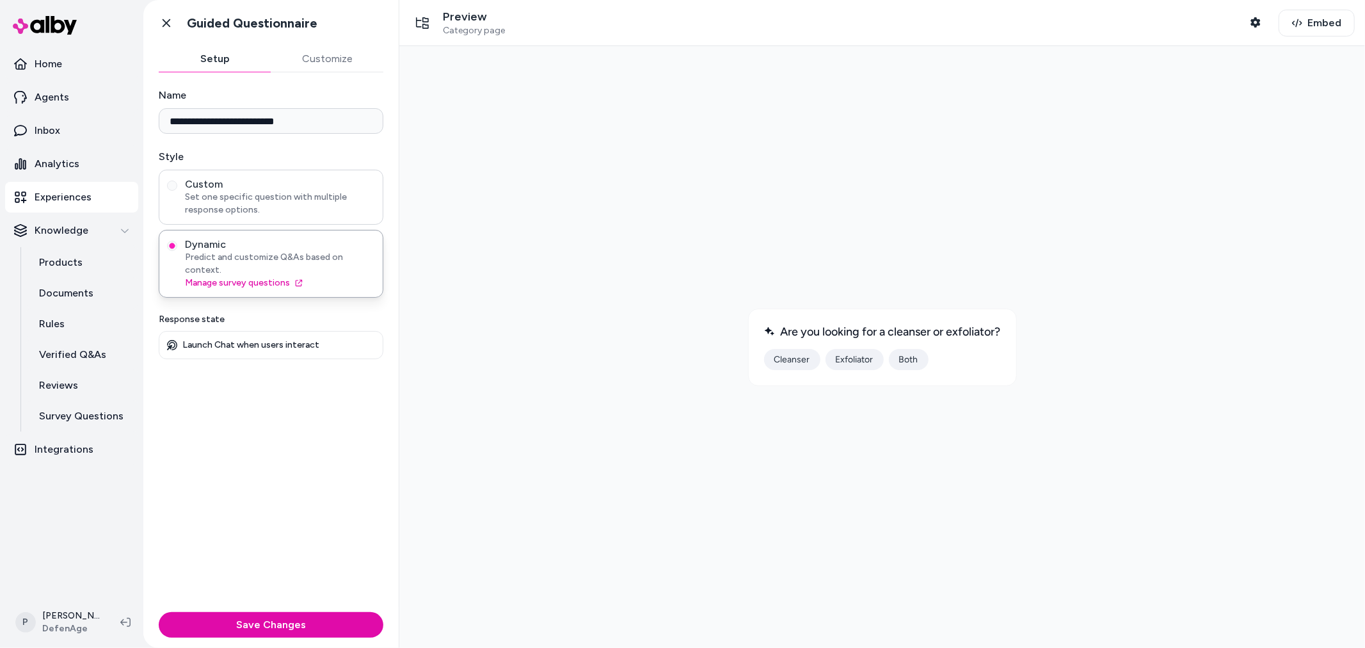
click at [245, 198] on span "Set one specific question with multiple response options." at bounding box center [280, 204] width 190 height 26
click at [177, 191] on button "Custom Set one specific question with multiple response options." at bounding box center [172, 185] width 10 height 10
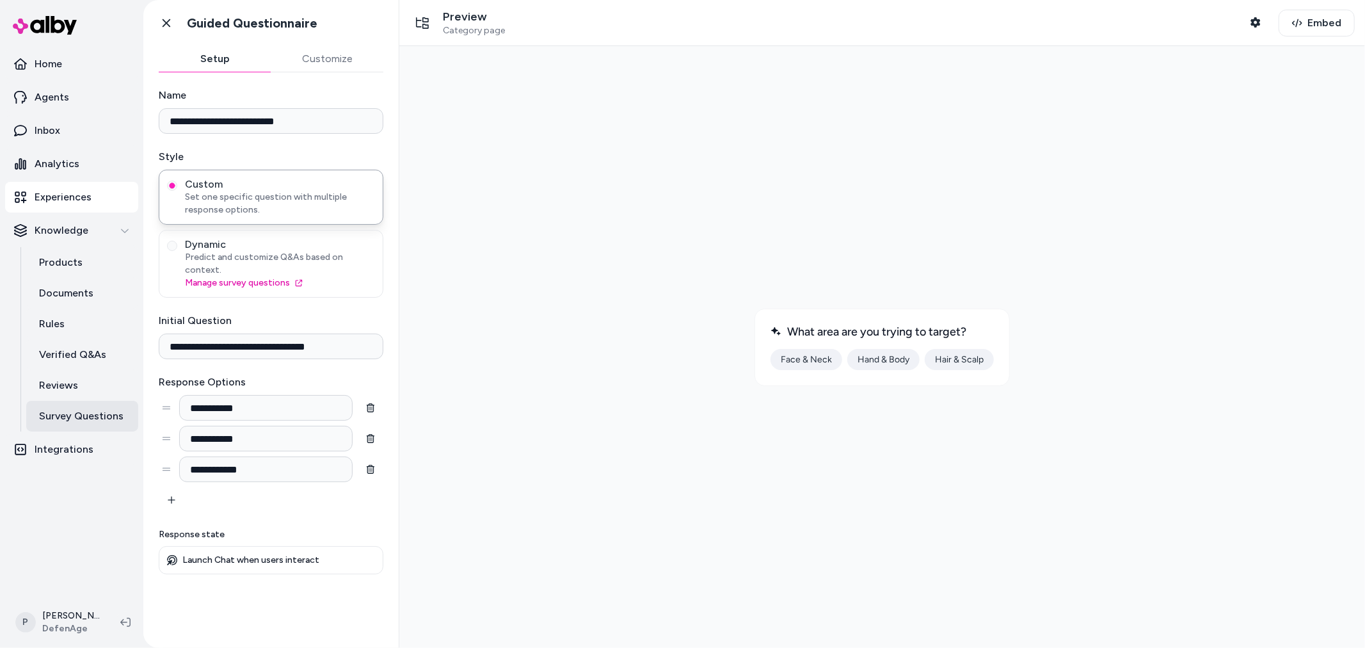
click at [79, 429] on link "Survey Questions" at bounding box center [82, 416] width 112 height 31
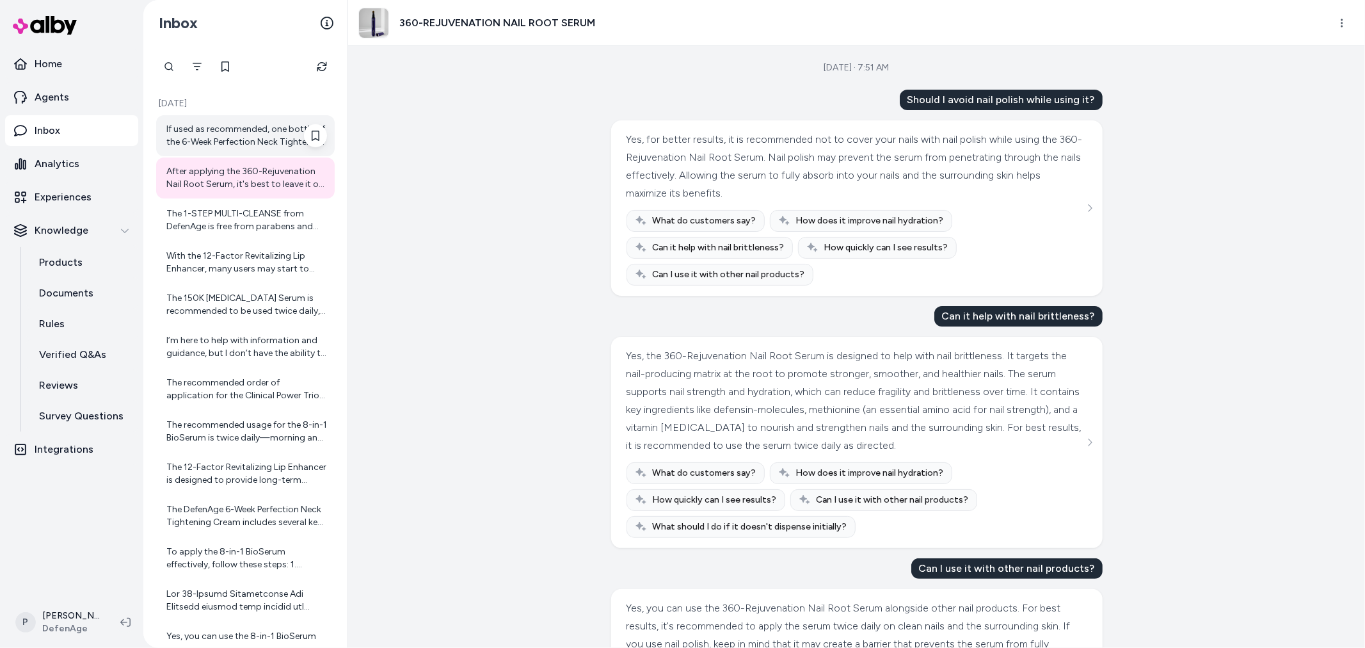
click at [235, 143] on div "If used as recommended, one bottle of the 6-Week Perfection Neck Tightening Cre…" at bounding box center [246, 136] width 161 height 26
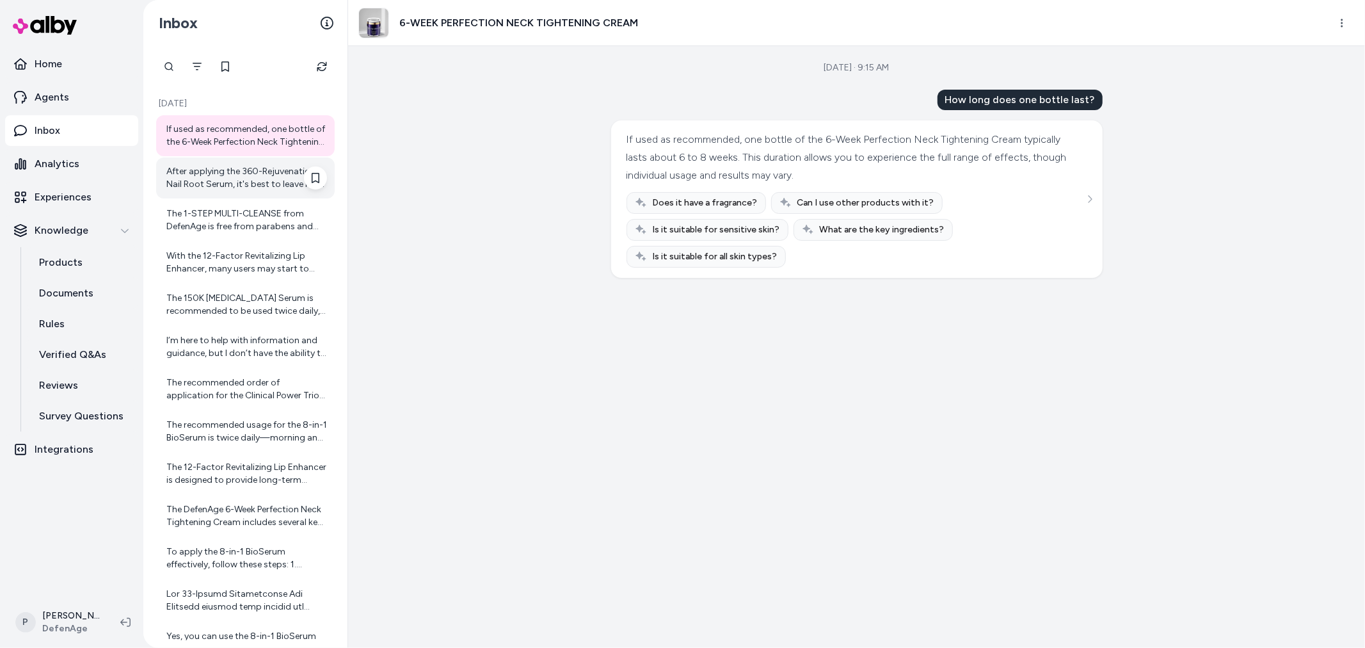
click at [258, 189] on div "After applying the 360-Rejuvenation Nail Root Serum, it's best to leave it on f…" at bounding box center [246, 178] width 161 height 26
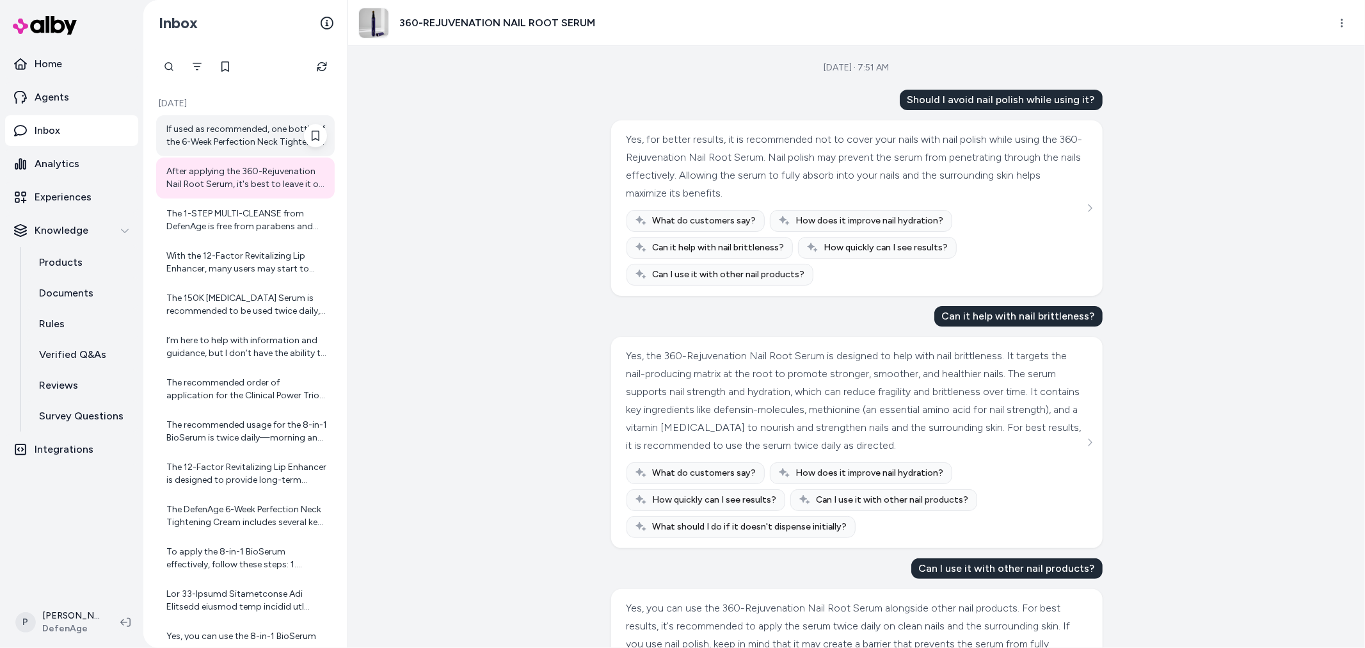
click at [219, 139] on div "If used as recommended, one bottle of the 6-Week Perfection Neck Tightening Cre…" at bounding box center [246, 136] width 161 height 26
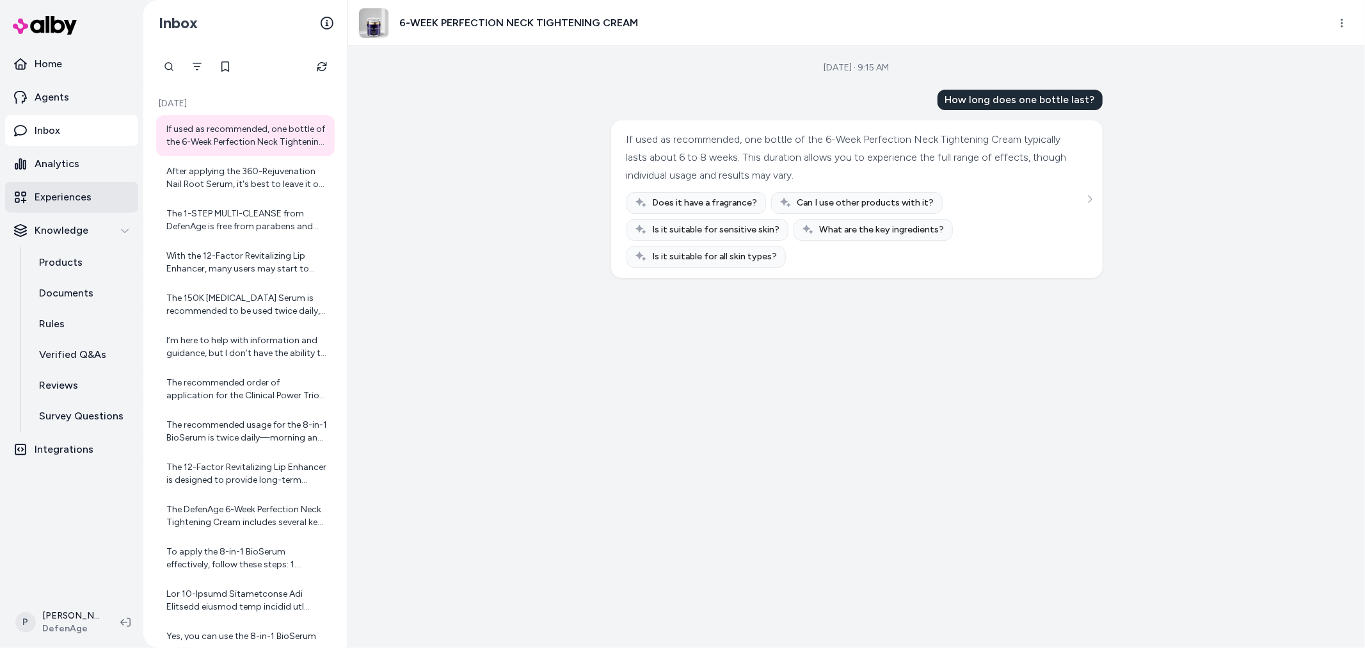
click at [82, 197] on p "Experiences" at bounding box center [63, 196] width 57 height 15
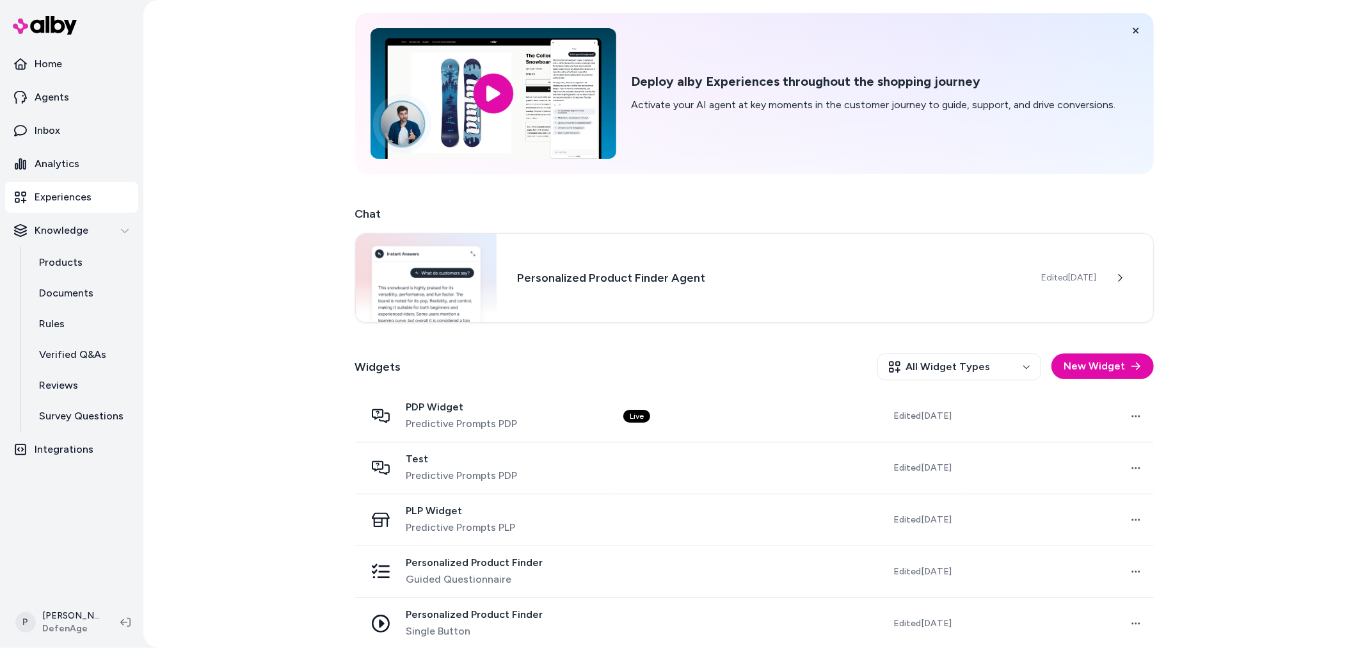
scroll to position [52, 0]
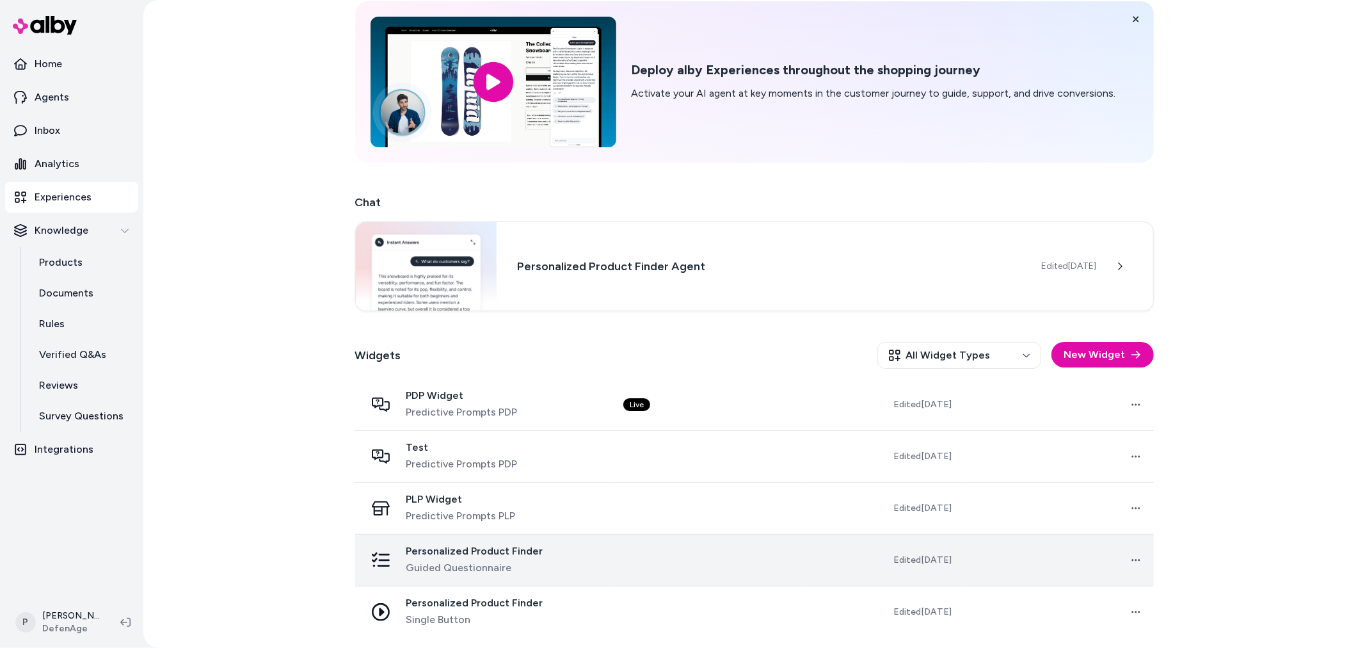
click at [449, 567] on span "Guided Questionnaire" at bounding box center [474, 567] width 137 height 15
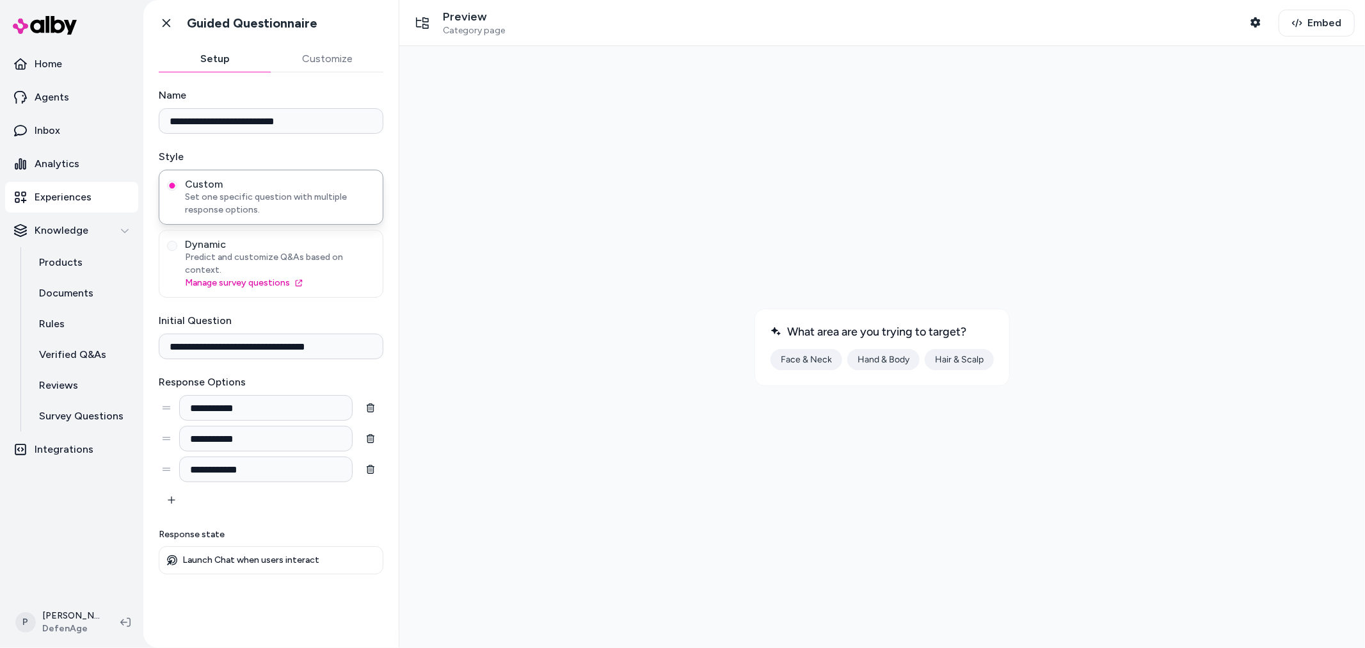
click at [67, 201] on p "Experiences" at bounding box center [63, 196] width 57 height 15
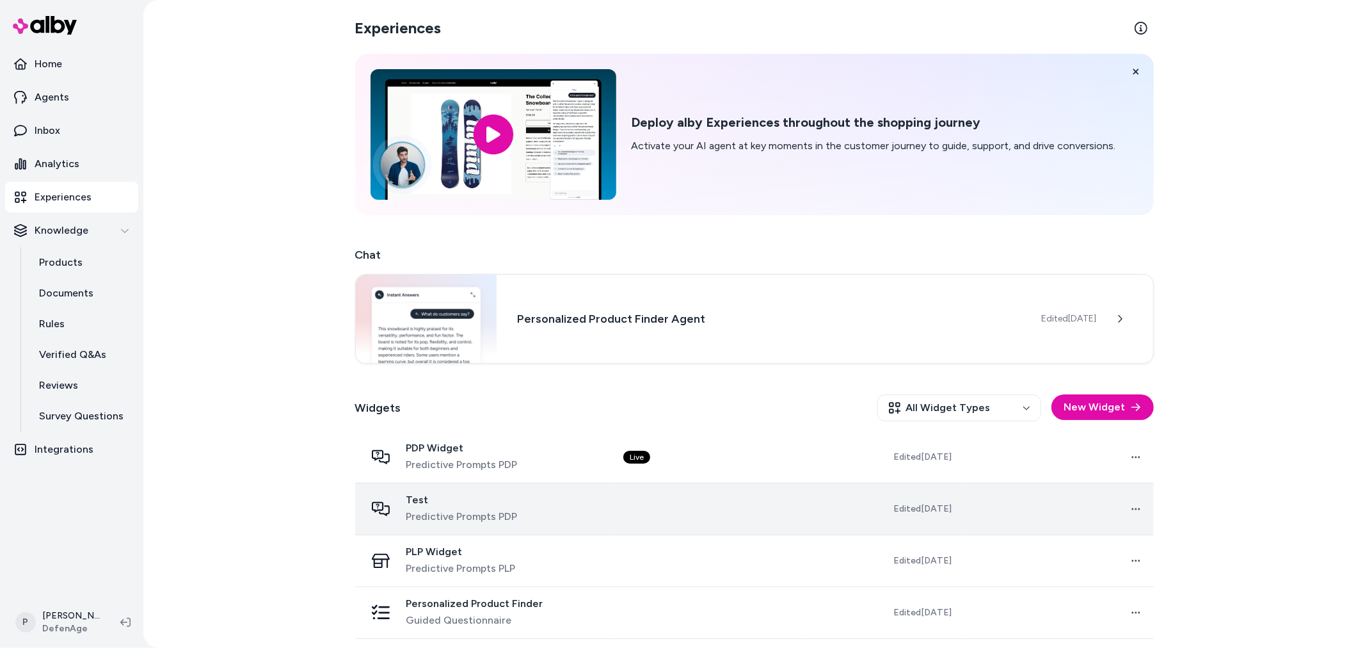
scroll to position [52, 0]
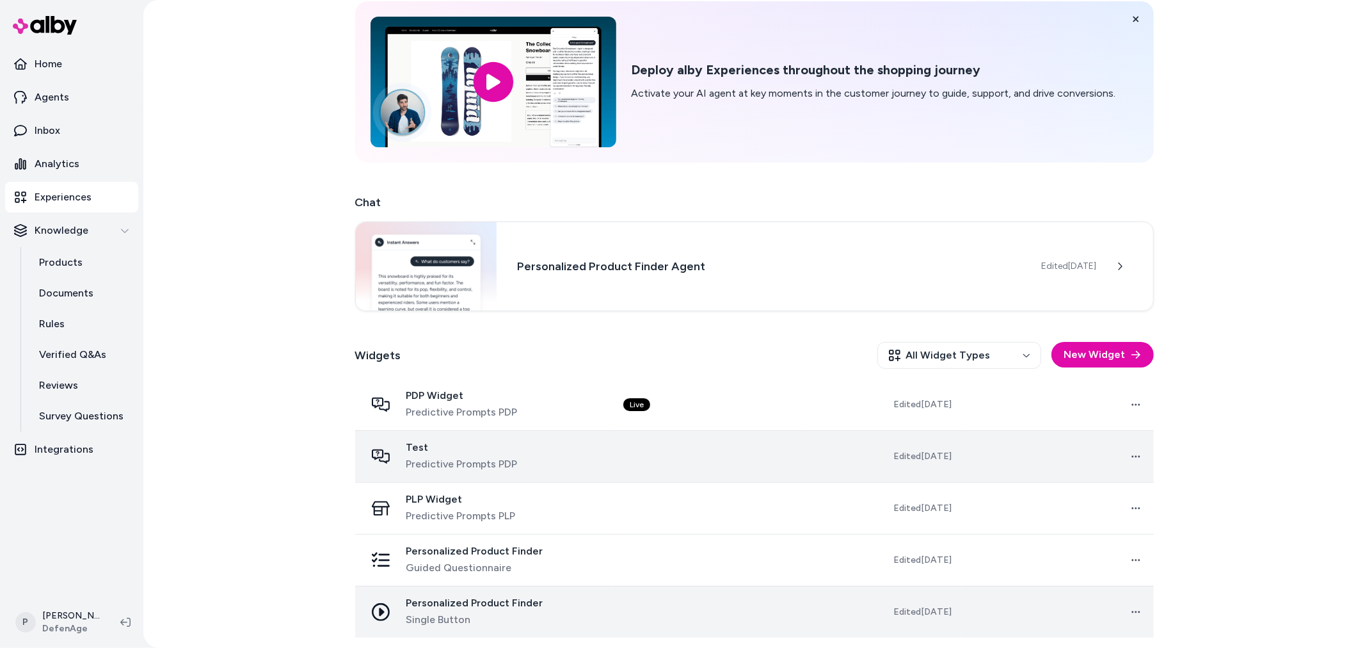
click at [463, 612] on span "Single Button" at bounding box center [474, 619] width 137 height 15
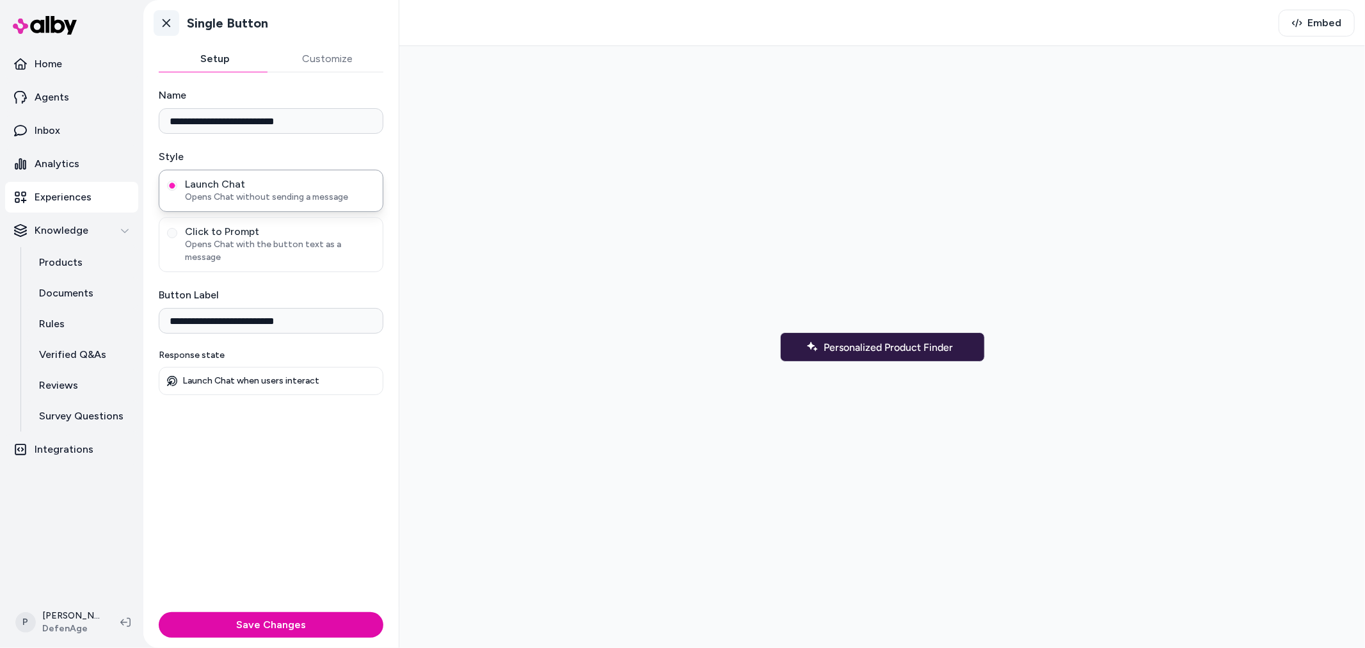
click at [164, 23] on icon at bounding box center [166, 23] width 13 height 13
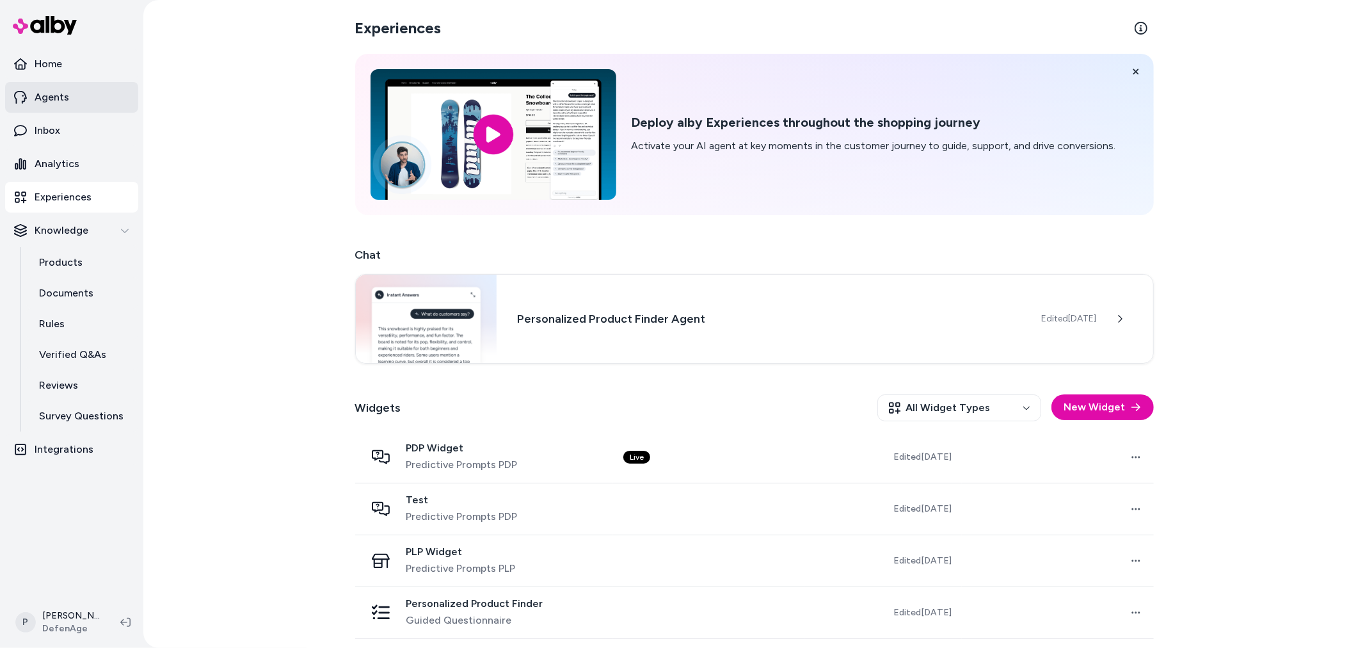
click at [71, 94] on link "Agents" at bounding box center [71, 97] width 133 height 31
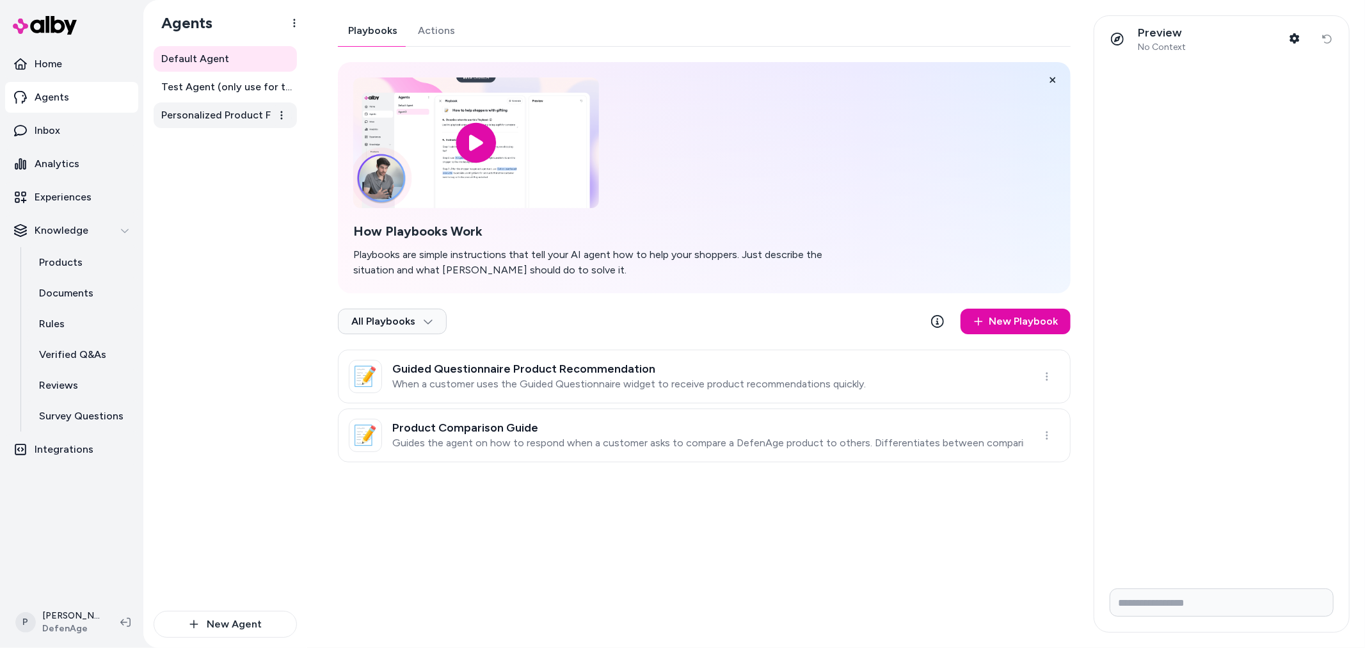
click at [179, 118] on span "Personalized Product Finder Agent" at bounding box center [226, 115] width 131 height 15
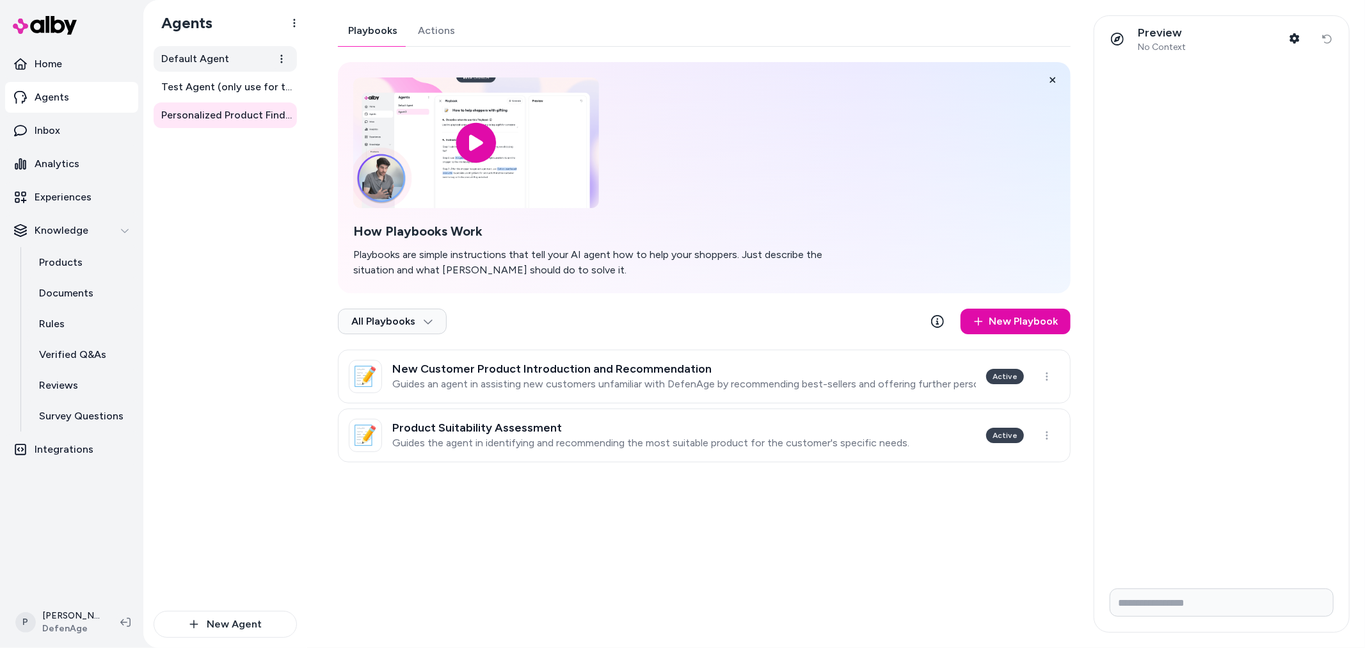
click at [202, 65] on span "Default Agent" at bounding box center [195, 58] width 68 height 15
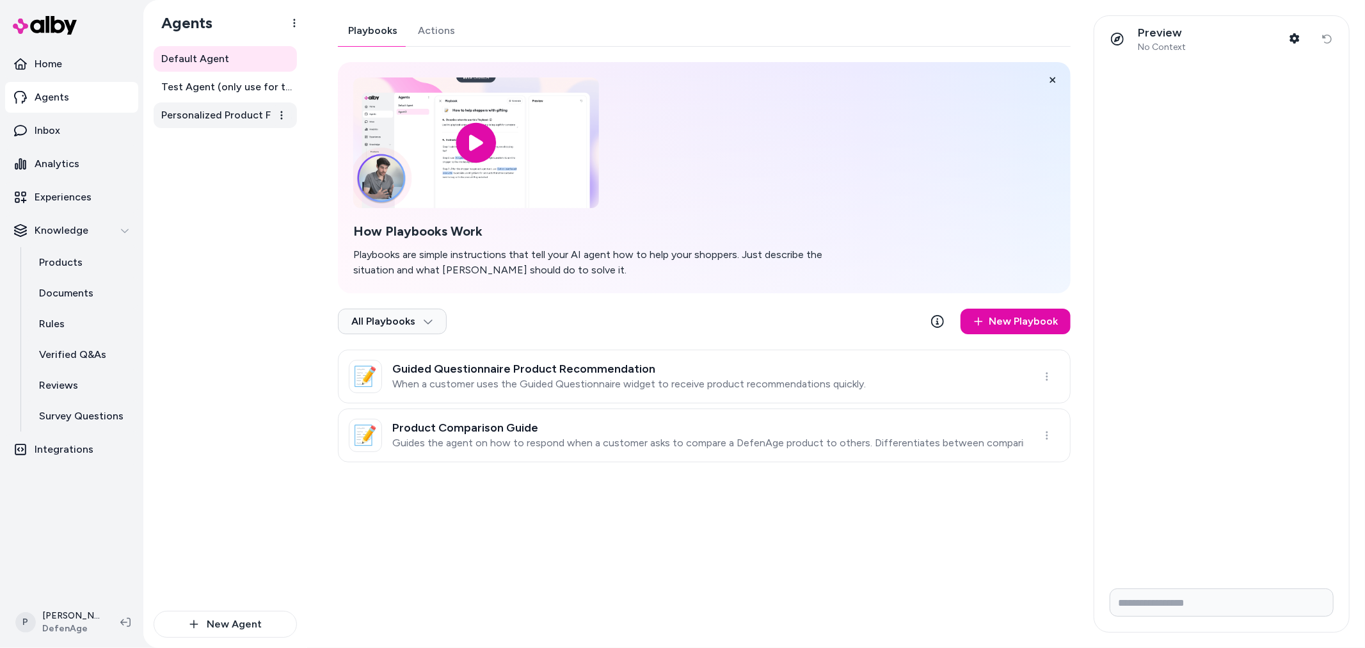
click at [200, 120] on span "Personalized Product Finder Agent" at bounding box center [226, 115] width 131 height 15
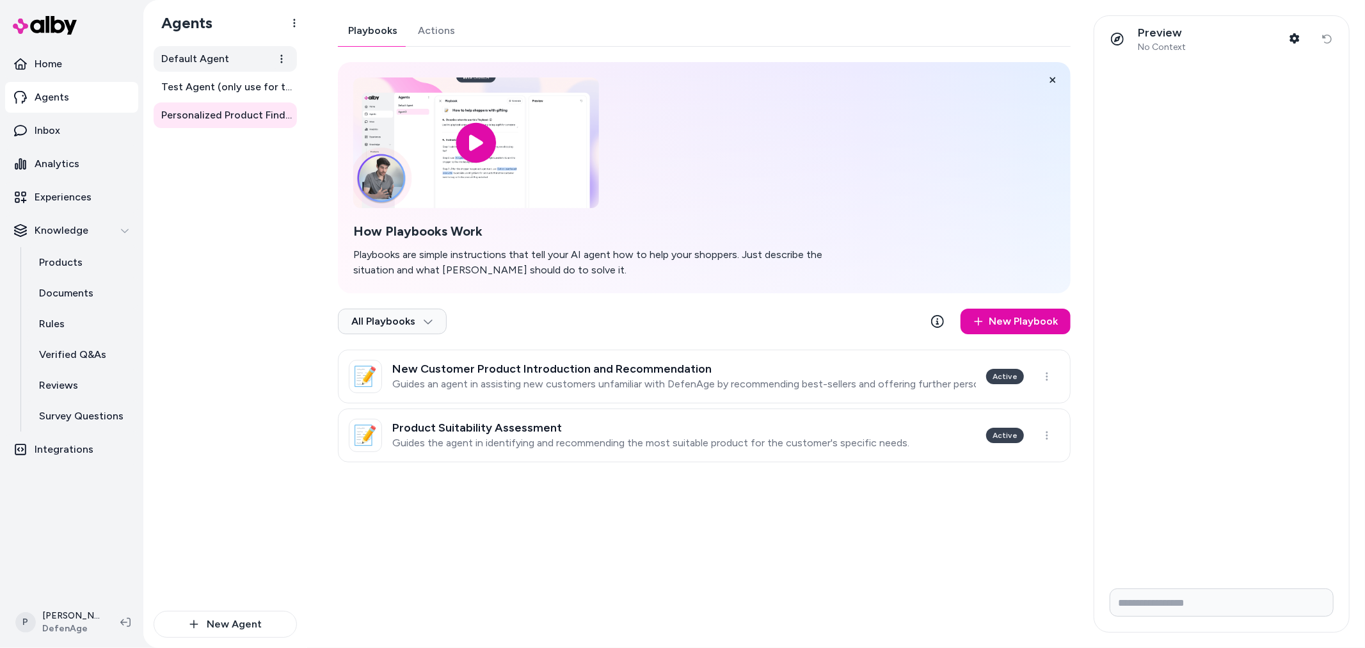
click at [197, 61] on span "Default Agent" at bounding box center [195, 58] width 68 height 15
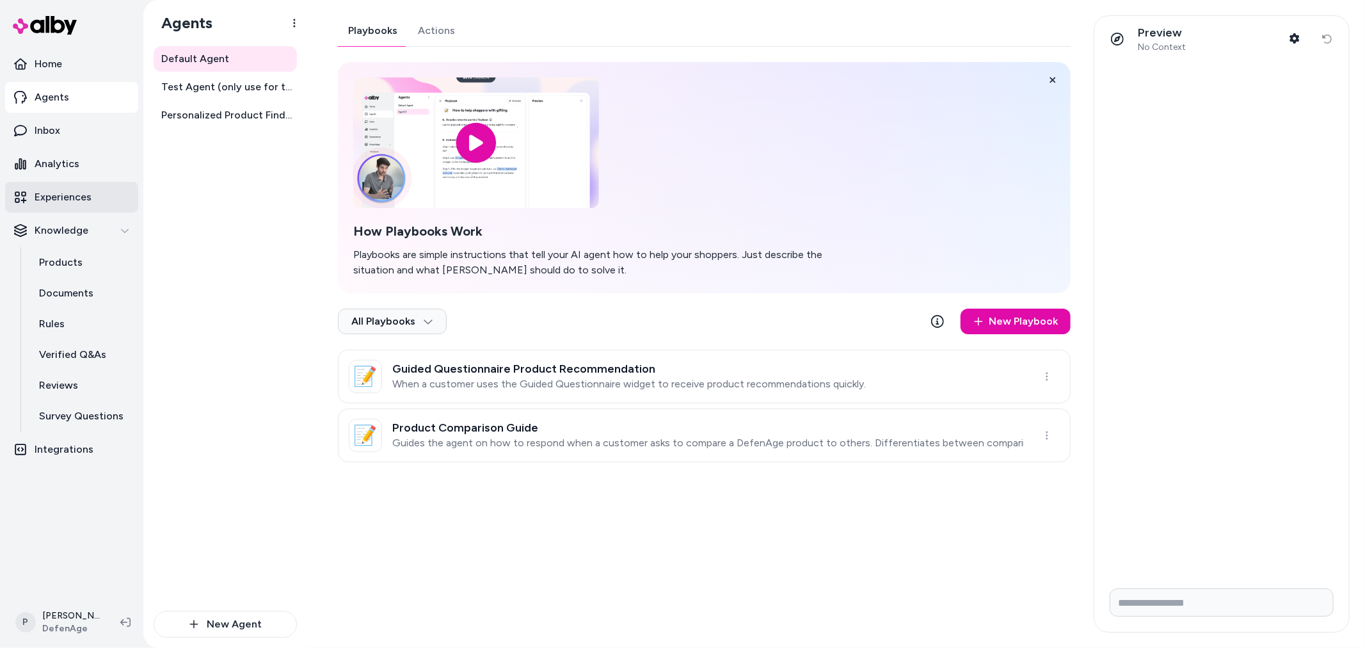
click at [93, 205] on link "Experiences" at bounding box center [71, 197] width 133 height 31
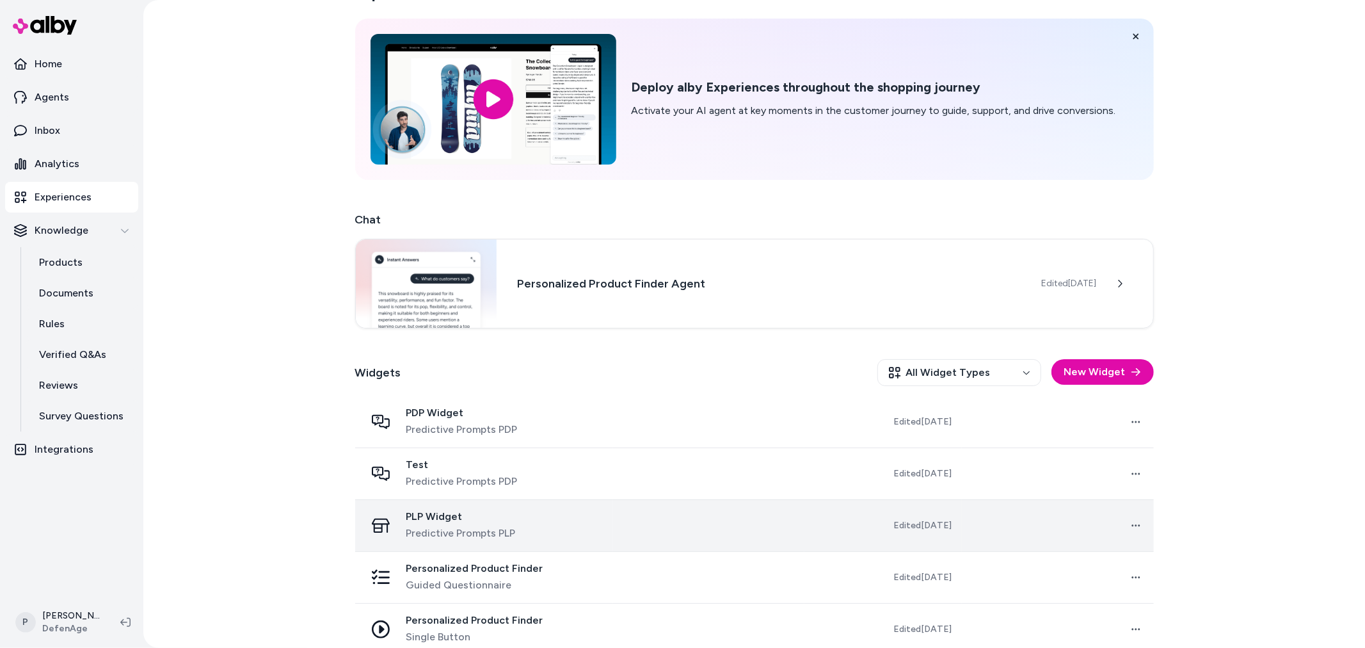
scroll to position [52, 0]
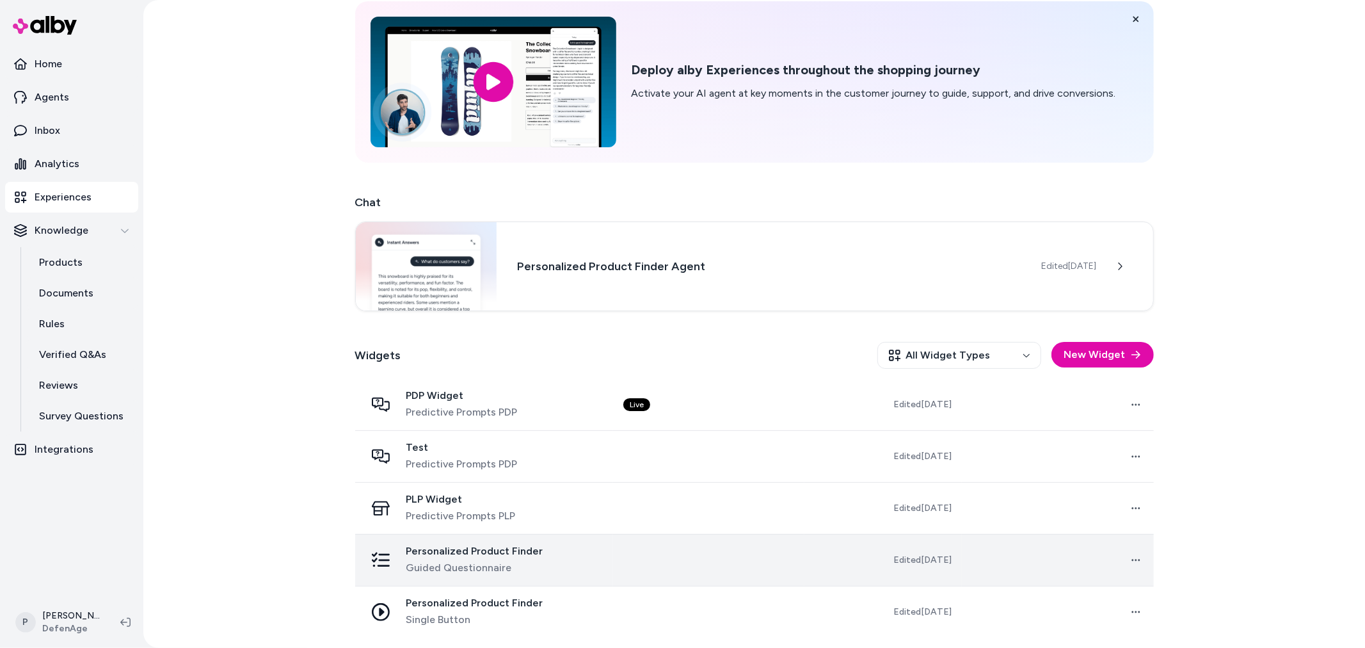
click at [555, 568] on div "Personalized Product Finder Guided Questionnaire" at bounding box center [483, 560] width 237 height 31
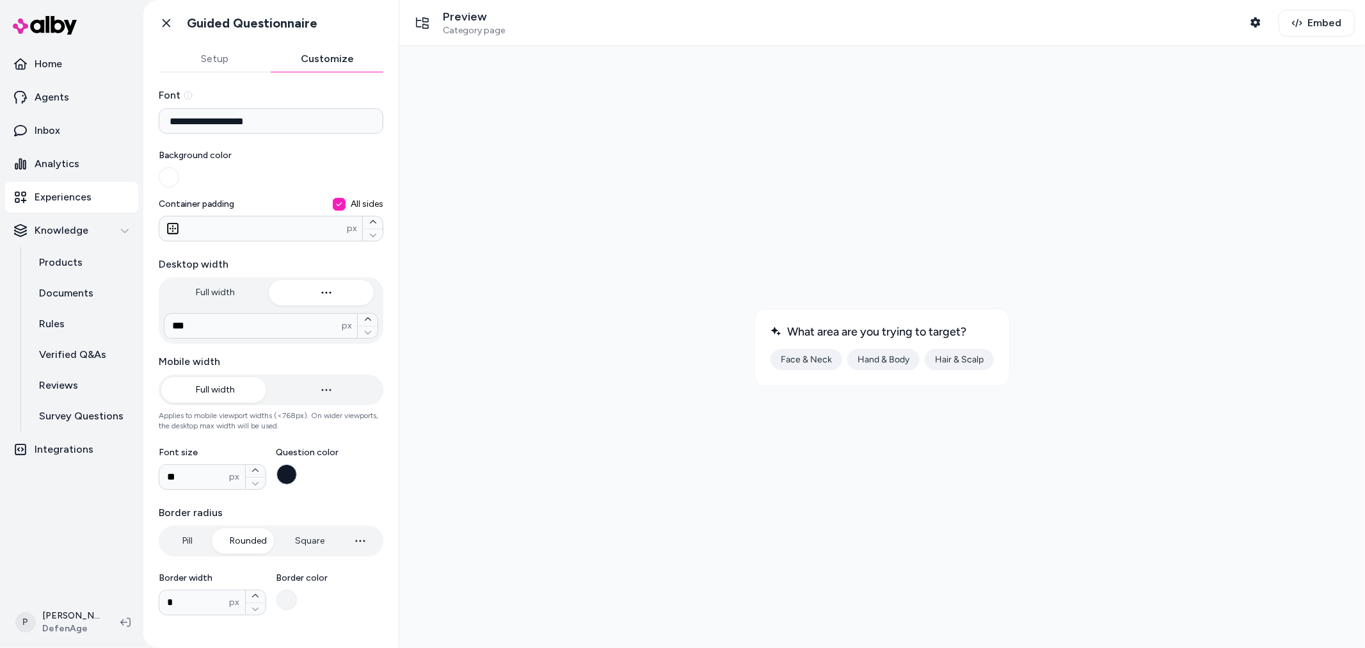
click at [349, 54] on button "Customize" at bounding box center [327, 59] width 113 height 26
click at [216, 61] on button "Setup" at bounding box center [215, 59] width 113 height 26
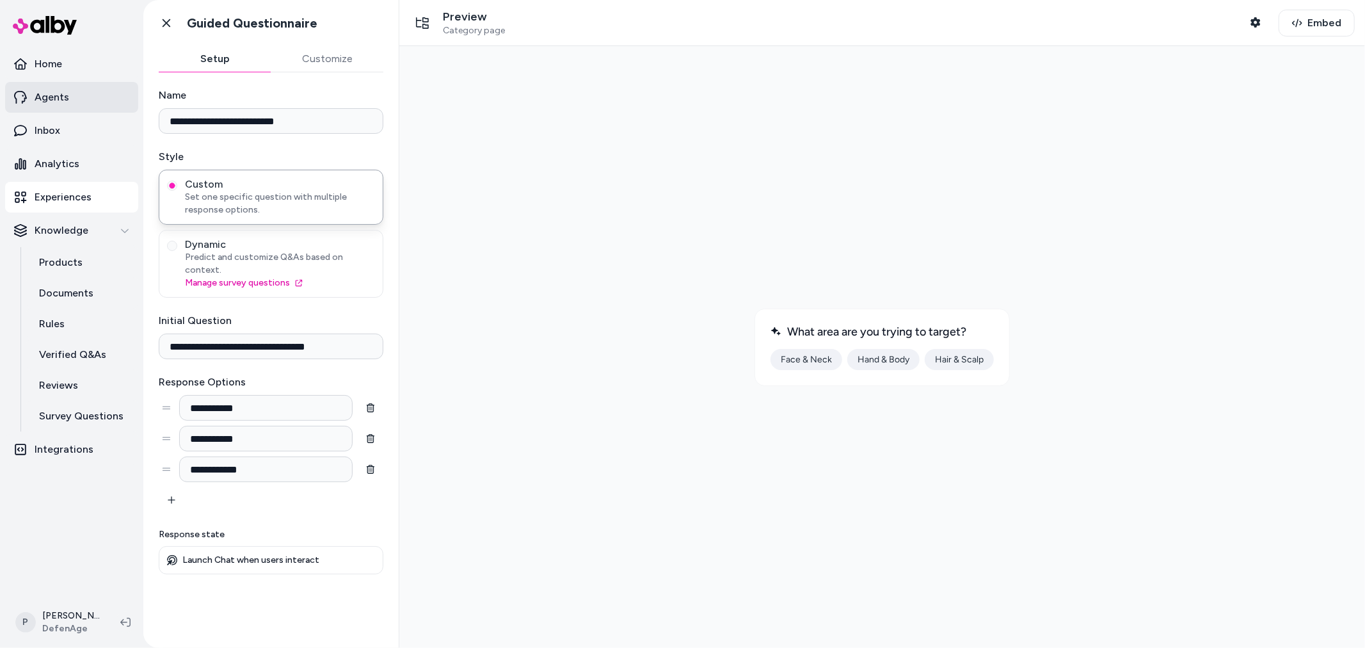
click at [86, 102] on link "Agents" at bounding box center [71, 97] width 133 height 31
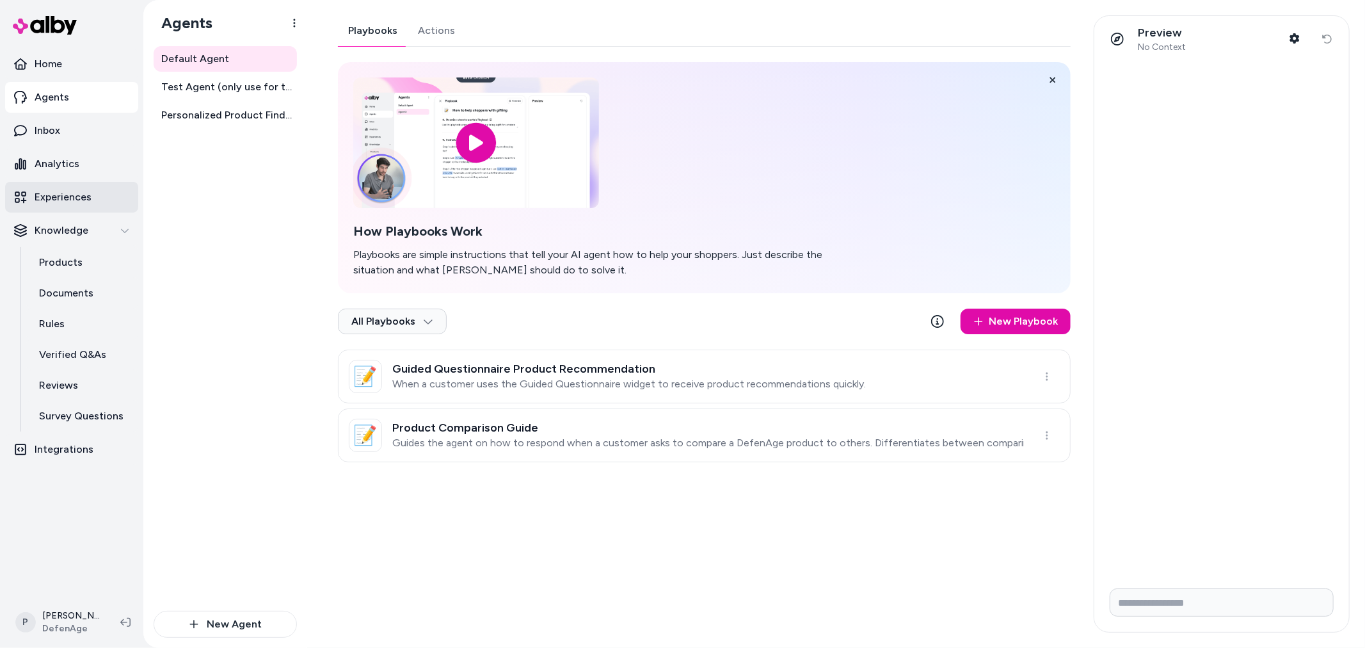
click at [84, 191] on p "Experiences" at bounding box center [63, 196] width 57 height 15
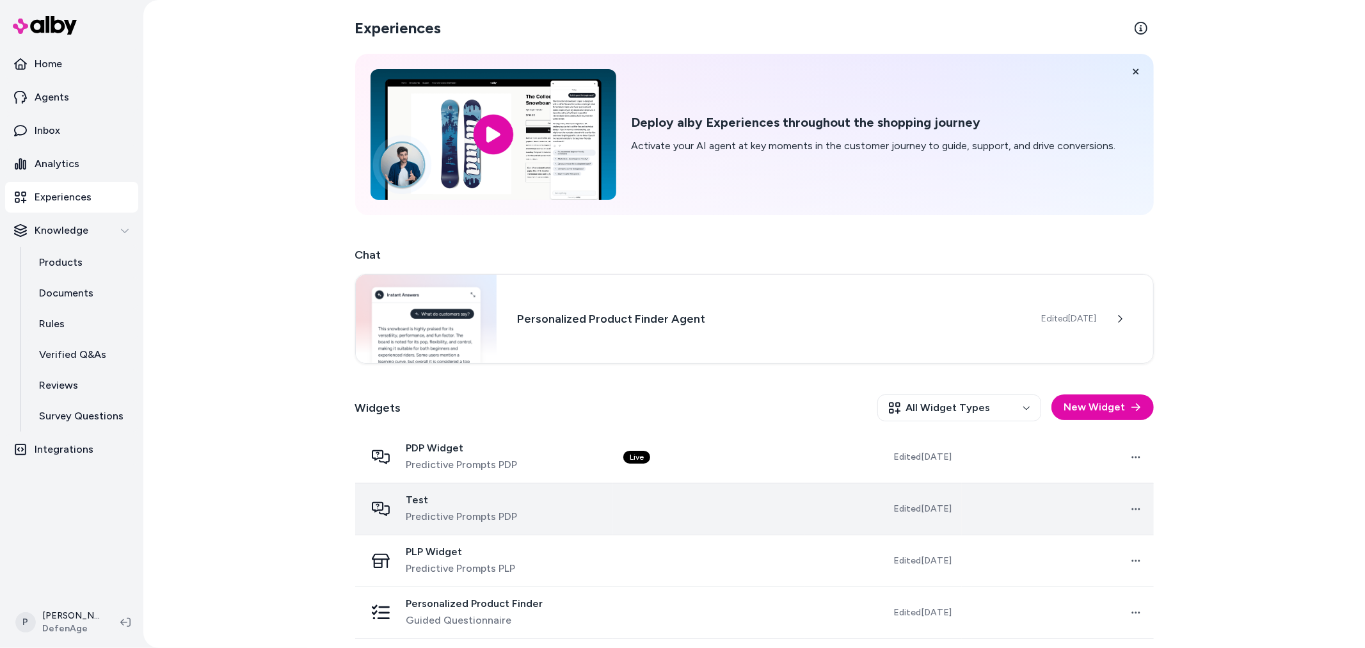
scroll to position [52, 0]
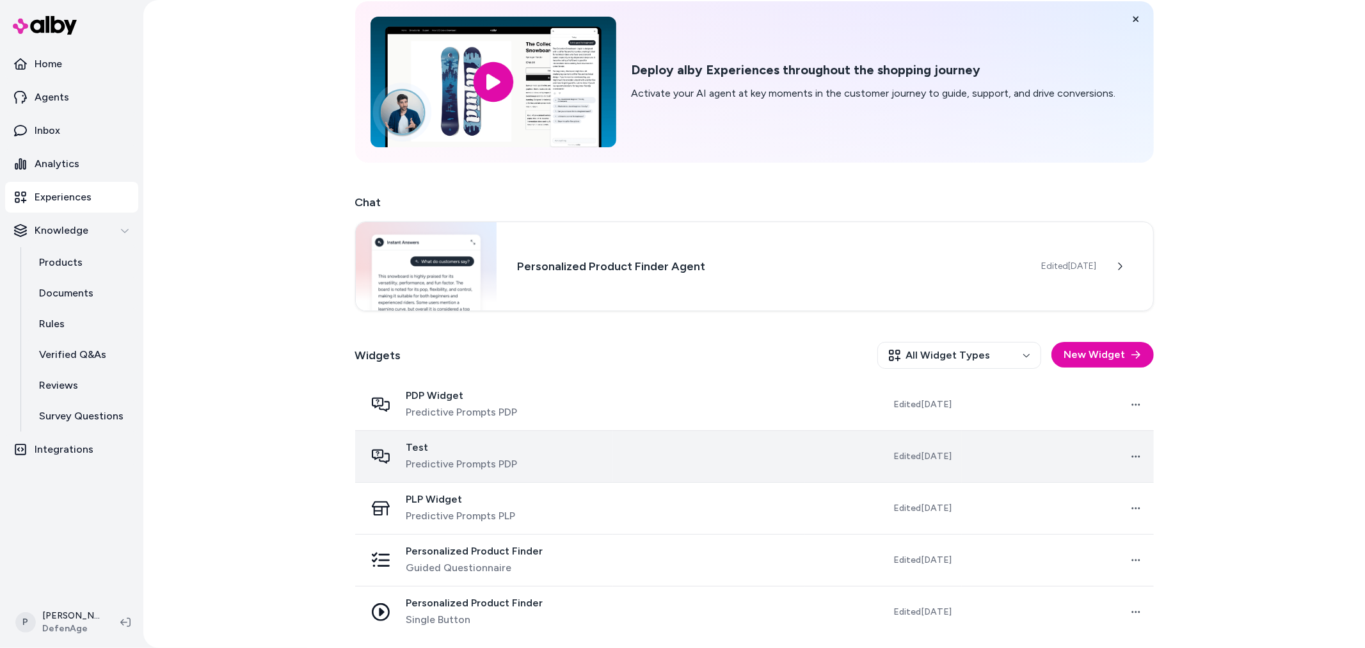
click at [566, 567] on div "Personalized Product Finder Guided Questionnaire" at bounding box center [483, 560] width 237 height 31
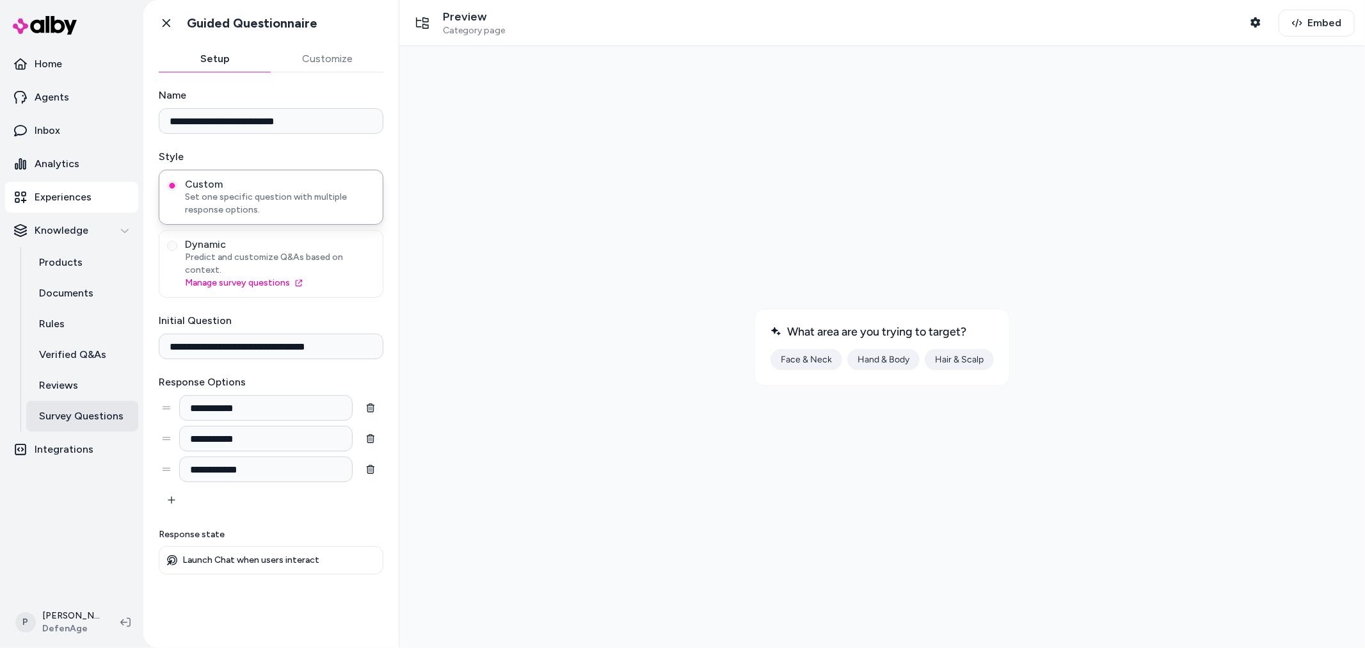
click at [62, 417] on p "Survey Questions" at bounding box center [81, 415] width 84 height 15
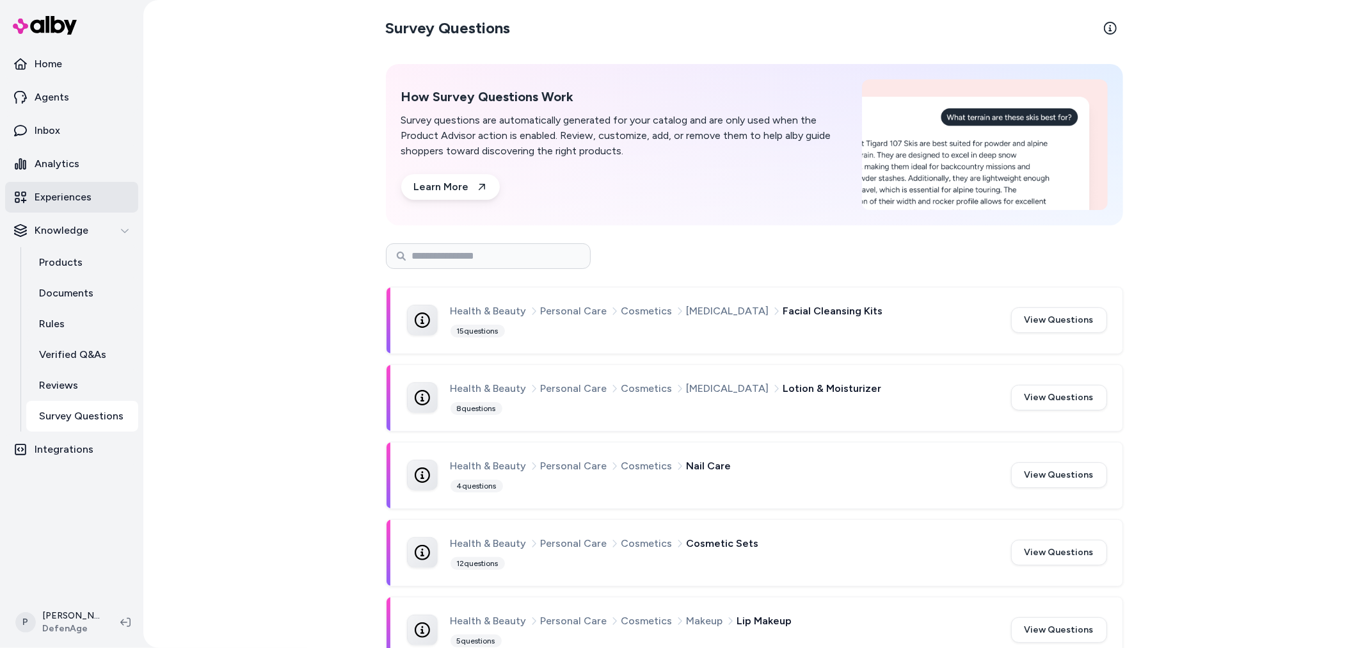
click at [92, 199] on link "Experiences" at bounding box center [71, 197] width 133 height 31
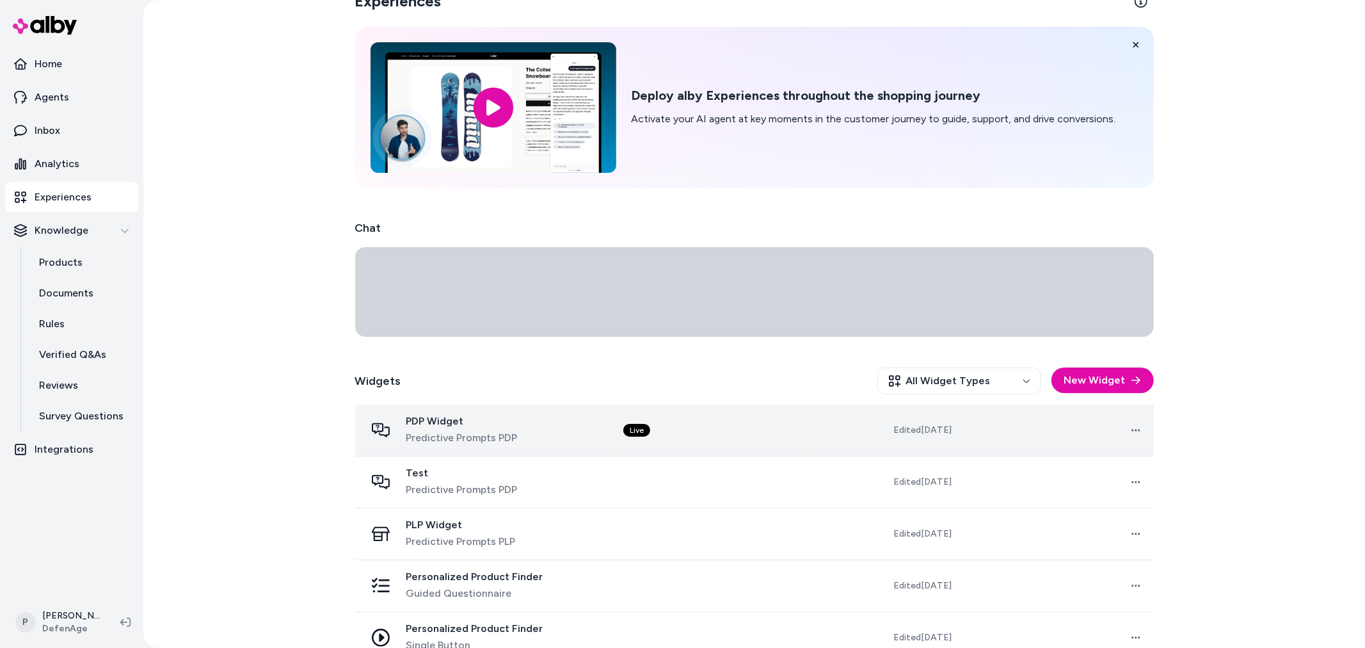
scroll to position [52, 0]
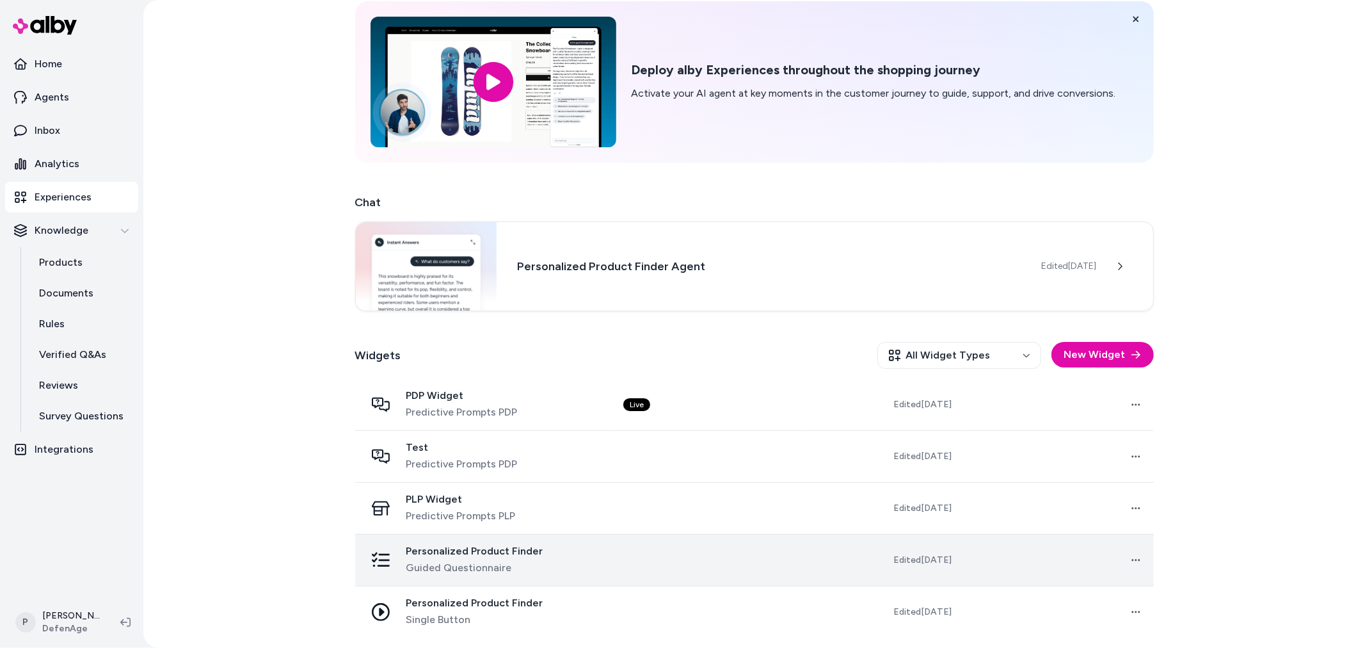
click at [471, 570] on span "Guided Questionnaire" at bounding box center [474, 567] width 137 height 15
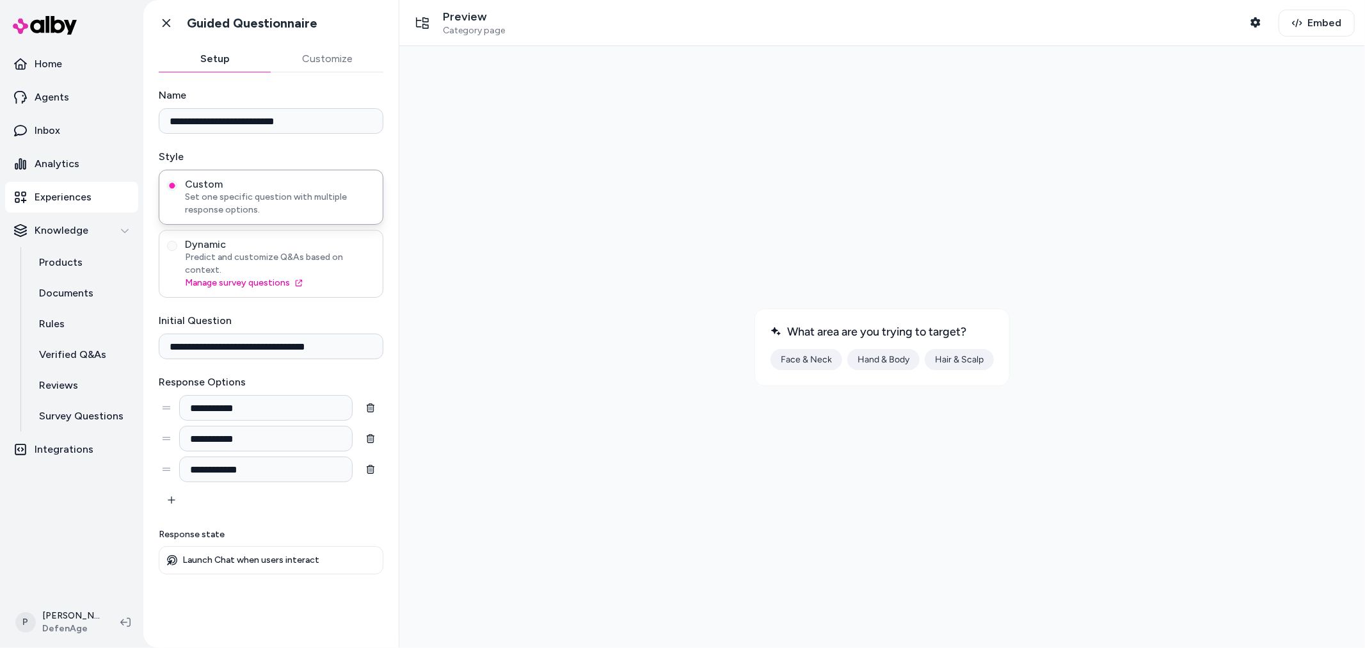
click at [231, 251] on span "Predict and customize Q&As based on context." at bounding box center [280, 264] width 190 height 26
click at [177, 251] on button "Dynamic Predict and customize Q&As based on context. Manage survey questions" at bounding box center [172, 246] width 10 height 10
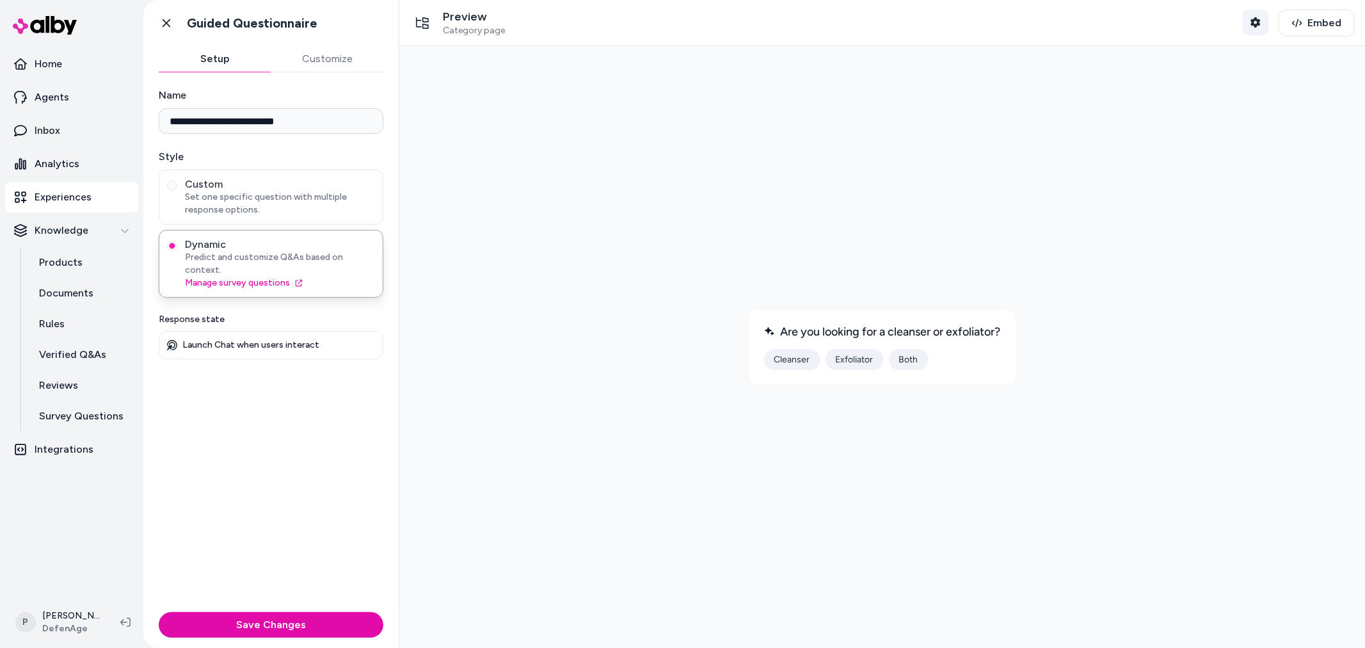
click at [1265, 19] on button "Shopper Context" at bounding box center [1256, 23] width 26 height 26
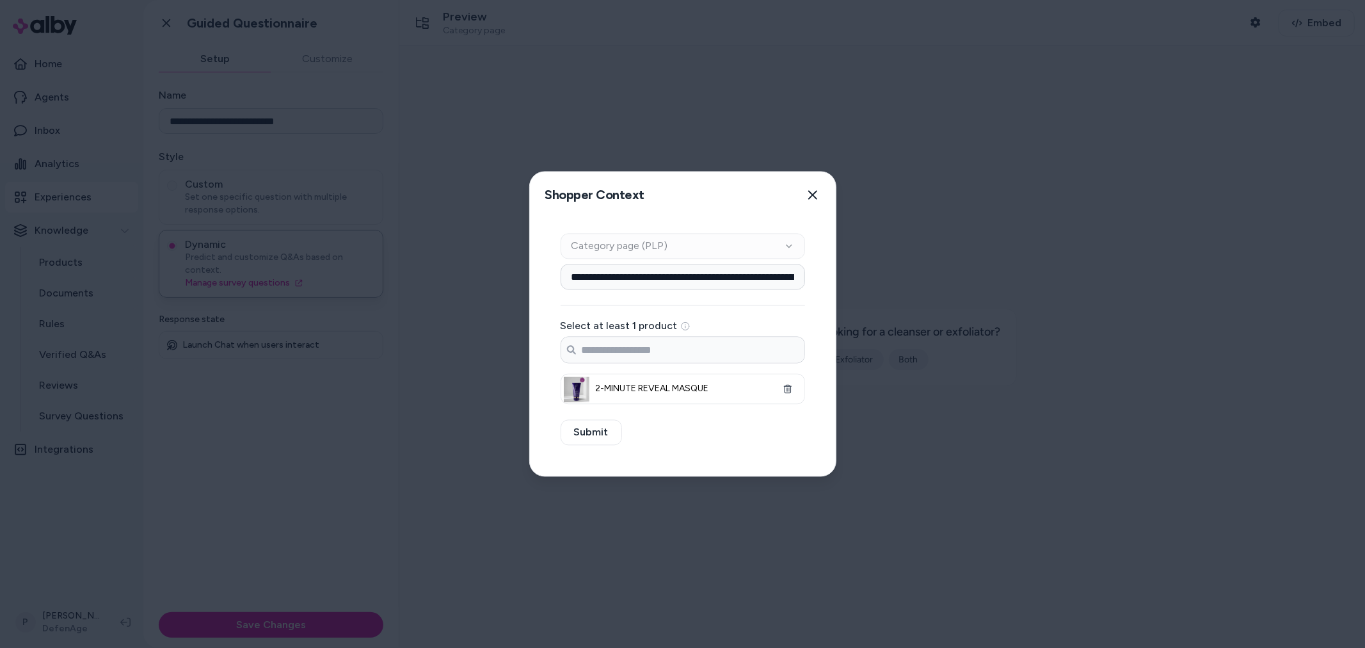
click at [685, 251] on div "Context Type Category page (PLP)" at bounding box center [683, 247] width 244 height 26
click at [616, 260] on div "**********" at bounding box center [683, 319] width 244 height 171
click at [809, 196] on icon "button" at bounding box center [813, 195] width 10 height 10
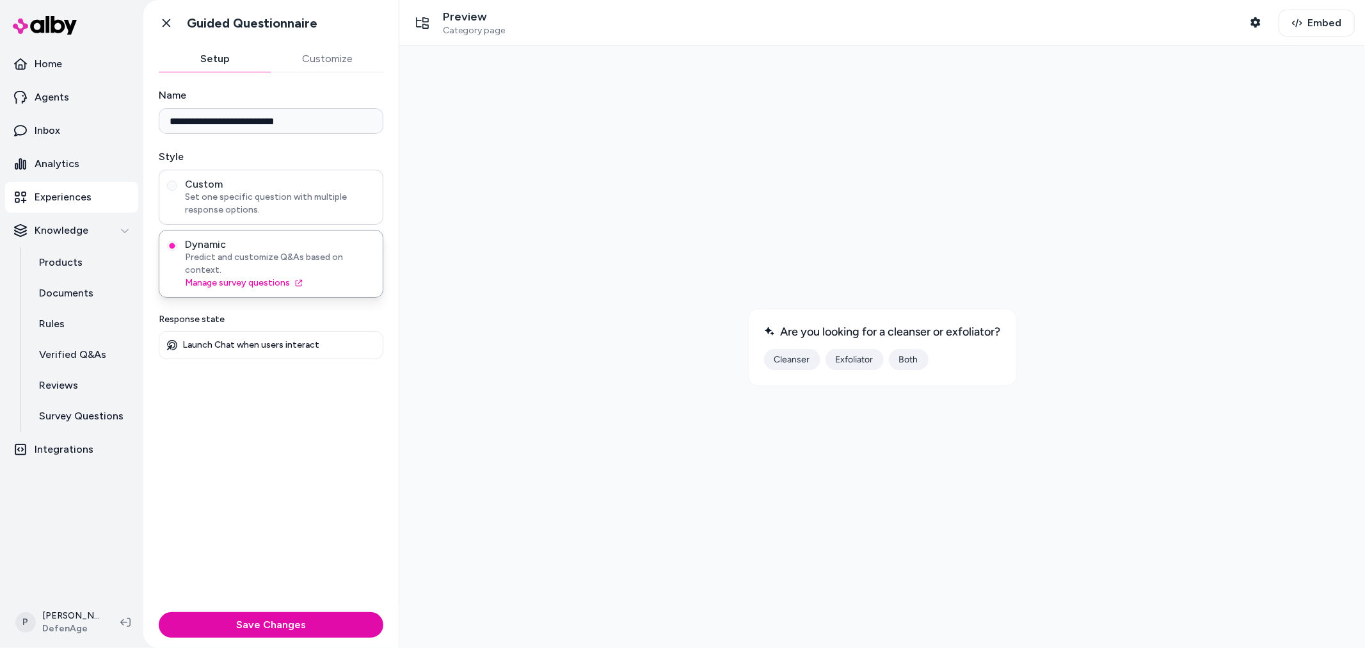
click at [234, 203] on span "Set one specific question with multiple response options." at bounding box center [280, 204] width 190 height 26
click at [177, 191] on button "Custom Set one specific question with multiple response options." at bounding box center [172, 185] width 10 height 10
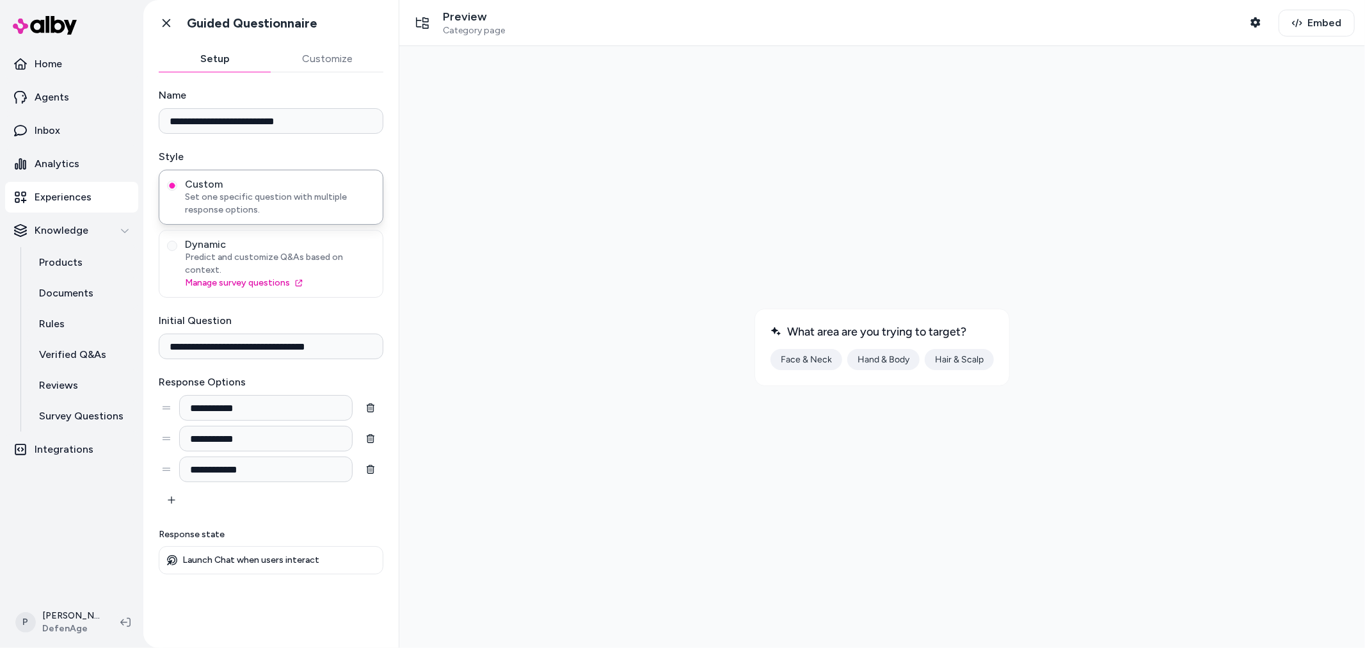
click at [951, 358] on button "Hair & Scalp" at bounding box center [958, 358] width 69 height 21
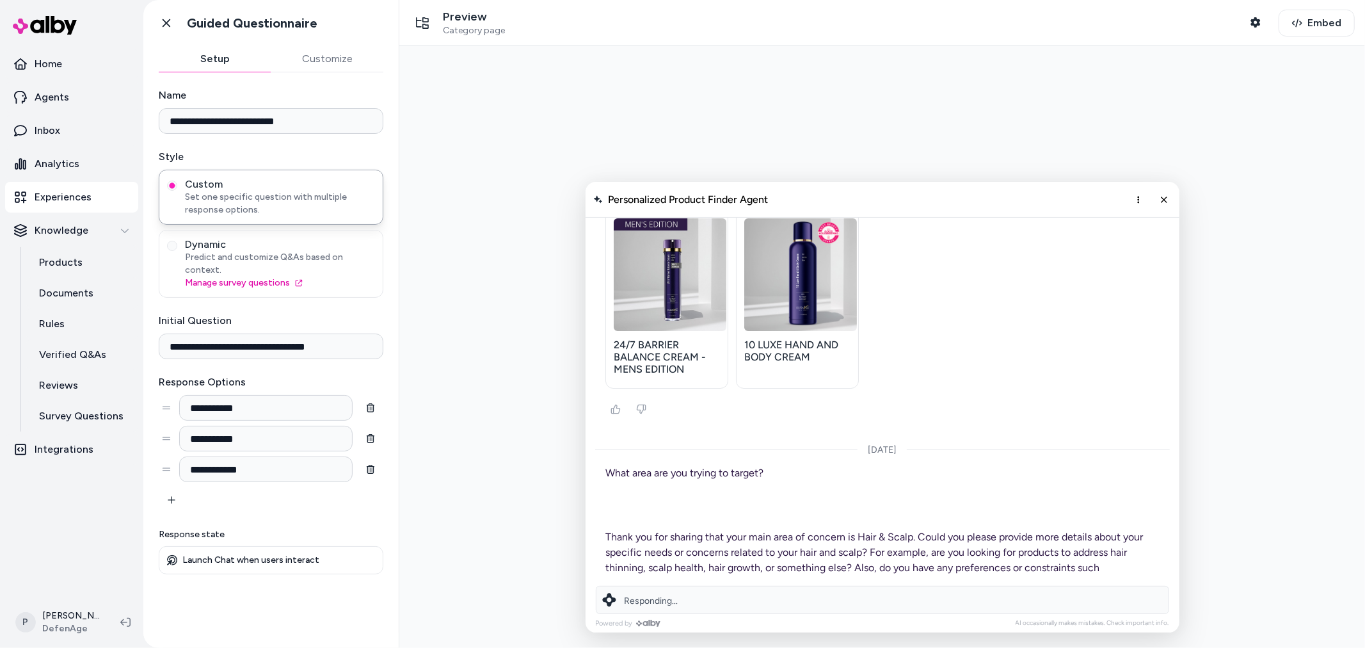
scroll to position [8160, 0]
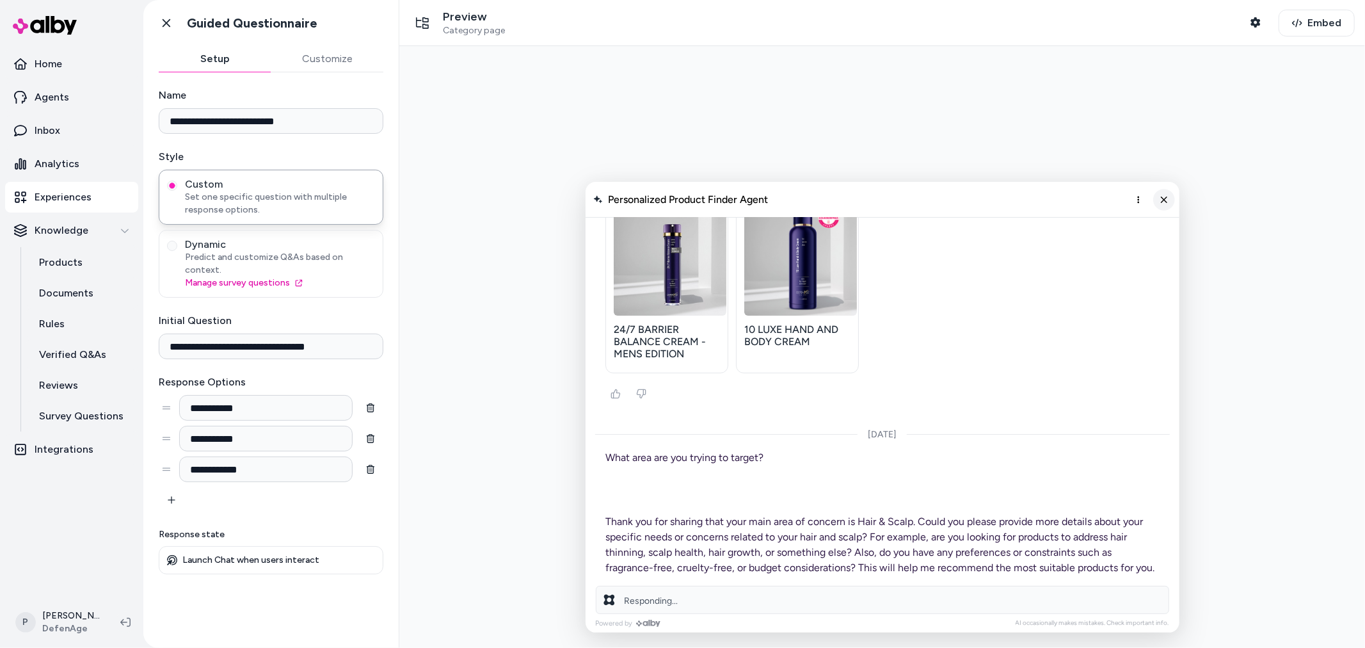
click at [1165, 200] on line "Close chat" at bounding box center [1162, 198] width 5 height 5
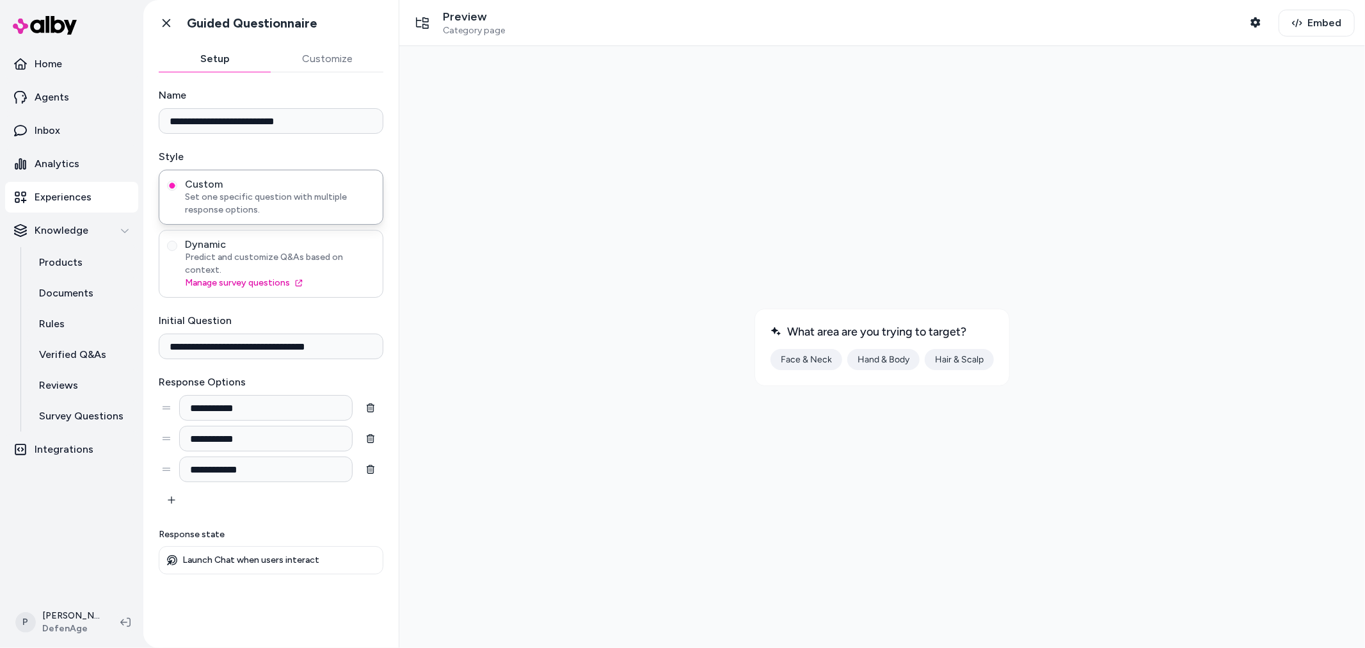
click at [250, 251] on span "Predict and customize Q&As based on context." at bounding box center [280, 264] width 190 height 26
click at [177, 251] on button "Dynamic Predict and customize Q&As based on context. Manage survey questions" at bounding box center [172, 246] width 10 height 10
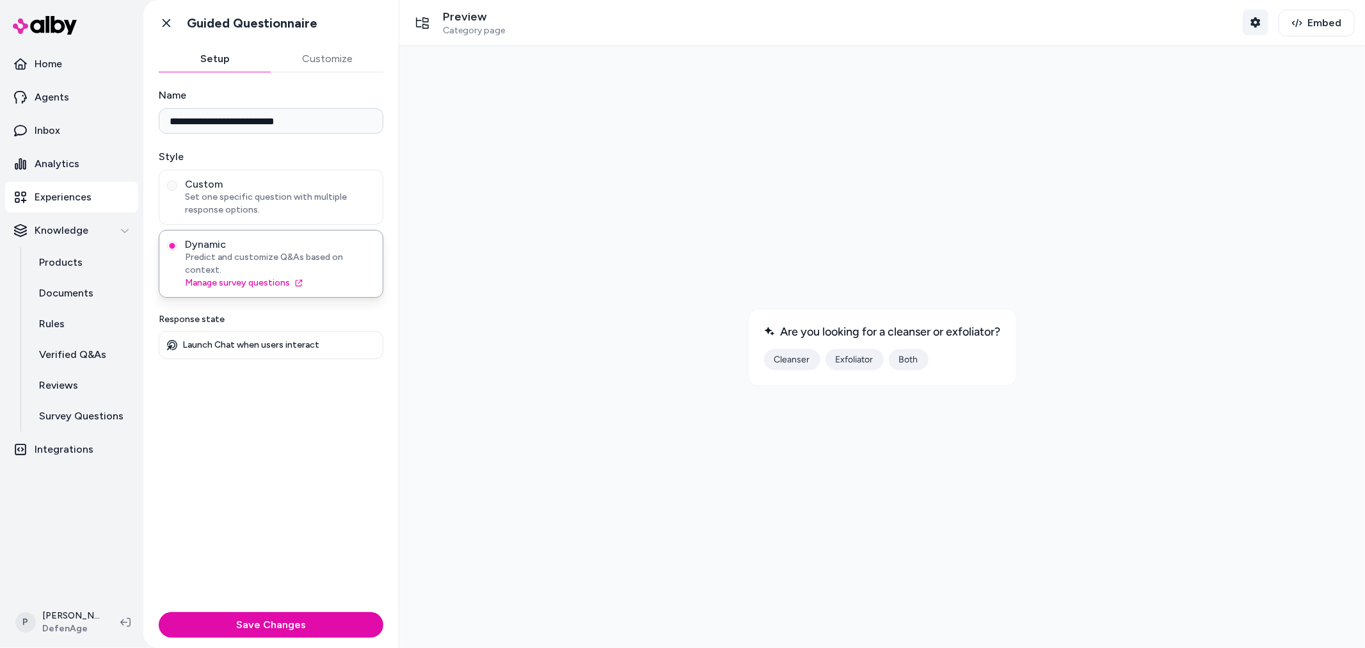
click at [1255, 23] on icon "button" at bounding box center [1255, 22] width 10 height 10
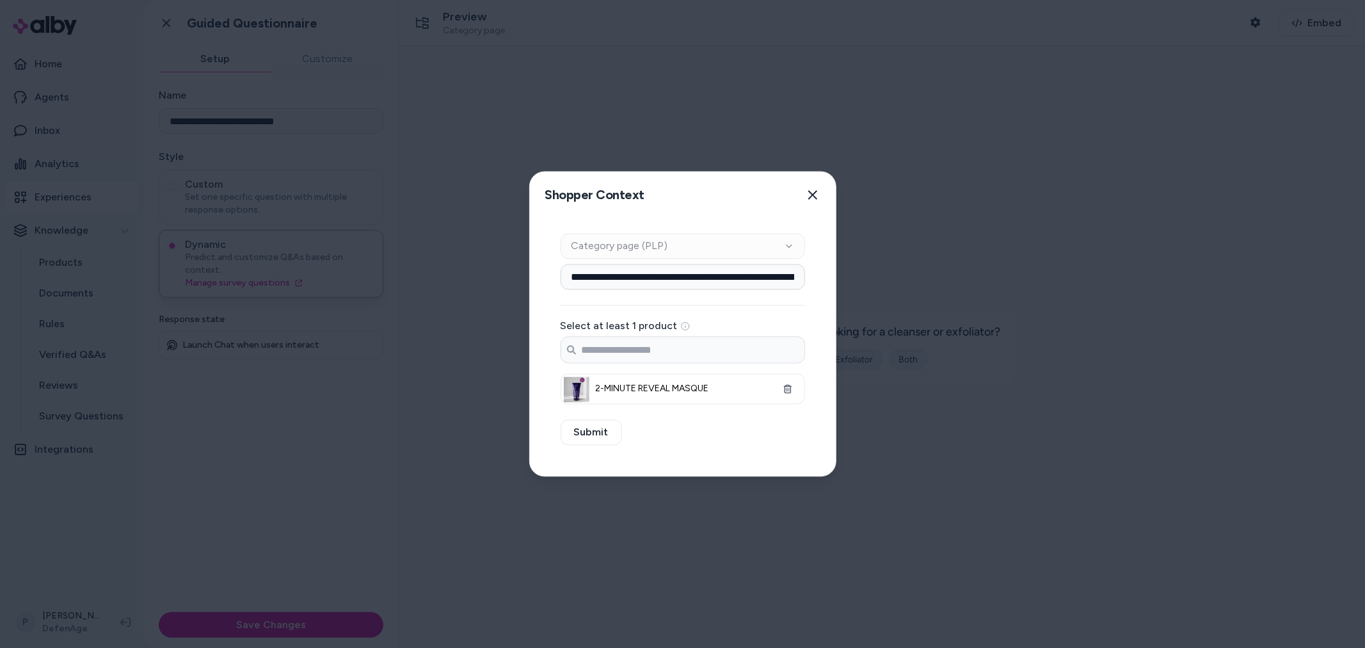
click at [744, 246] on div "Context Type Category page (PLP)" at bounding box center [683, 247] width 244 height 26
click at [740, 248] on div "Context Type Category page (PLP)" at bounding box center [683, 247] width 244 height 26
click at [740, 250] on div "Context Type Category page (PLP)" at bounding box center [683, 247] width 244 height 26
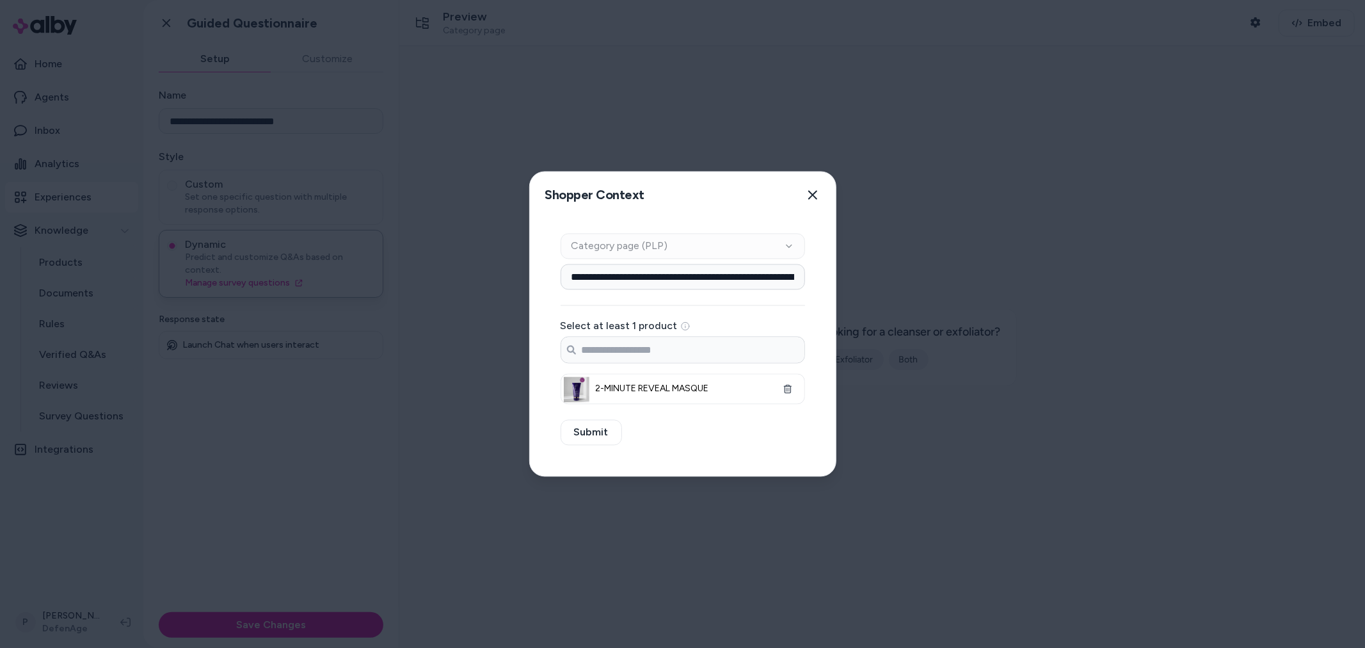
click at [641, 228] on div "**********" at bounding box center [683, 347] width 306 height 258
drag, startPoint x: 785, startPoint y: 199, endPoint x: 792, endPoint y: 200, distance: 7.2
click at [785, 200] on div "Shopper Context Pick a shopper context to use for previewing this widget. Close" at bounding box center [683, 195] width 306 height 46
click at [809, 196] on icon "button" at bounding box center [813, 195] width 10 height 10
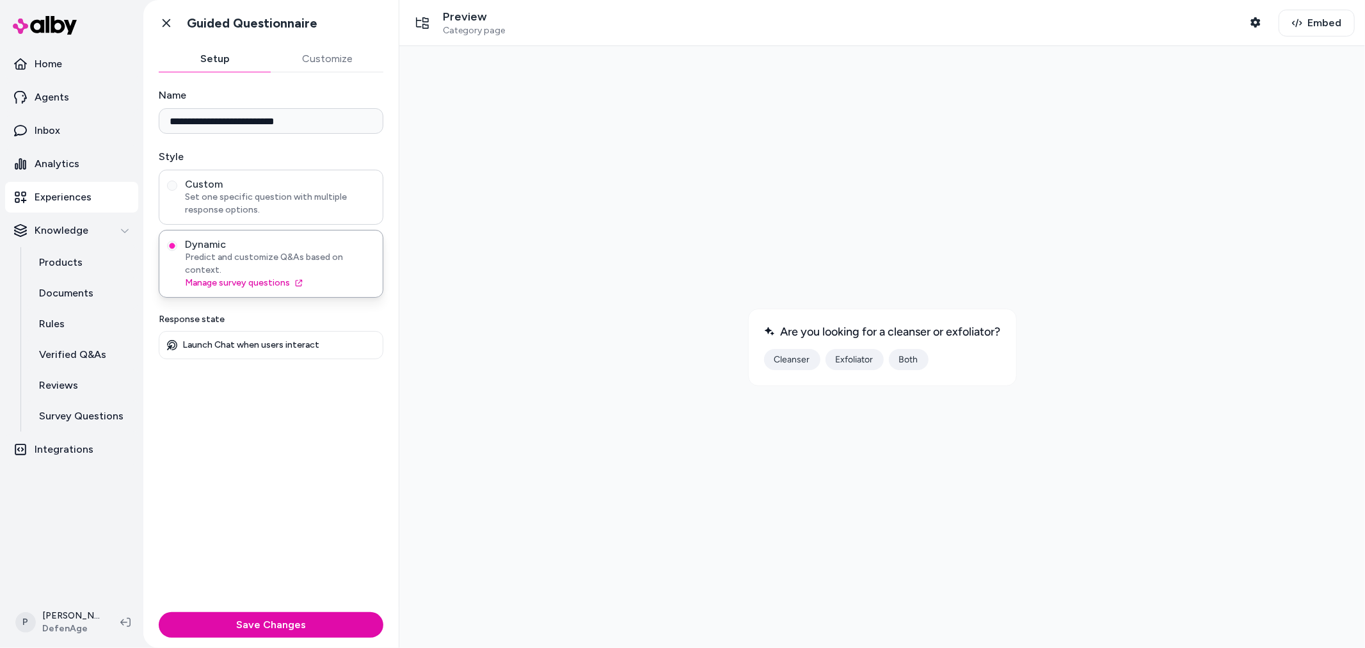
click at [333, 177] on div "Custom Set one specific question with multiple response options." at bounding box center [271, 197] width 225 height 55
click at [308, 200] on span "Set one specific question with multiple response options." at bounding box center [280, 204] width 190 height 26
click at [177, 191] on button "Custom Set one specific question with multiple response options." at bounding box center [172, 185] width 10 height 10
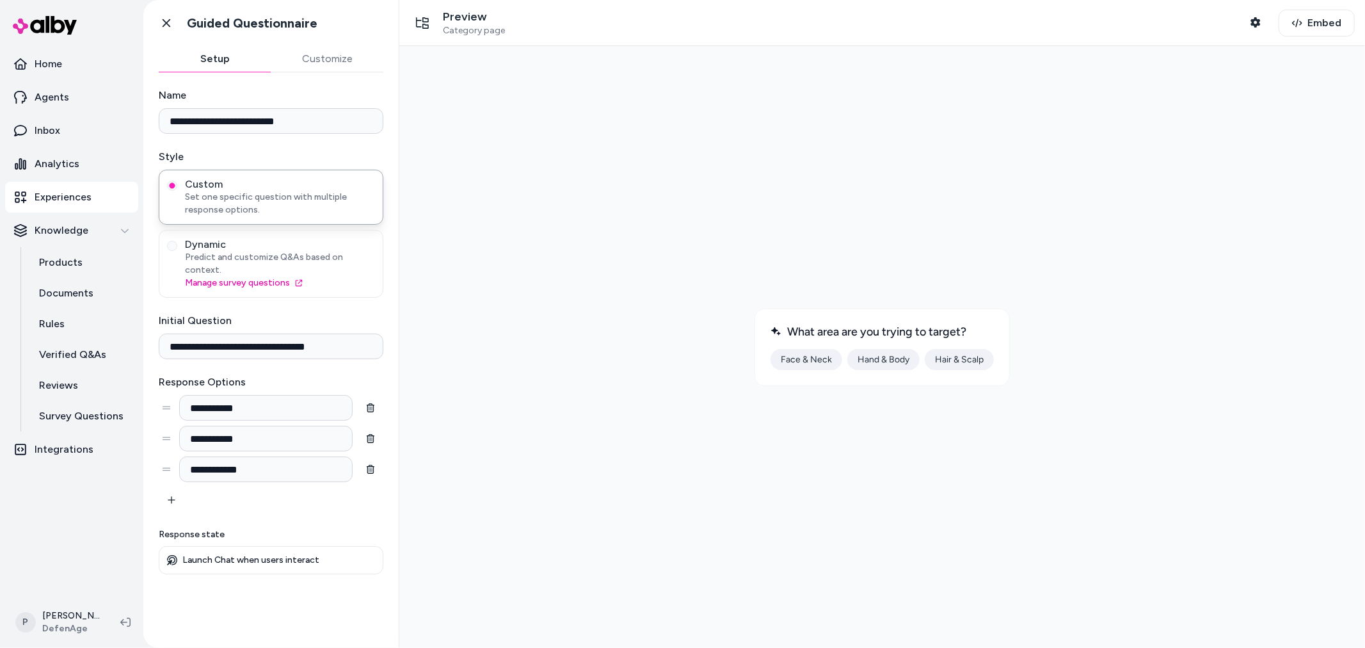
click at [800, 358] on button "Face & Neck" at bounding box center [806, 358] width 72 height 21
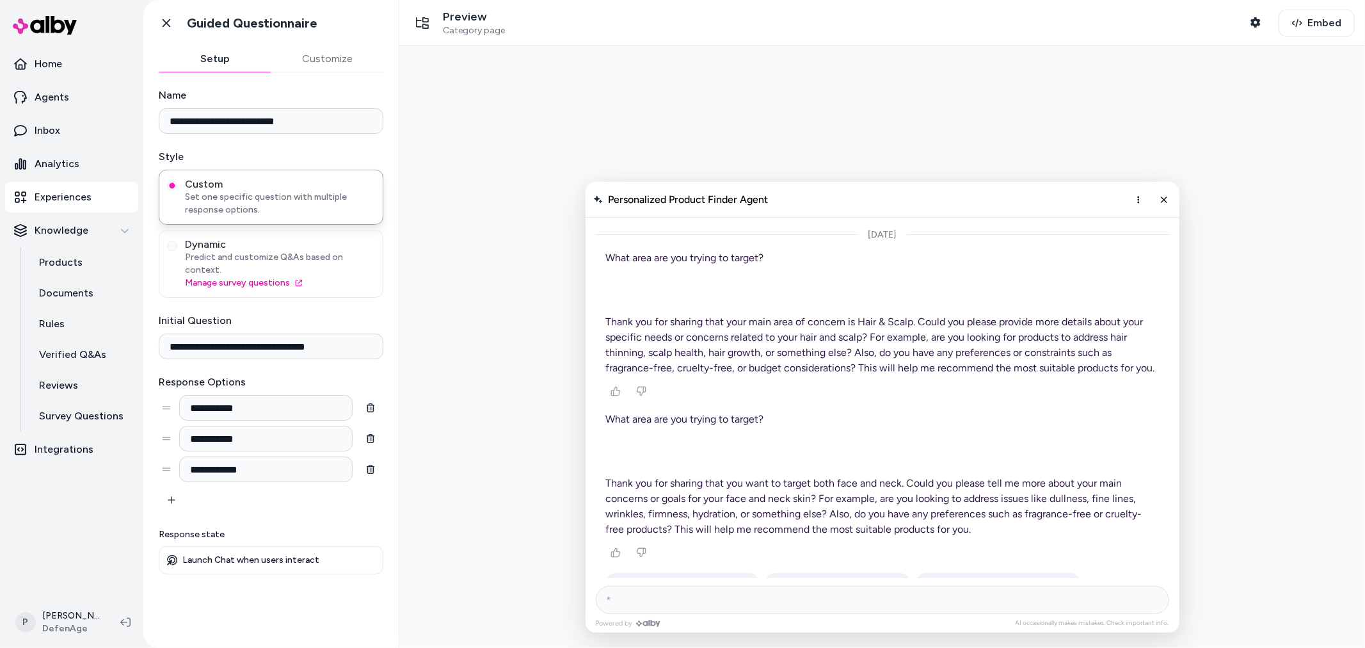
scroll to position [8409, 0]
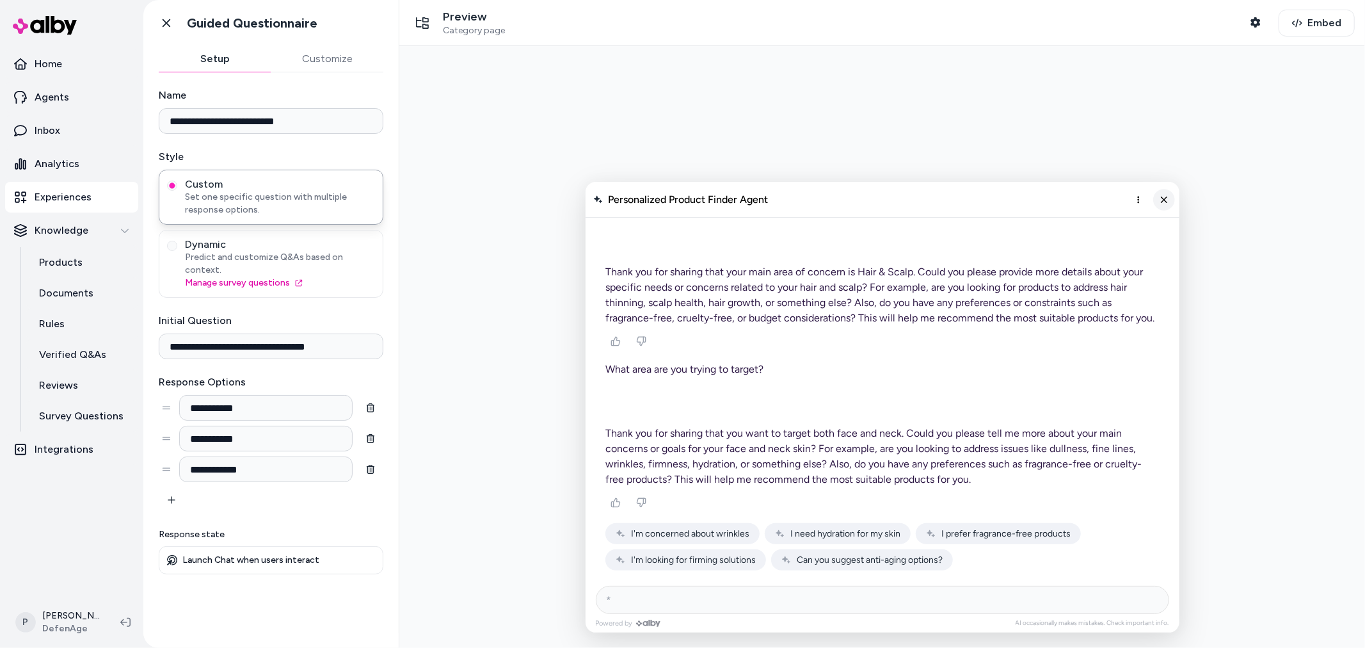
click at [1167, 198] on icon "Close chat" at bounding box center [1163, 198] width 11 height 11
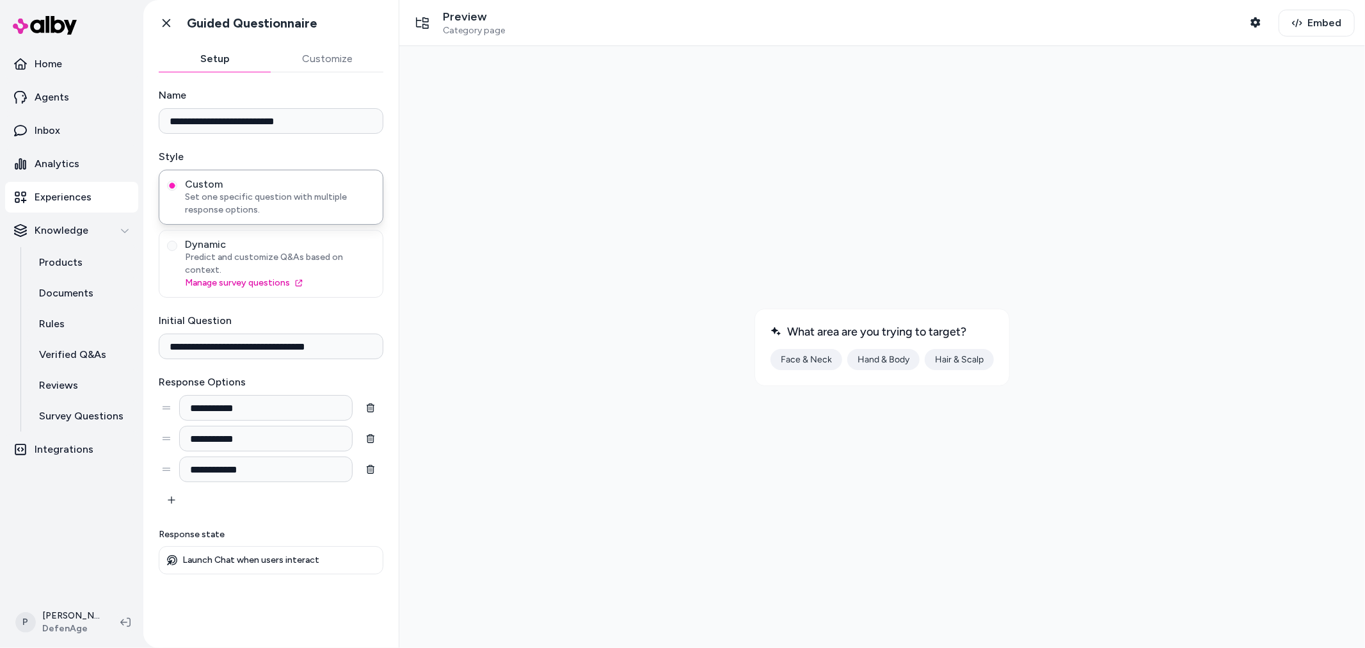
click at [744, 254] on div at bounding box center [881, 346] width 945 height 581
click at [326, 72] on div "**********" at bounding box center [270, 352] width 255 height 560
click at [333, 65] on button "Customize" at bounding box center [327, 59] width 113 height 26
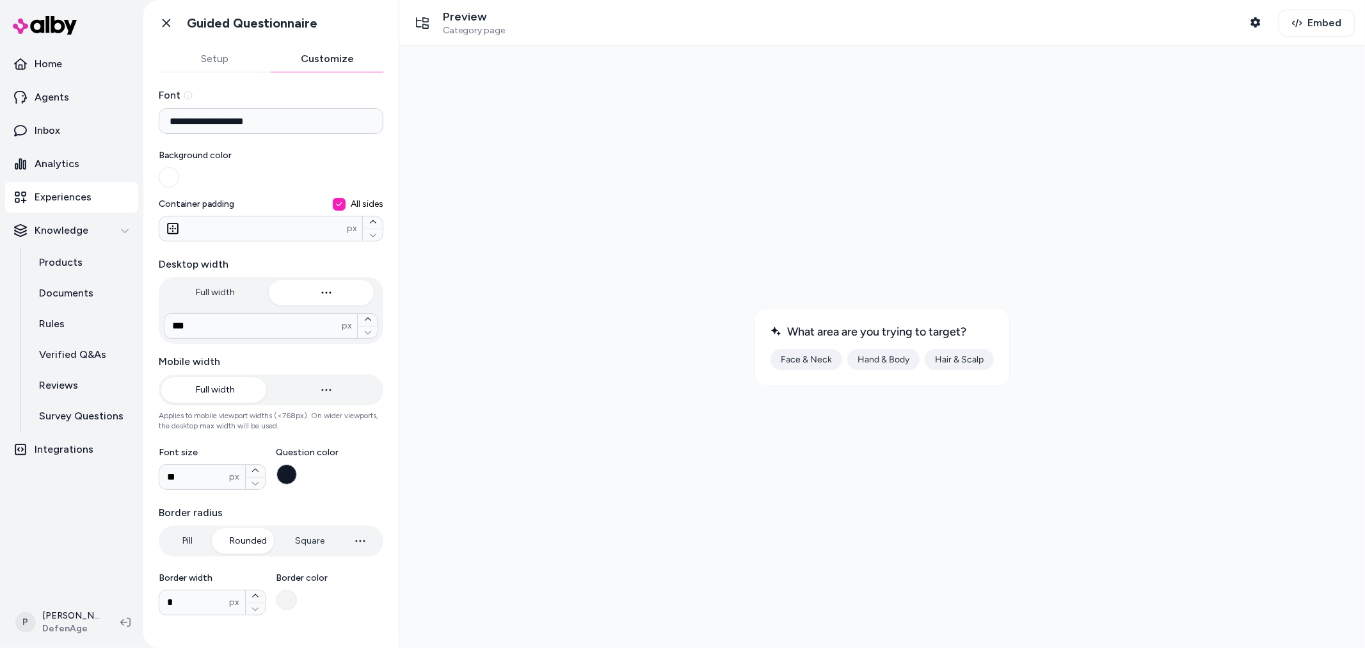
click at [225, 63] on button "Setup" at bounding box center [215, 59] width 113 height 26
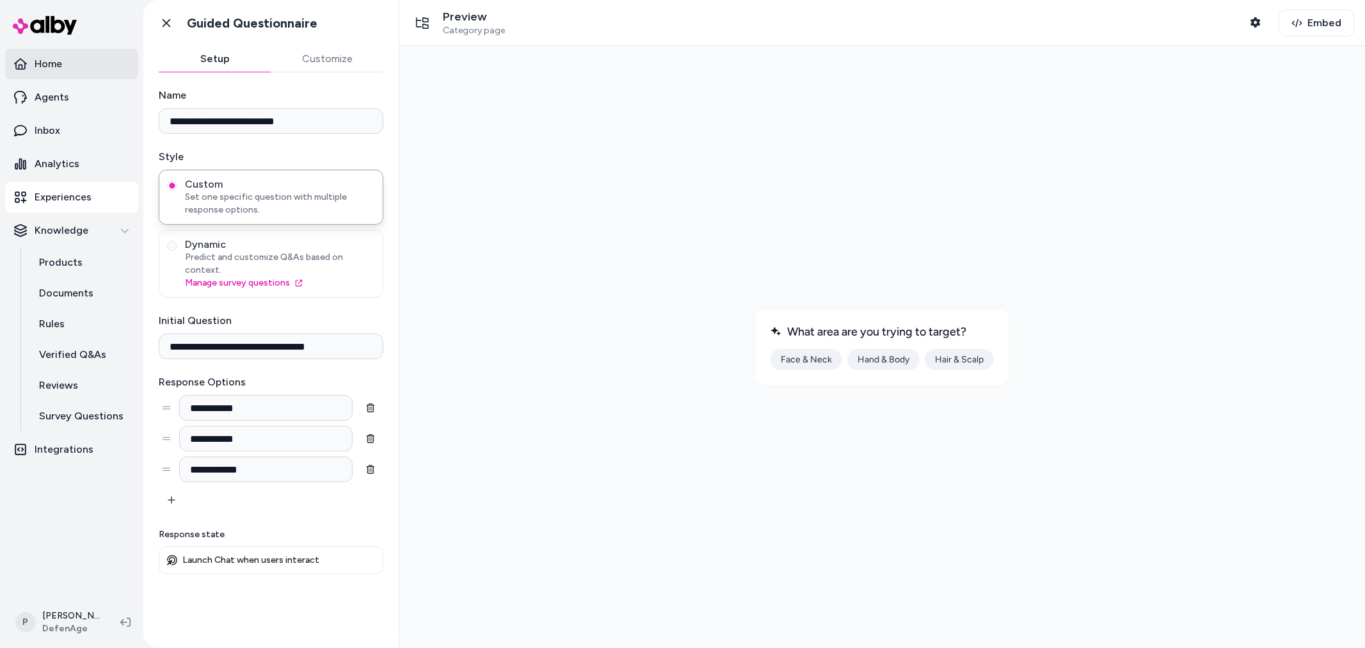
click at [71, 60] on link "Home" at bounding box center [71, 64] width 133 height 31
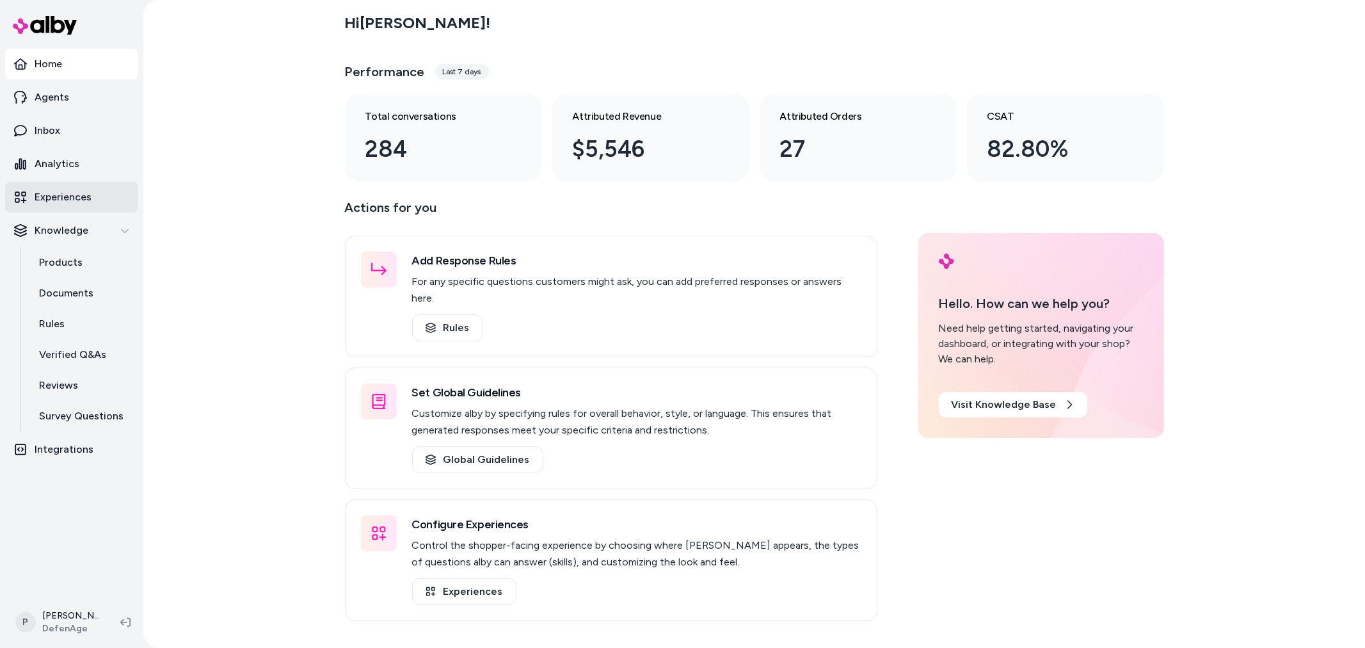
click at [92, 187] on link "Experiences" at bounding box center [71, 197] width 133 height 31
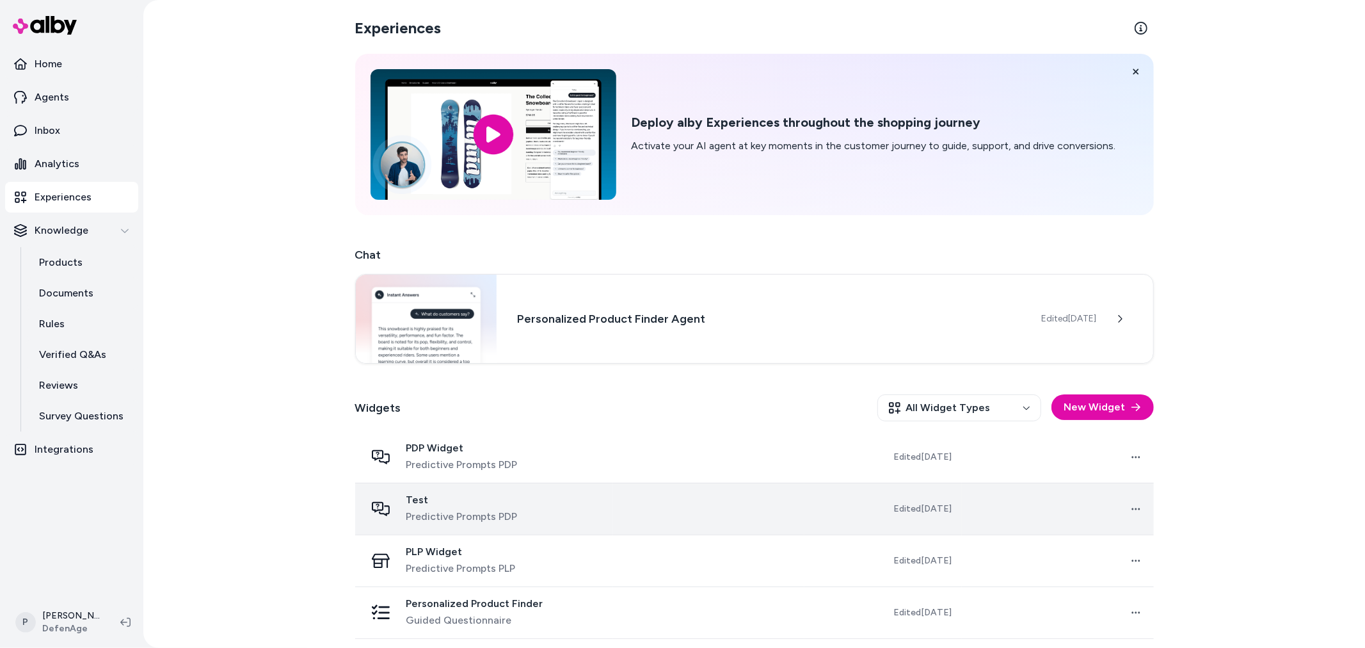
scroll to position [52, 0]
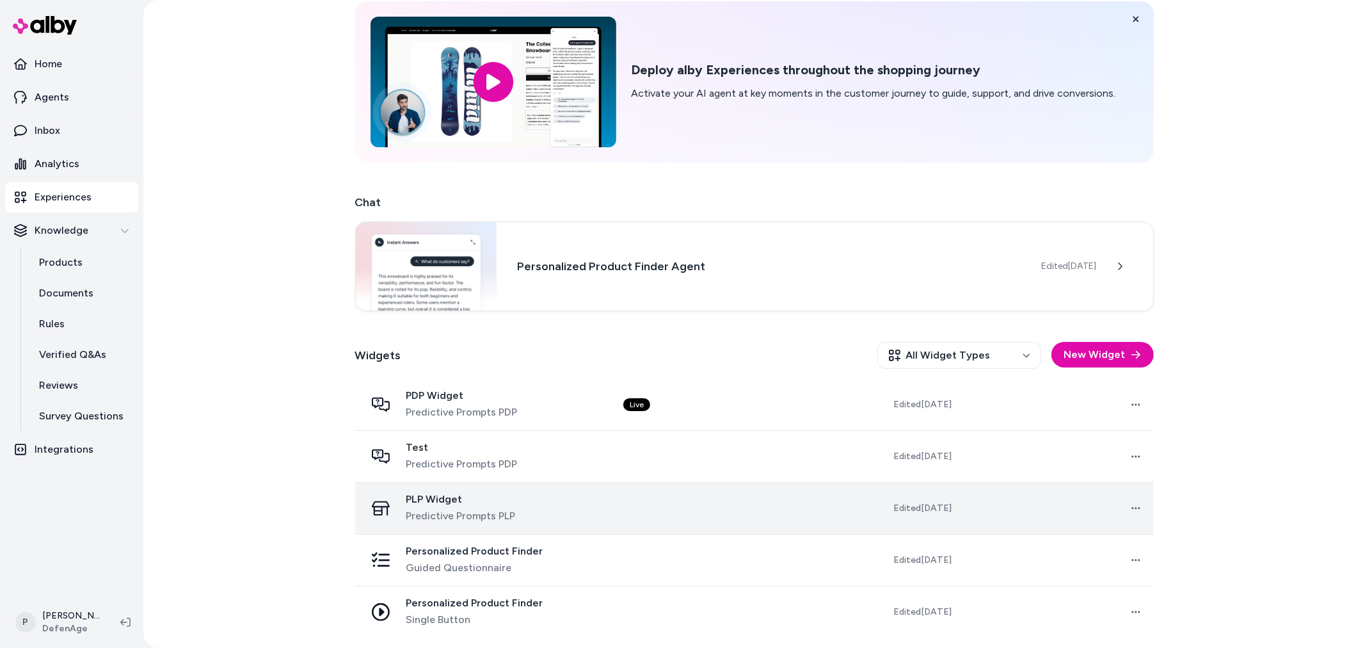
click at [544, 506] on div "PLP Widget Predictive Prompts PLP" at bounding box center [483, 508] width 237 height 31
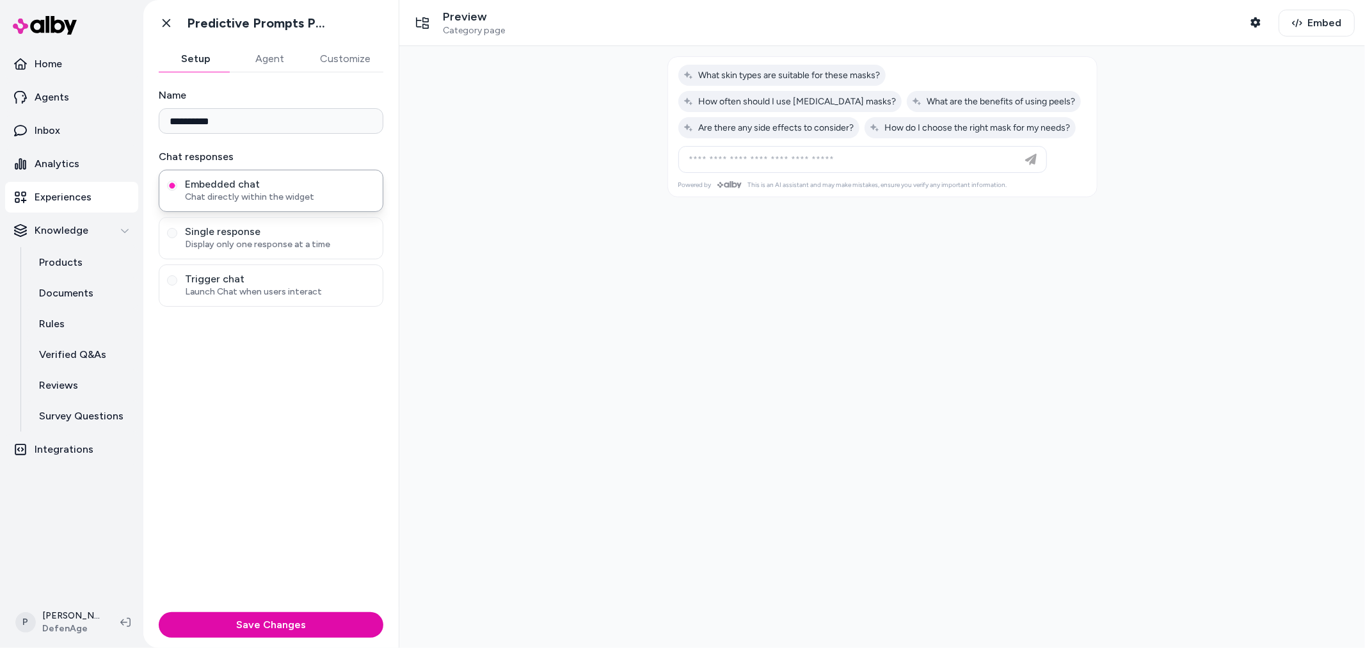
click at [267, 62] on button "Agent" at bounding box center [270, 59] width 74 height 26
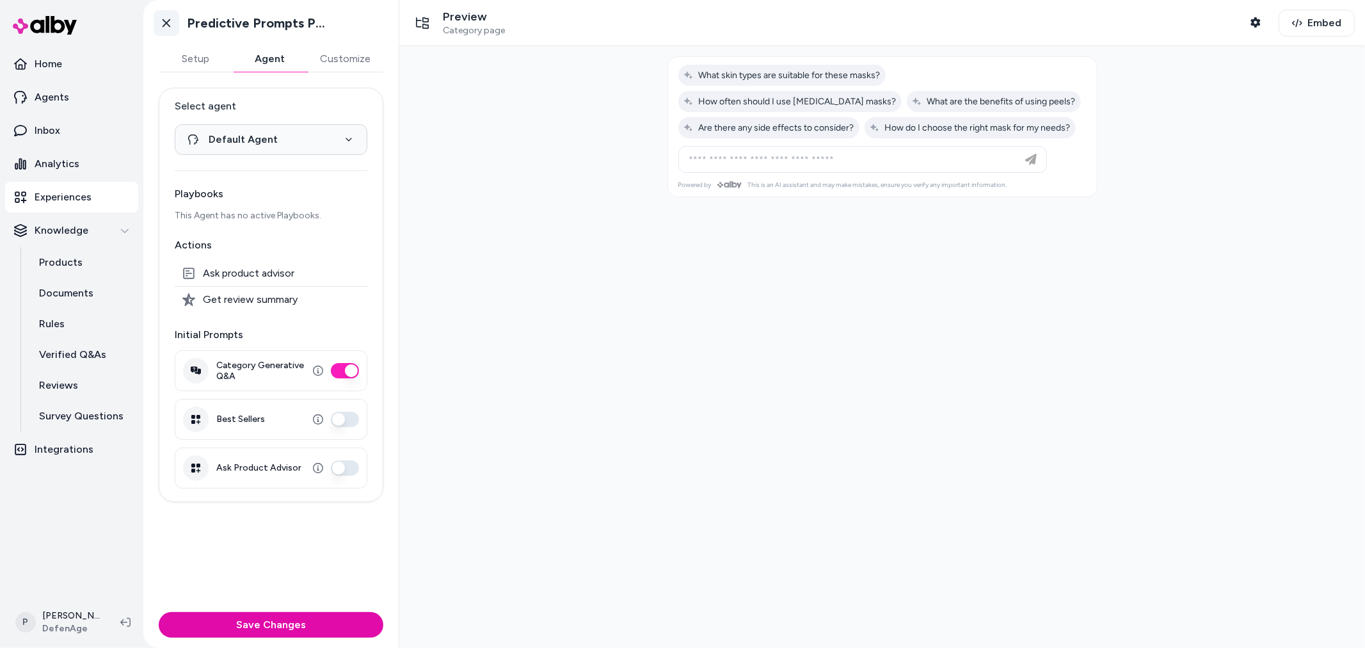
click at [160, 24] on icon at bounding box center [166, 23] width 13 height 13
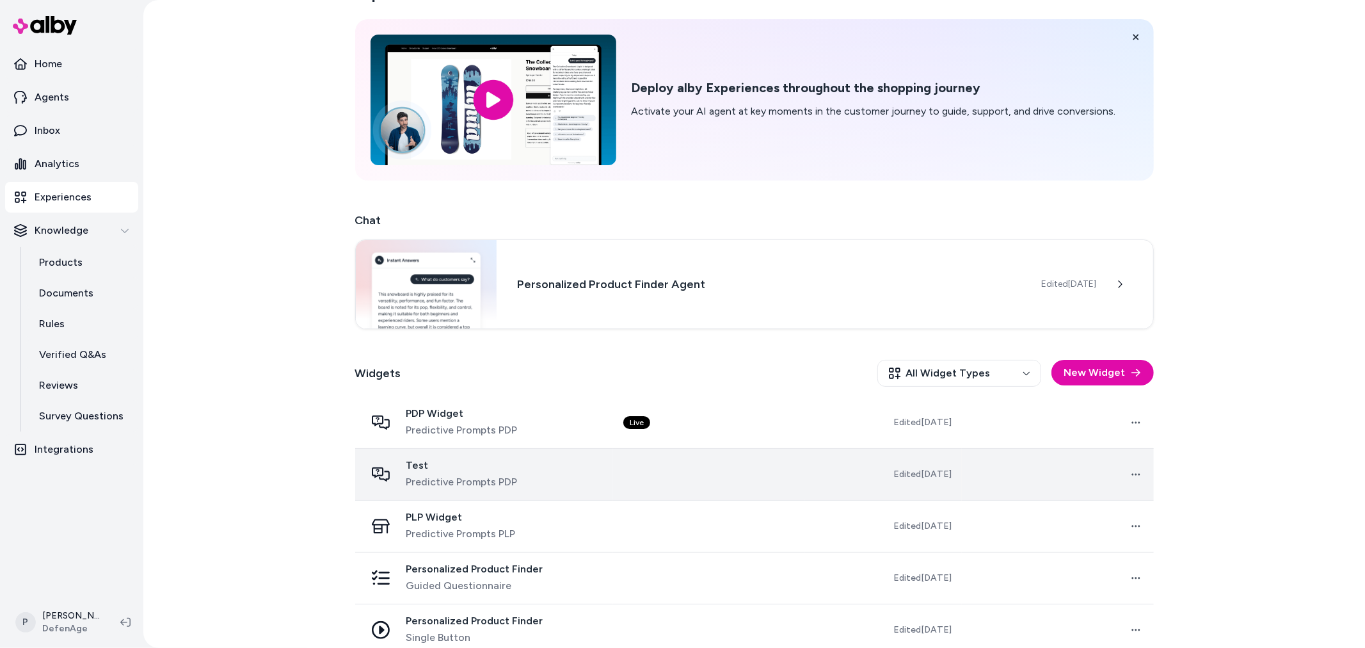
scroll to position [52, 0]
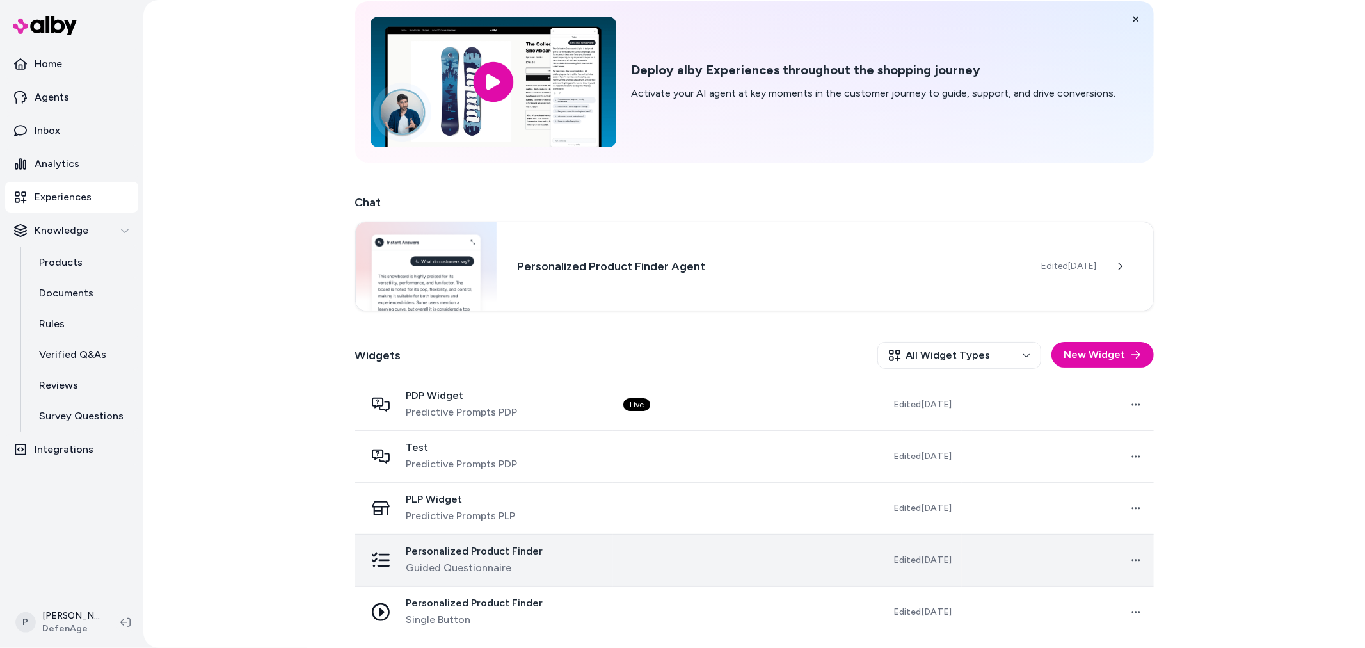
click at [518, 564] on span "Guided Questionnaire" at bounding box center [474, 567] width 137 height 15
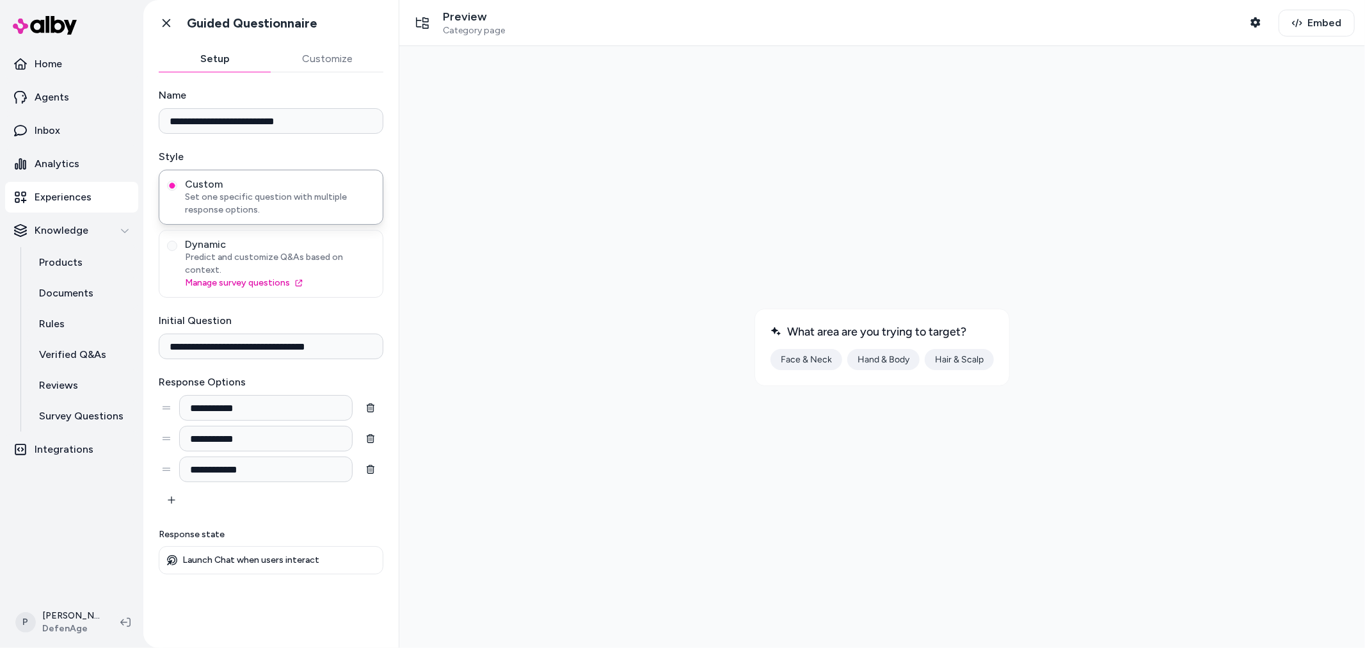
click at [336, 60] on button "Customize" at bounding box center [327, 59] width 113 height 26
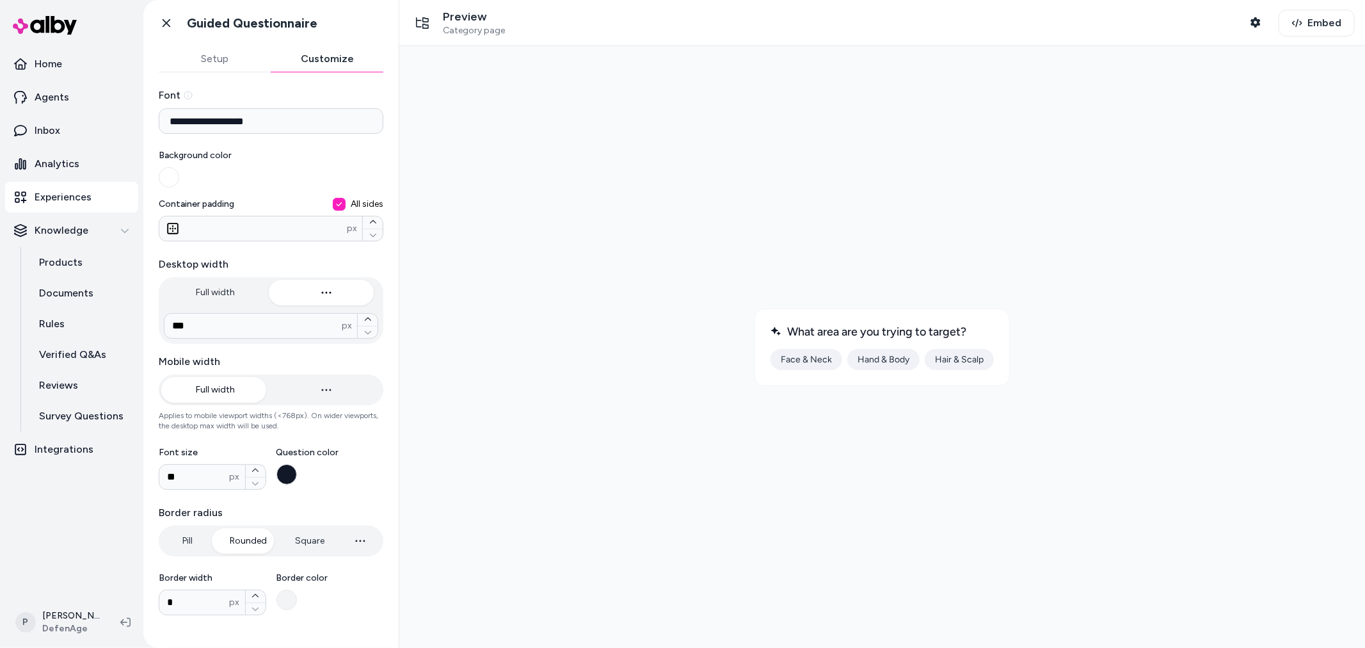
click at [223, 61] on button "Setup" at bounding box center [215, 59] width 113 height 26
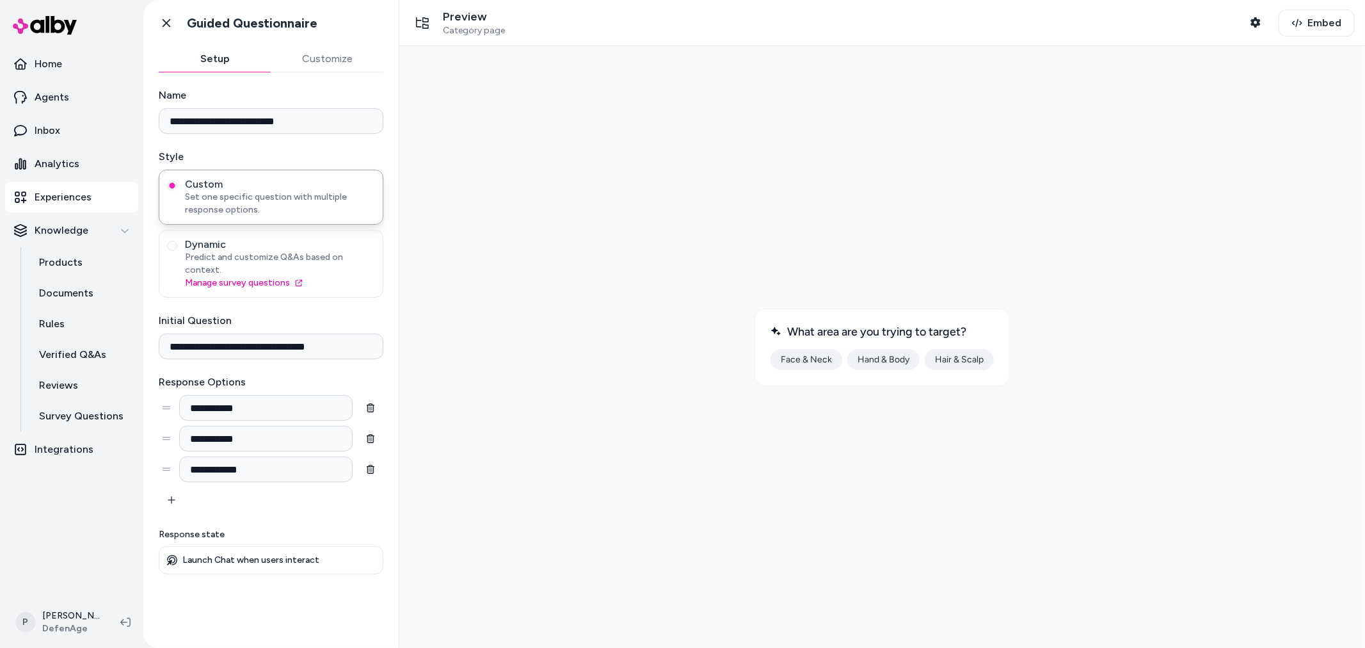
click at [888, 360] on button "Hand & Body" at bounding box center [883, 358] width 72 height 21
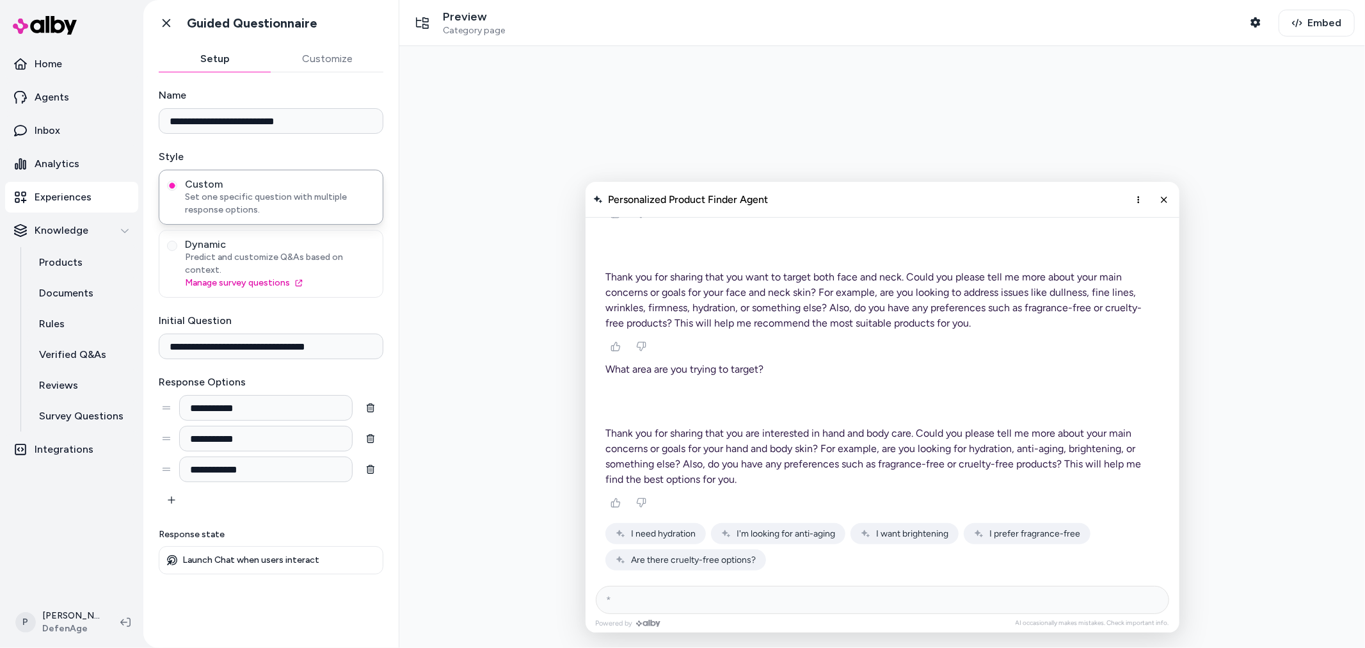
scroll to position [7668, 0]
click at [789, 539] on button "I'm looking for anti-aging" at bounding box center [777, 532] width 134 height 21
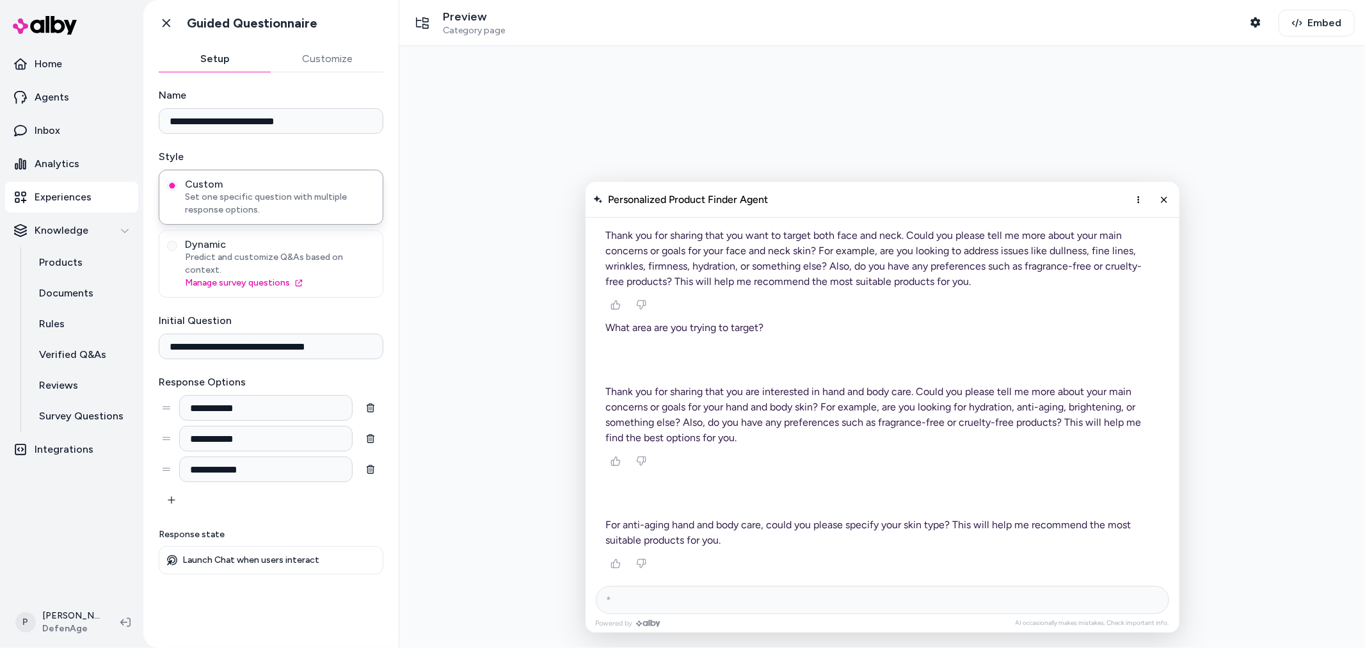
scroll to position [7770, 0]
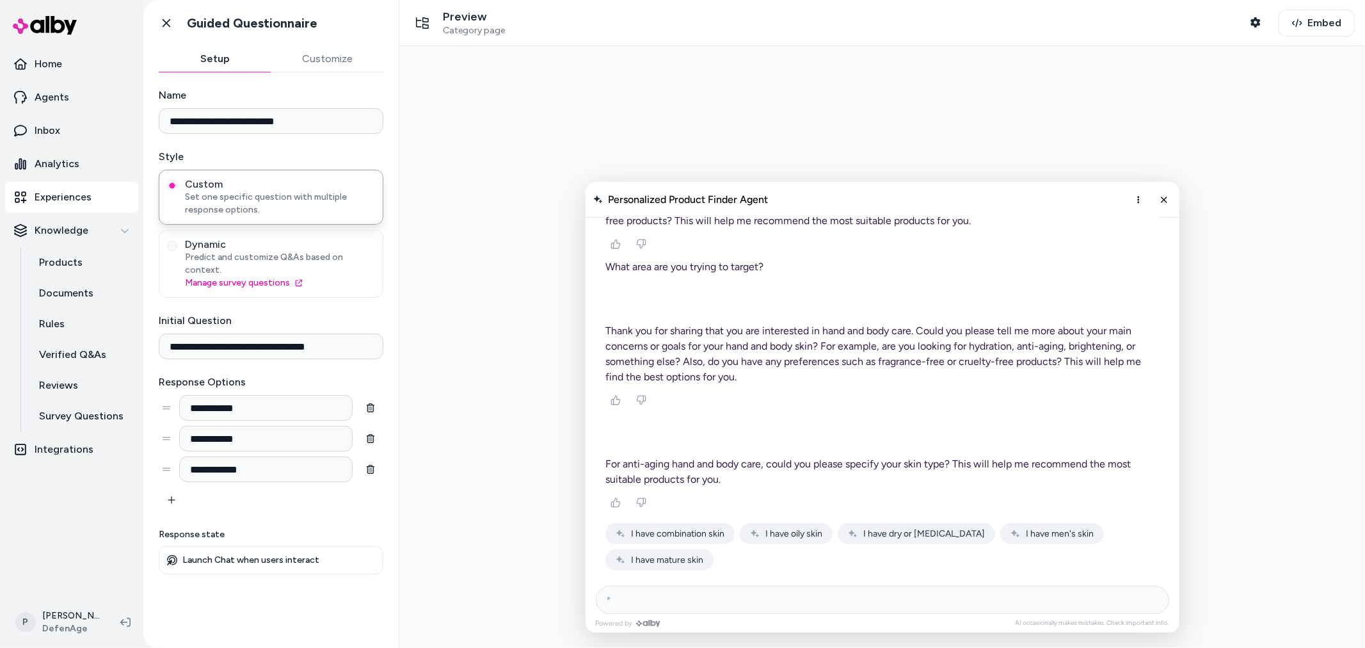
click at [1042, 537] on span "I have men's skin" at bounding box center [1059, 532] width 68 height 11
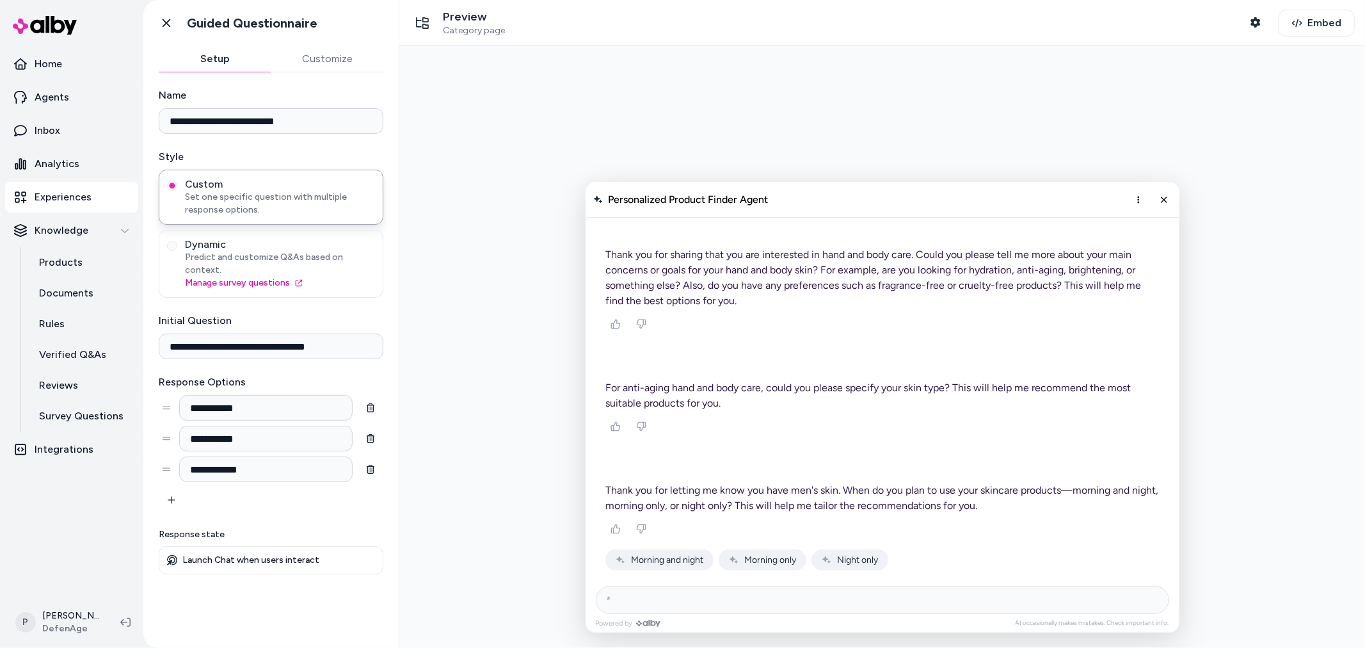
scroll to position [7847, 0]
click at [669, 564] on span "Morning and night" at bounding box center [666, 559] width 72 height 11
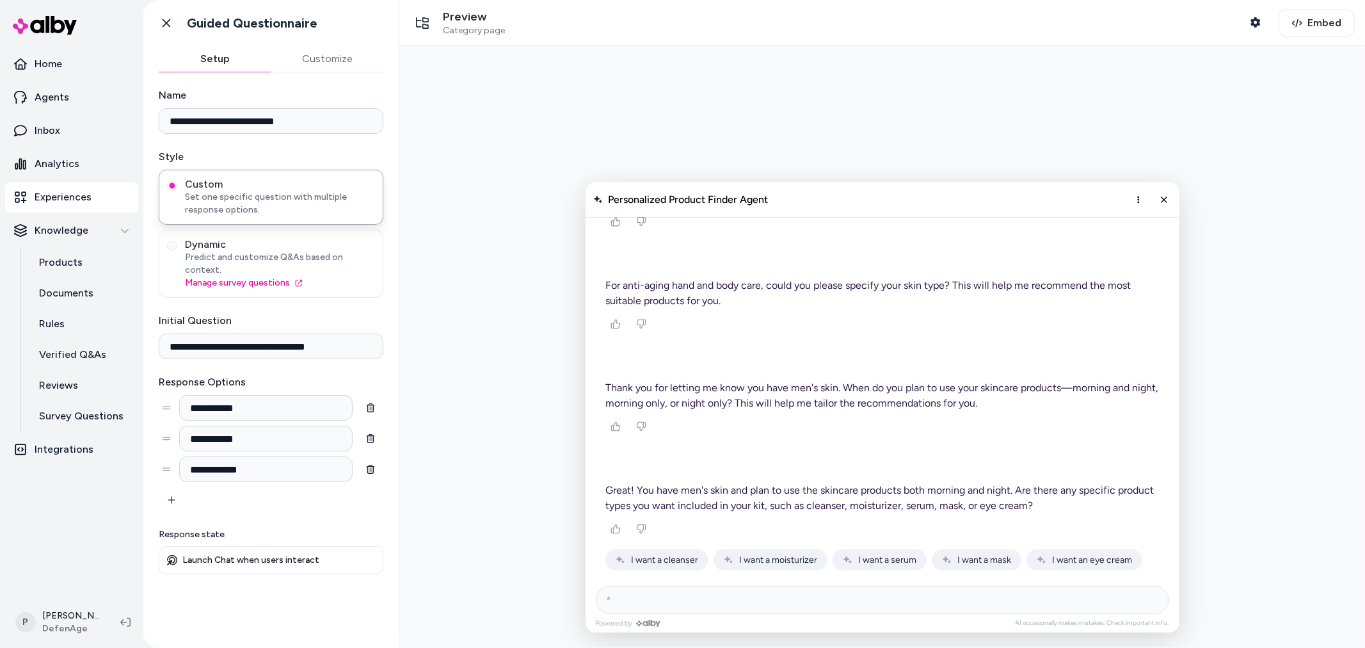
scroll to position [7949, 0]
click at [776, 558] on span "I want a moisturizer" at bounding box center [777, 559] width 78 height 11
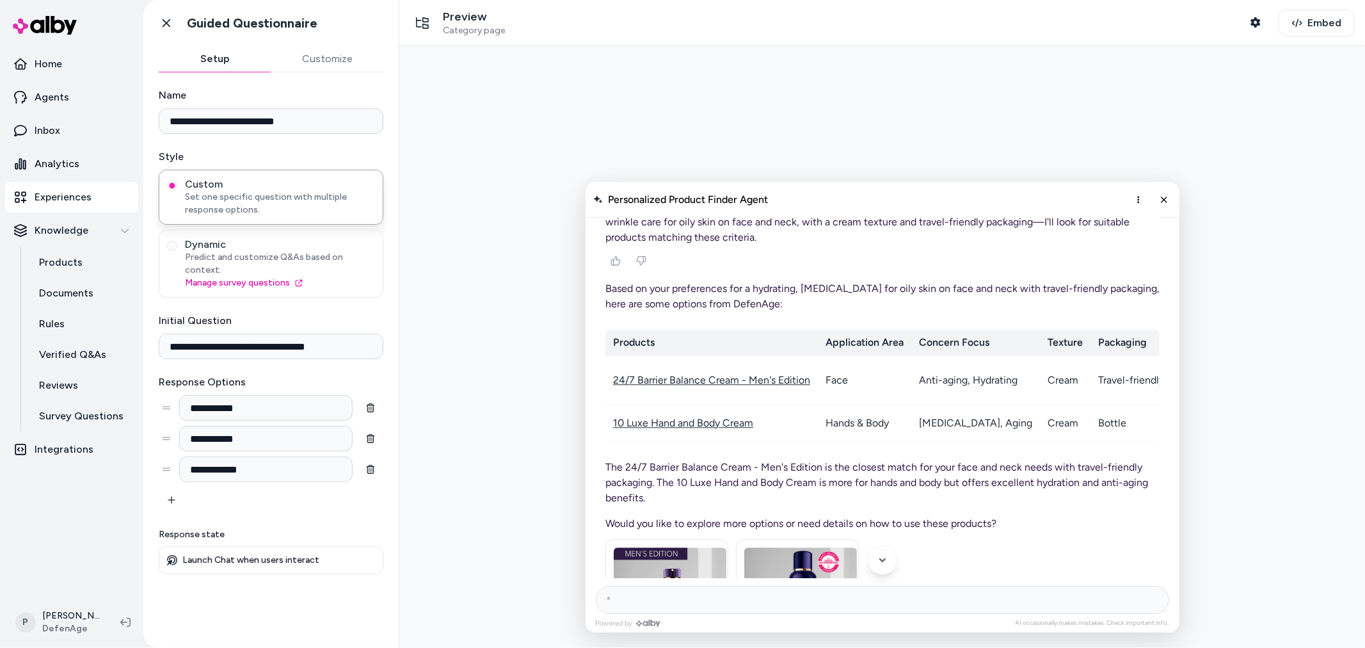
scroll to position [6700, 0]
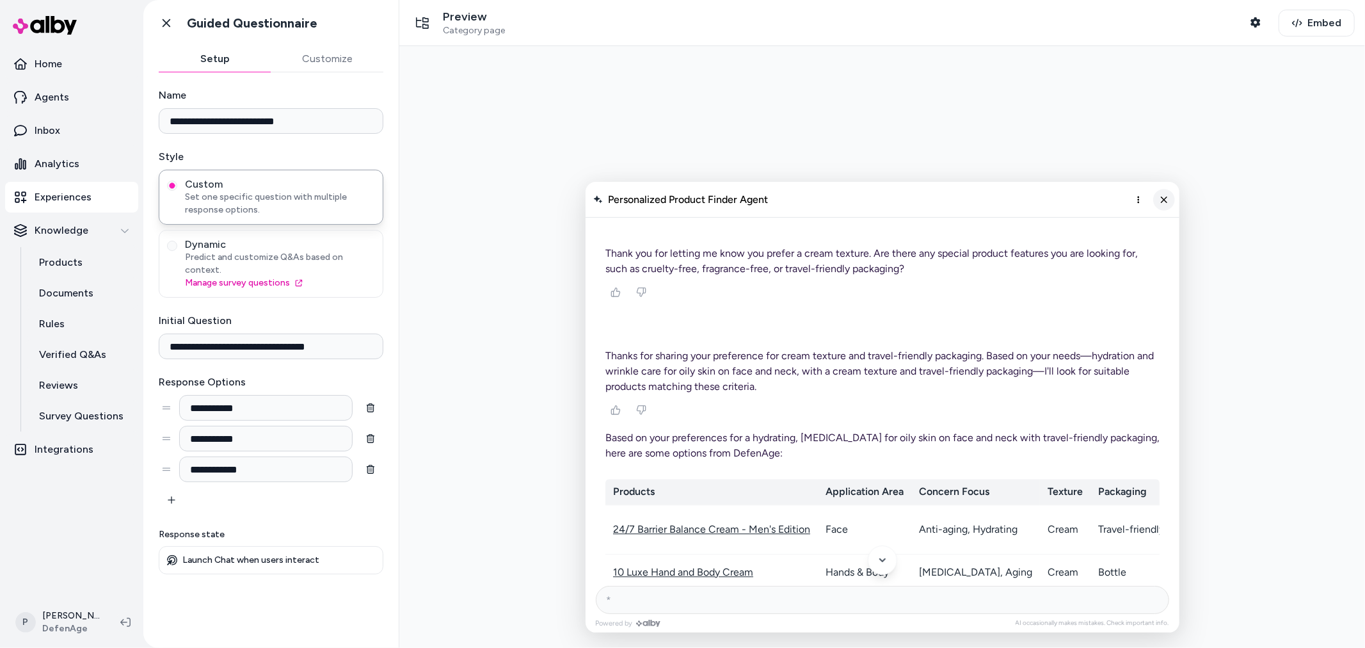
click at [1160, 195] on icon "Close chat" at bounding box center [1163, 198] width 11 height 11
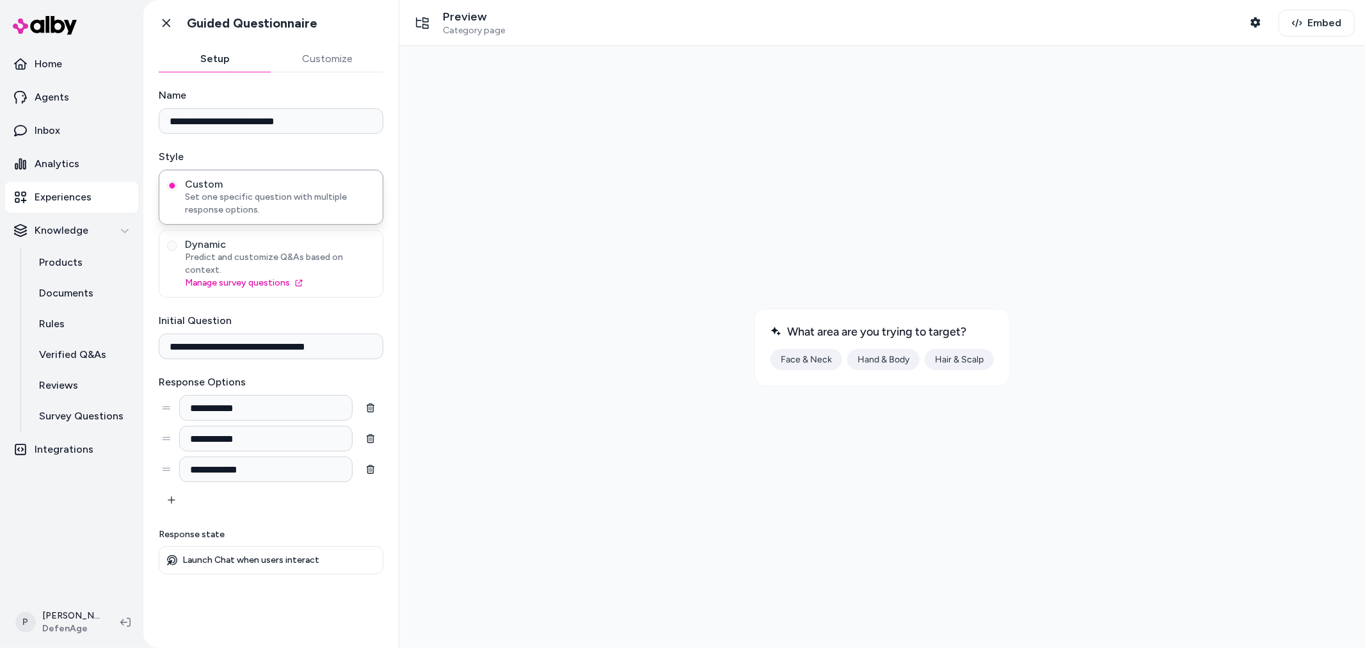
click at [790, 360] on button "Face & Neck" at bounding box center [806, 358] width 72 height 21
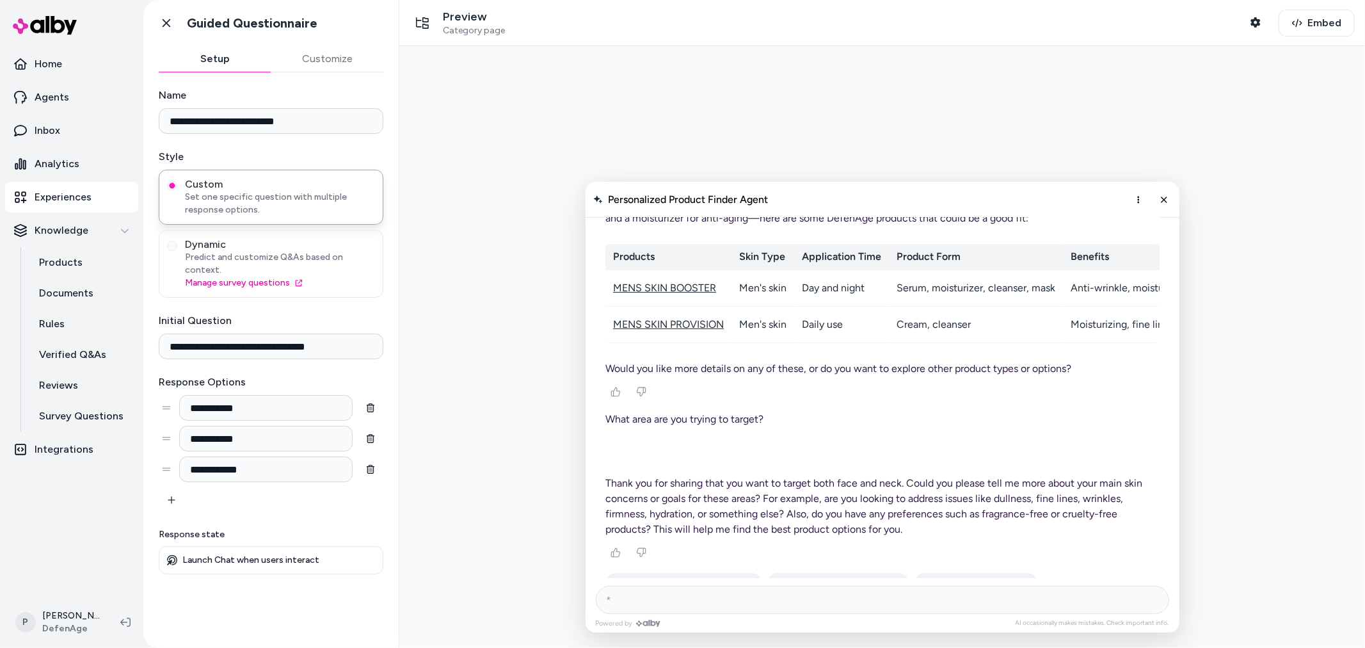
scroll to position [8399, 0]
